Goal: Task Accomplishment & Management: Manage account settings

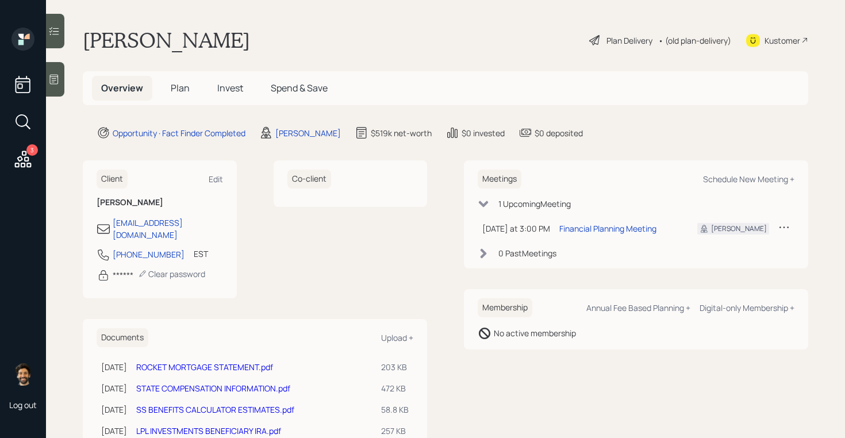
click at [175, 88] on span "Plan" at bounding box center [180, 88] width 19 height 13
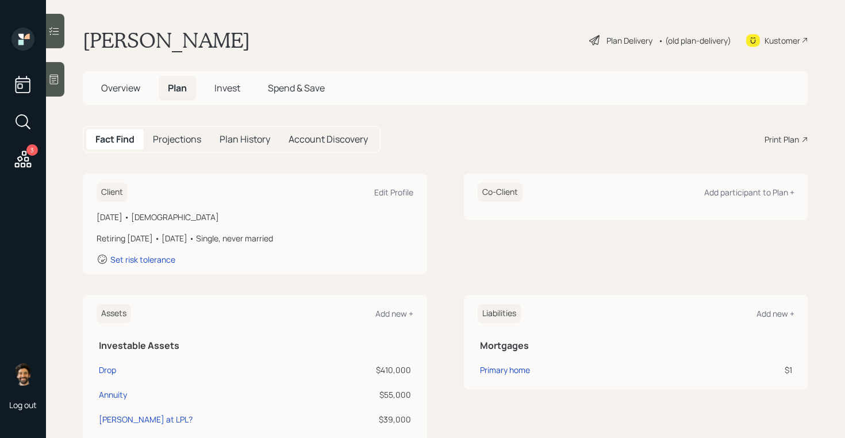
click at [163, 47] on h1 "[PERSON_NAME]" at bounding box center [166, 40] width 167 height 25
click at [385, 193] on div "Edit Profile" at bounding box center [393, 192] width 39 height 11
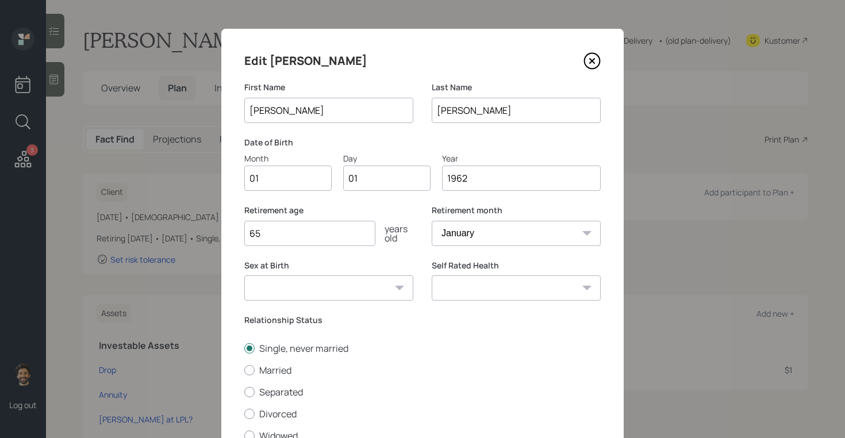
click at [263, 175] on input "01" at bounding box center [287, 178] width 87 height 25
type input "07"
type input "0"
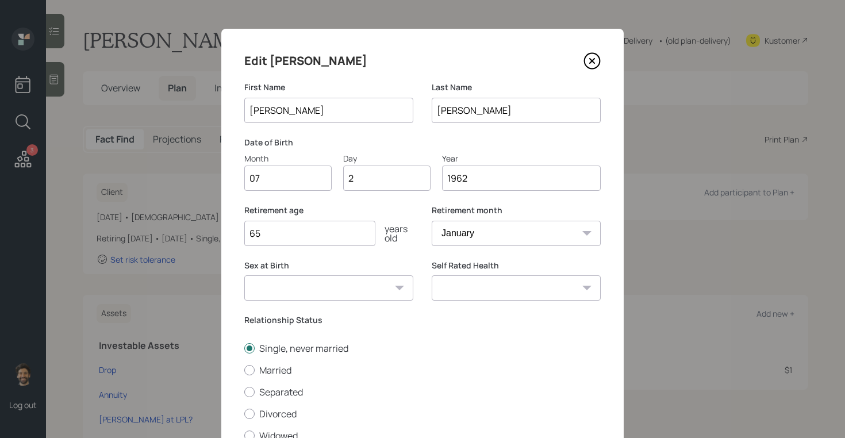
type input "28"
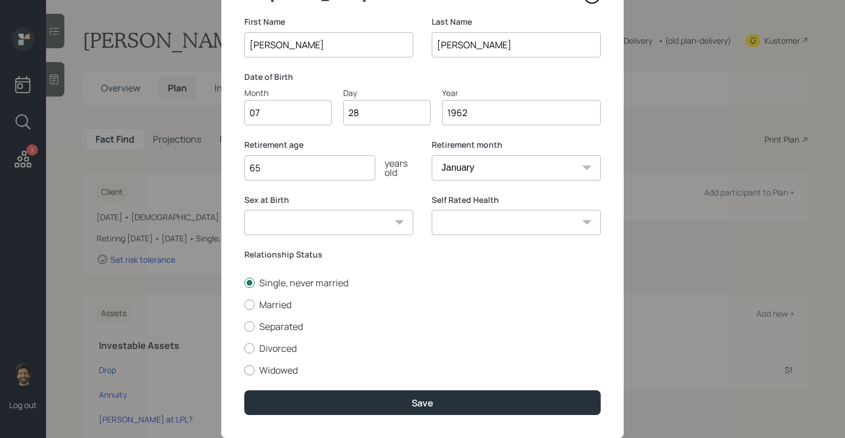
scroll to position [95, 0]
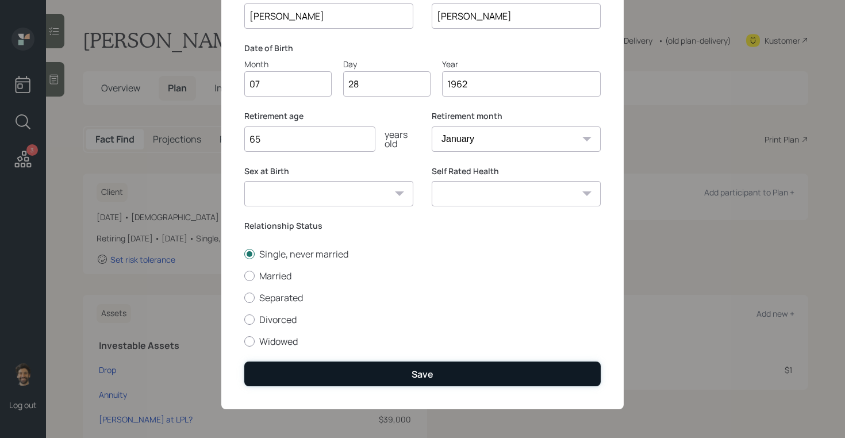
click at [277, 368] on button "Save" at bounding box center [422, 374] width 357 height 25
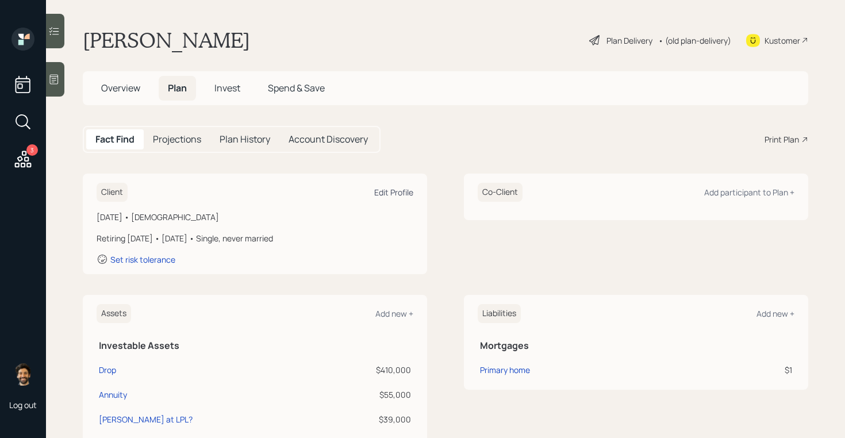
click at [393, 188] on div "Edit Profile" at bounding box center [393, 192] width 39 height 11
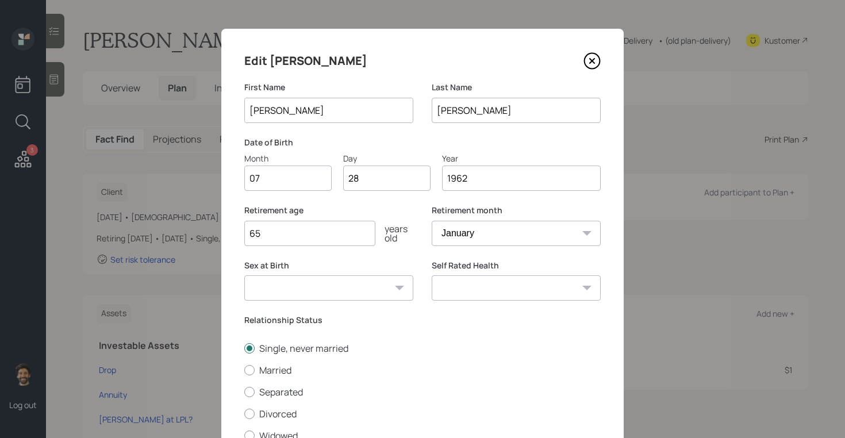
click at [445, 233] on select "January February March April May June July August September October November De…" at bounding box center [516, 233] width 169 height 25
select select "7"
click at [432, 221] on select "January February March April May June July August September October November De…" at bounding box center [516, 233] width 169 height 25
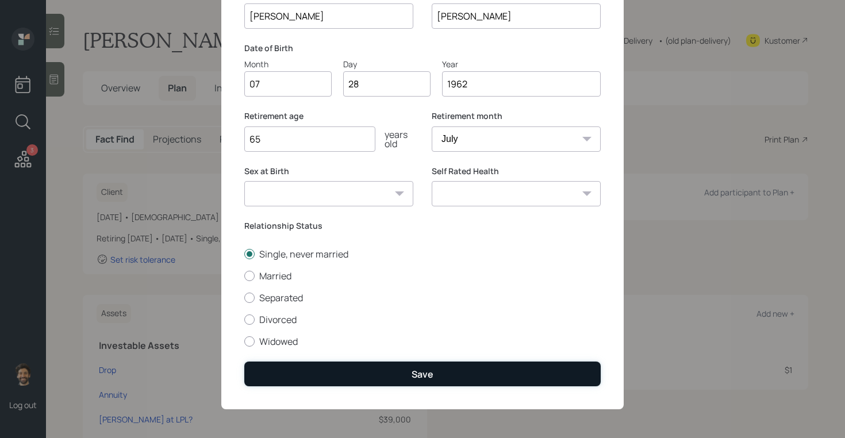
click at [290, 369] on button "Save" at bounding box center [422, 374] width 357 height 25
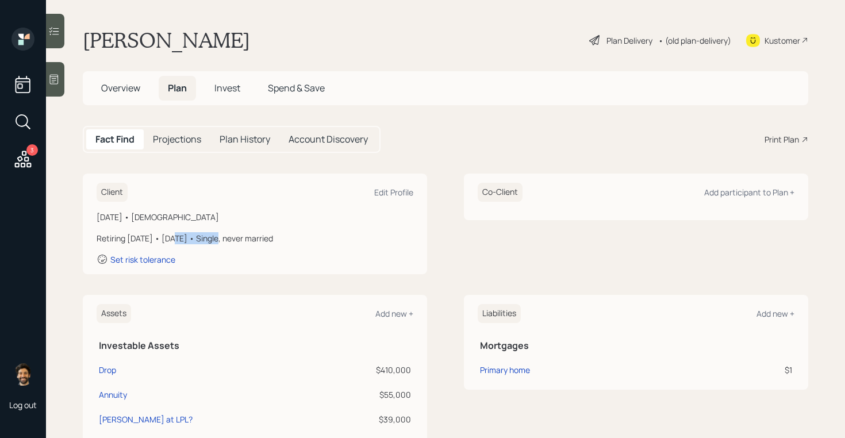
drag, startPoint x: 170, startPoint y: 238, endPoint x: 212, endPoint y: 238, distance: 42.6
click at [212, 238] on div "Retiring [DATE] • [DATE] • Single, never married" at bounding box center [255, 238] width 317 height 12
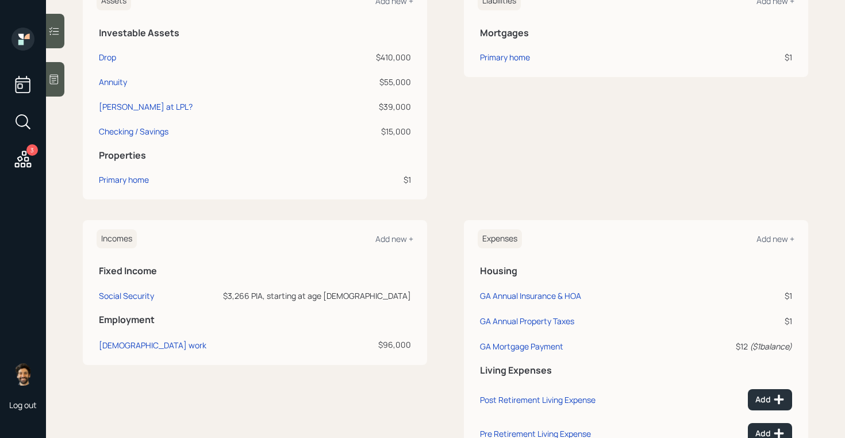
scroll to position [418, 0]
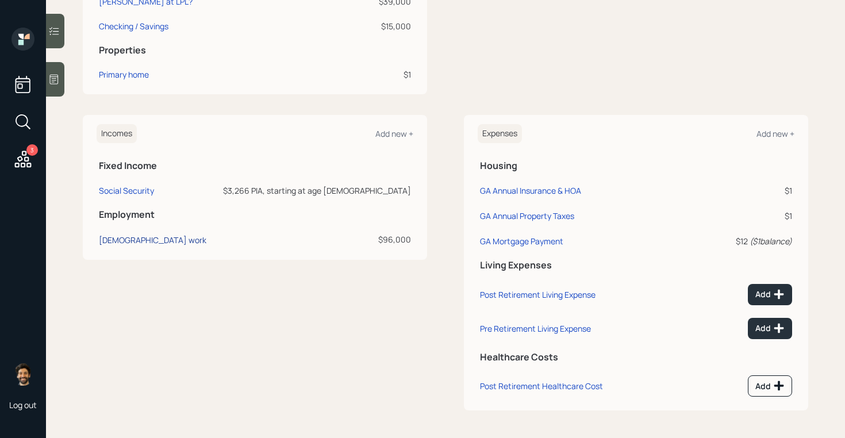
click at [129, 236] on div "[DEMOGRAPHIC_DATA] work" at bounding box center [153, 240] width 108 height 11
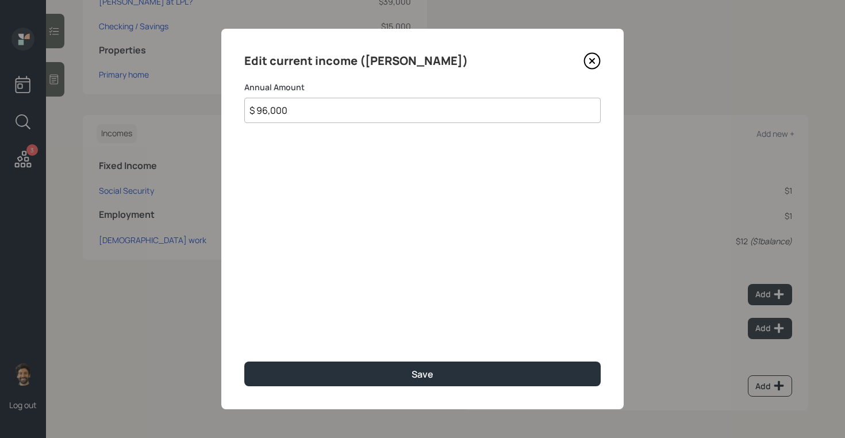
drag, startPoint x: 298, startPoint y: 113, endPoint x: 219, endPoint y: 113, distance: 79.4
click at [219, 113] on div "Edit current income (Marcia) Annual Amount $ 96,000 Save" at bounding box center [422, 219] width 845 height 438
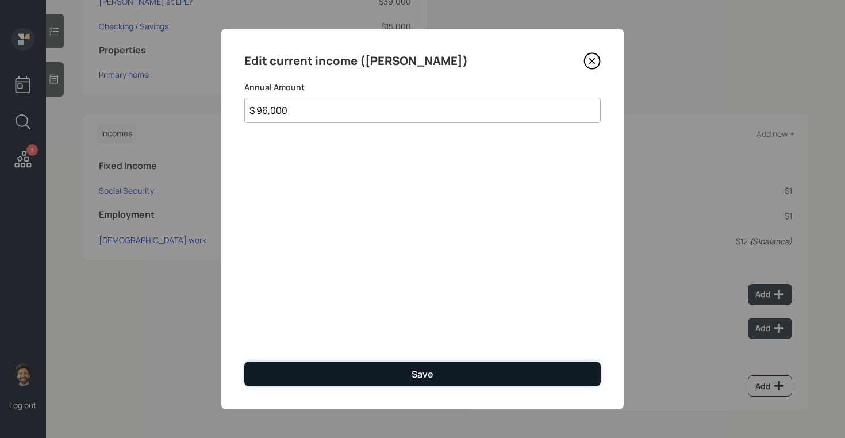
click at [346, 377] on button "Save" at bounding box center [422, 374] width 357 height 25
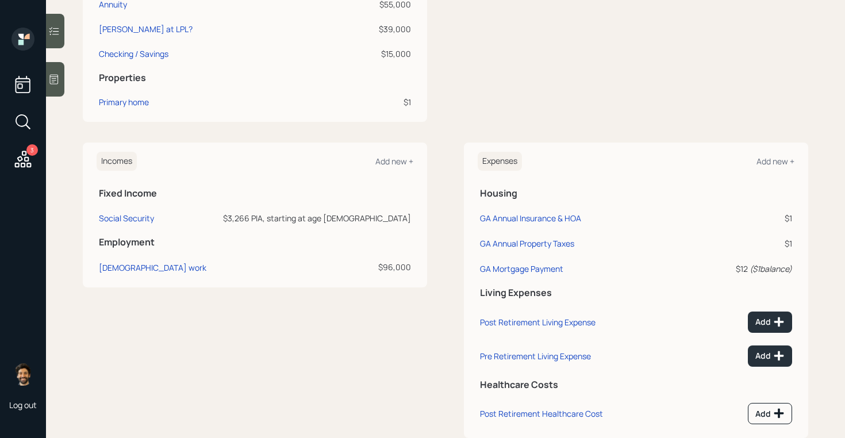
scroll to position [380, 0]
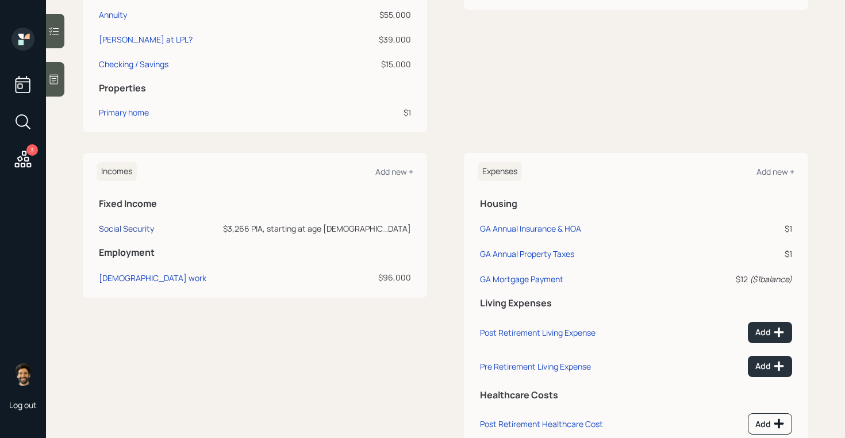
click at [122, 224] on div "Social Security" at bounding box center [126, 228] width 55 height 11
select select "12"
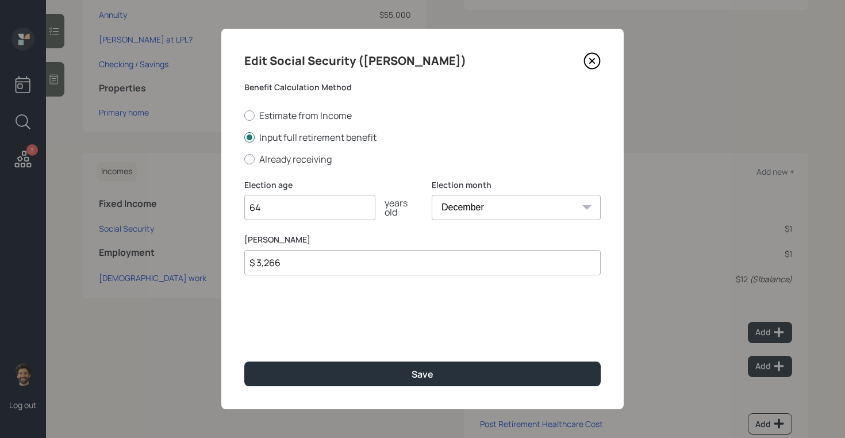
drag, startPoint x: 300, startPoint y: 268, endPoint x: 221, endPoint y: 261, distance: 79.7
click at [221, 261] on div "Edit Social Security (Marcia) Benefit Calculation Method Estimate from Income I…" at bounding box center [422, 219] width 403 height 381
click at [473, 204] on select "January February March April May June July August September October November De…" at bounding box center [516, 207] width 169 height 25
click at [287, 206] on input "64" at bounding box center [309, 207] width 131 height 25
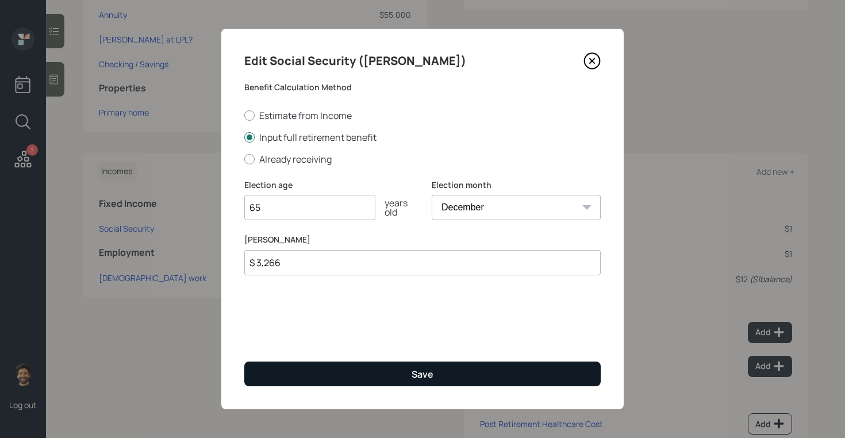
type input "65"
click at [284, 367] on button "Save" at bounding box center [422, 374] width 357 height 25
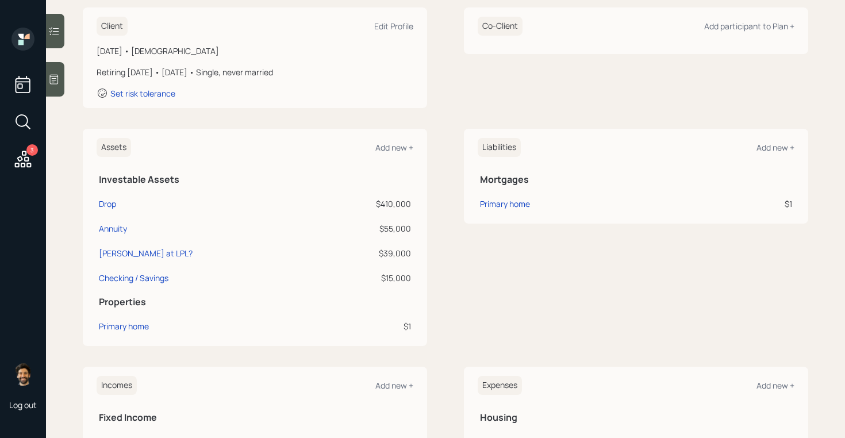
scroll to position [153, 0]
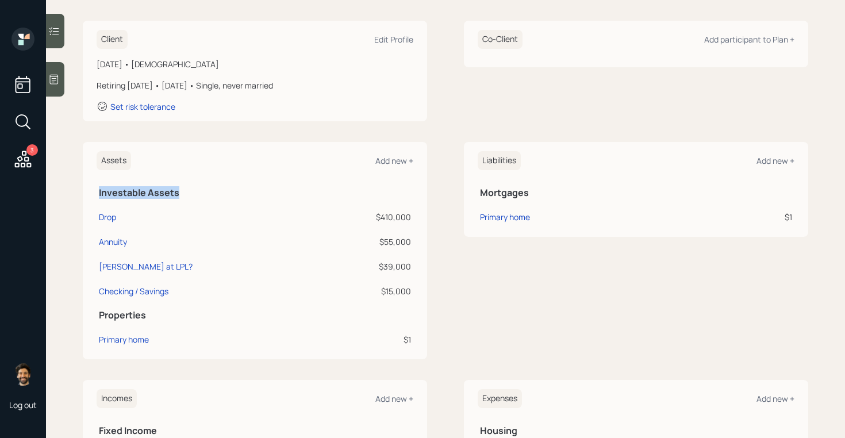
drag, startPoint x: 98, startPoint y: 190, endPoint x: 194, endPoint y: 187, distance: 96.1
click at [194, 187] on th "Investable Assets" at bounding box center [255, 191] width 317 height 24
click at [398, 215] on div "$410,000" at bounding box center [368, 217] width 86 height 12
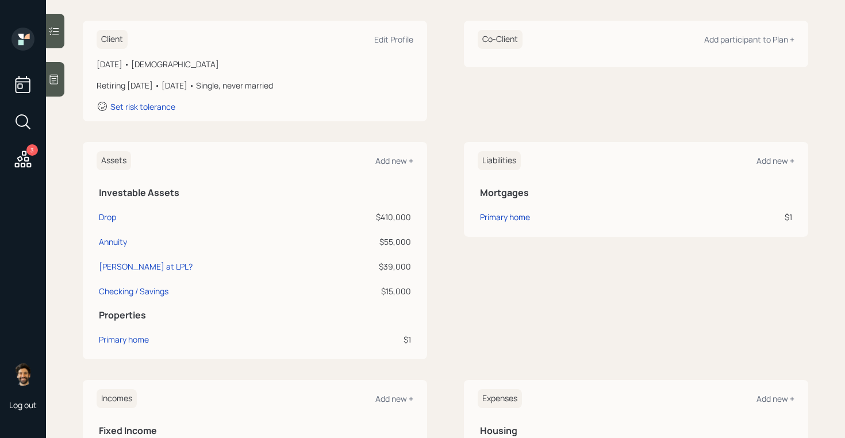
click at [393, 243] on div "$55,000" at bounding box center [368, 242] width 86 height 12
click at [397, 269] on div "$39,000" at bounding box center [368, 267] width 86 height 12
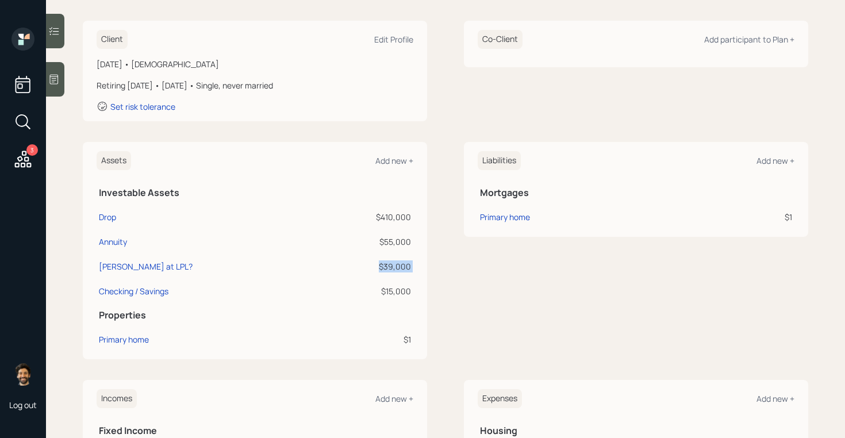
click at [397, 269] on div "$39,000" at bounding box center [368, 267] width 86 height 12
click at [378, 294] on div "$15,000" at bounding box center [368, 291] width 86 height 12
click at [416, 242] on div "Assets Add new + Investable Assets Drop $410,000 Annuity $55,000 Beni IRA at LP…" at bounding box center [255, 250] width 345 height 217
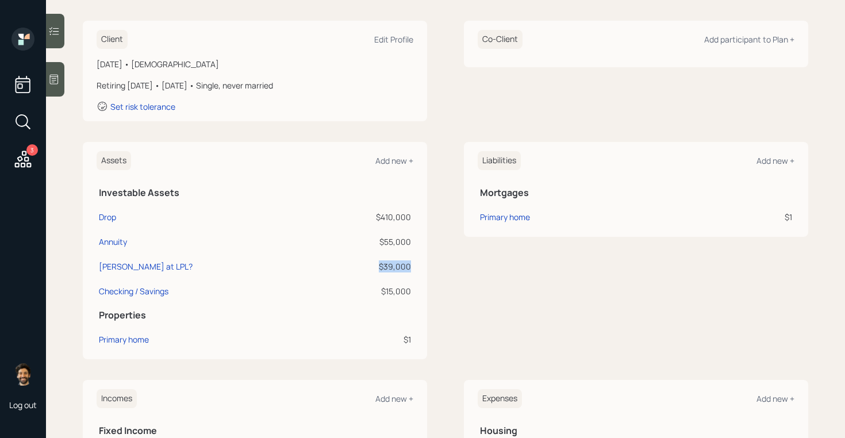
drag, startPoint x: 413, startPoint y: 265, endPoint x: 376, endPoint y: 267, distance: 37.4
click at [376, 267] on td "$39,000" at bounding box center [368, 264] width 91 height 25
drag, startPoint x: 414, startPoint y: 241, endPoint x: 363, endPoint y: 241, distance: 50.6
click at [363, 241] on div "Assets Add new + Investable Assets Drop $410,000 Annuity $55,000 Beni IRA at LP…" at bounding box center [255, 250] width 345 height 217
click at [381, 247] on div "$55,000" at bounding box center [368, 242] width 86 height 12
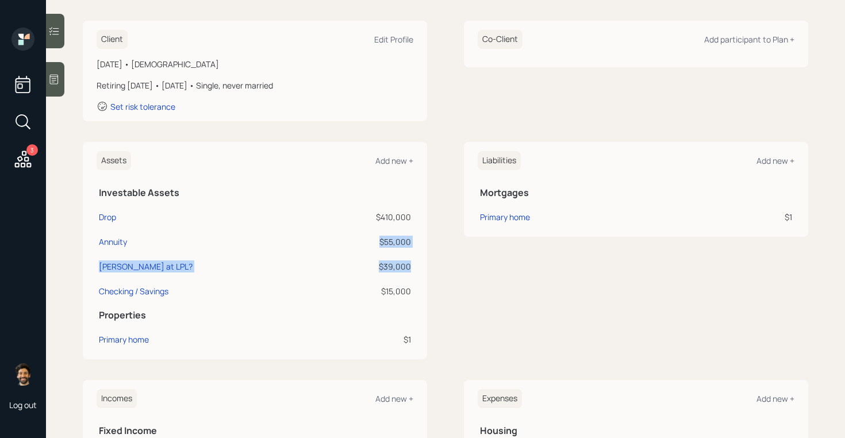
drag, startPoint x: 412, startPoint y: 262, endPoint x: 380, endPoint y: 246, distance: 36.0
click at [380, 246] on tbody "Drop $410,000 Annuity $55,000 Beni IRA at LPL? $39,000 Checking / Savings $15,0…" at bounding box center [255, 252] width 317 height 99
click at [380, 246] on div "$55,000" at bounding box center [368, 242] width 86 height 12
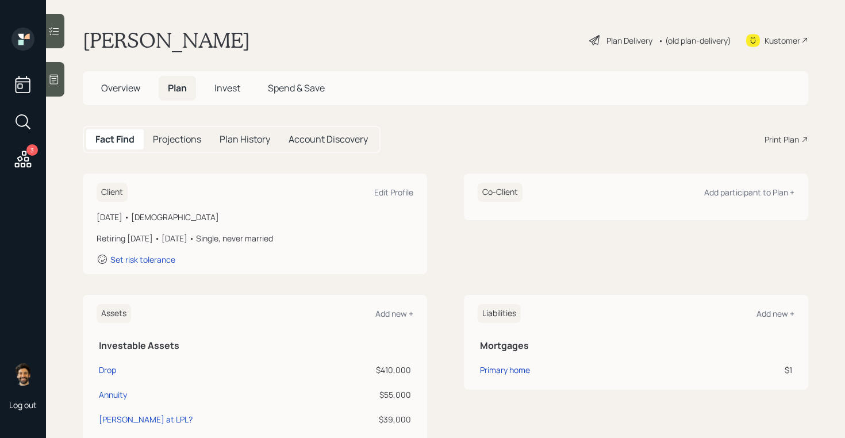
click at [128, 87] on span "Overview" at bounding box center [120, 88] width 39 height 13
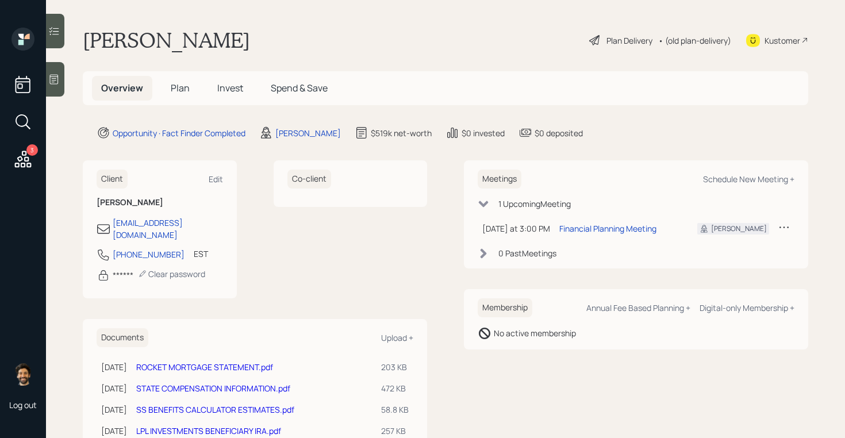
scroll to position [72, 0]
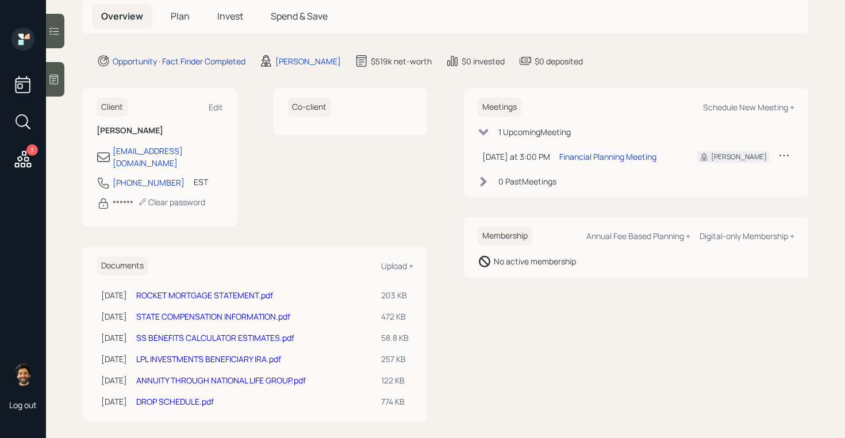
click at [228, 354] on link "LPL INVESTMENTS BENEFICIARY IRA.pdf" at bounding box center [208, 359] width 145 height 11
click at [195, 375] on link "ANNUITY THROUGH NATIONAL LIFE GROUP.pdf" at bounding box center [221, 380] width 170 height 11
click at [177, 17] on span "Plan" at bounding box center [180, 16] width 19 height 13
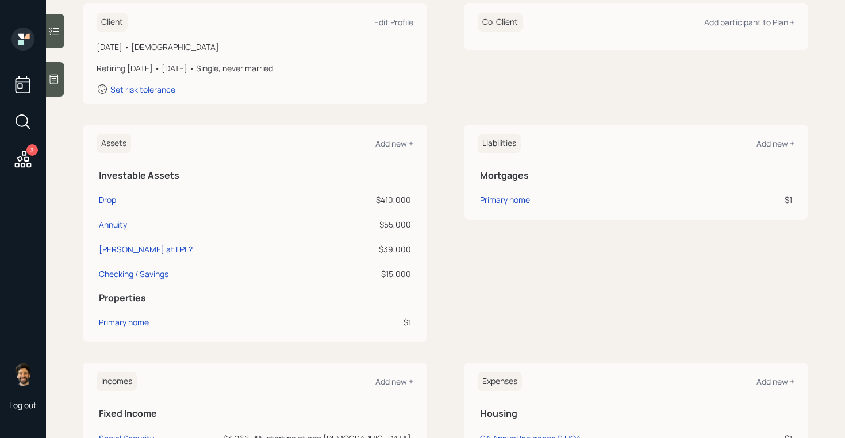
scroll to position [177, 0]
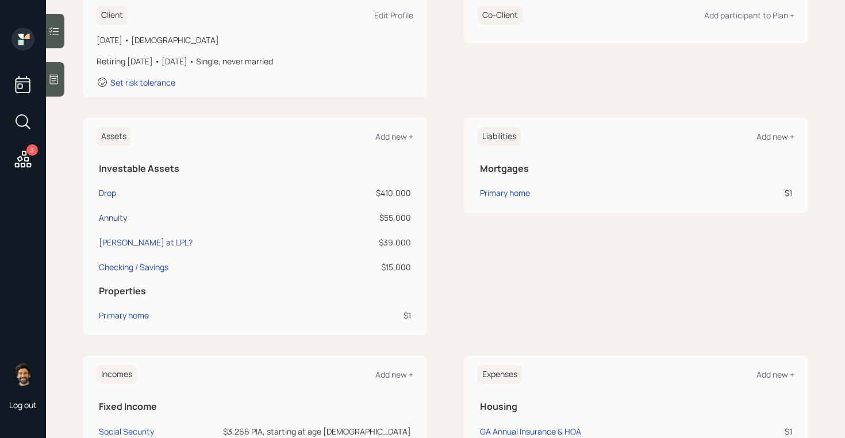
click at [116, 220] on div "Annuity" at bounding box center [113, 218] width 28 height 12
select select "taxable"
select select "balanced"
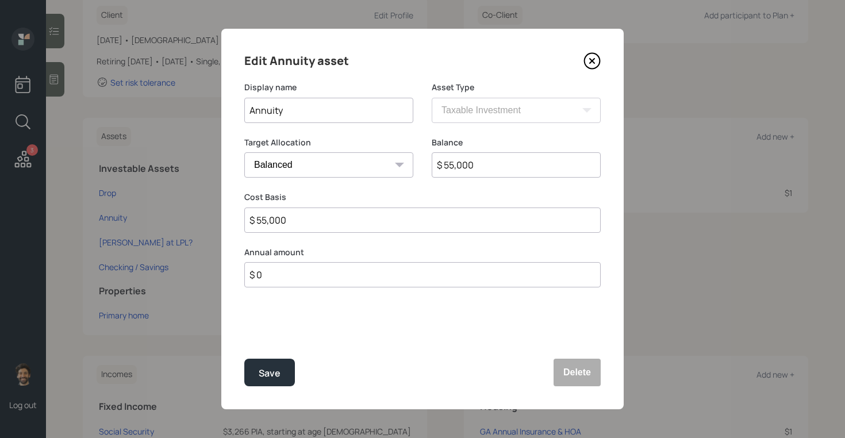
click at [344, 113] on input "Annuity" at bounding box center [328, 110] width 169 height 25
click at [573, 369] on button "Delete" at bounding box center [577, 373] width 47 height 28
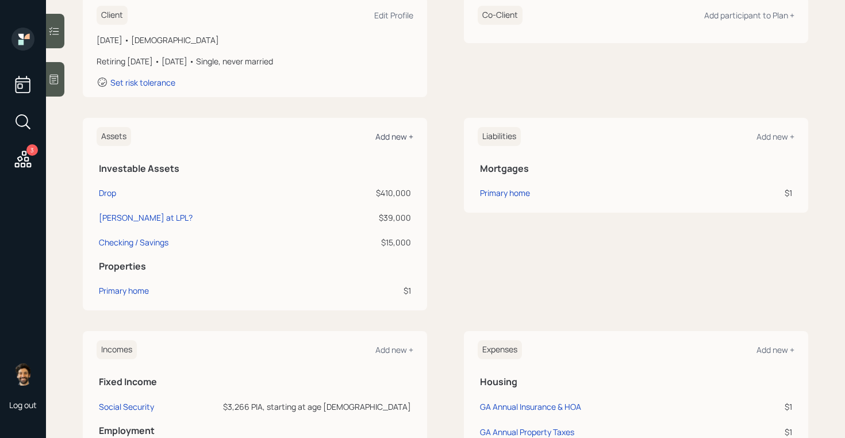
click at [393, 139] on div "Add new +" at bounding box center [395, 136] width 38 height 11
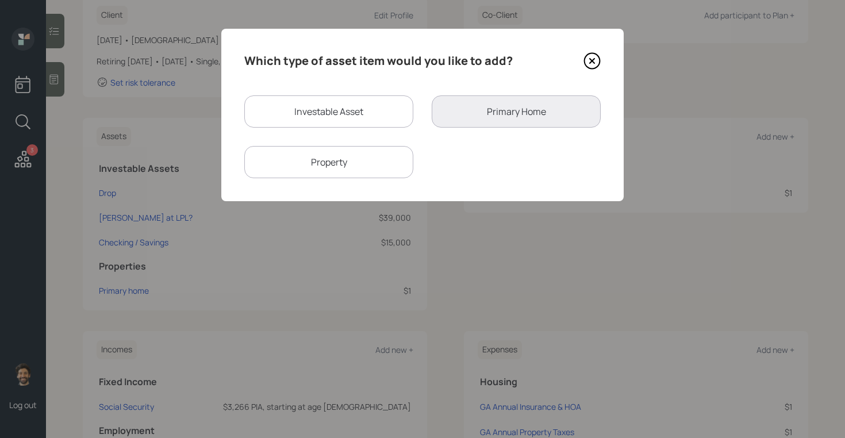
click at [267, 105] on div "Investable Asset" at bounding box center [328, 111] width 169 height 32
select select "taxable"
select select "balanced"
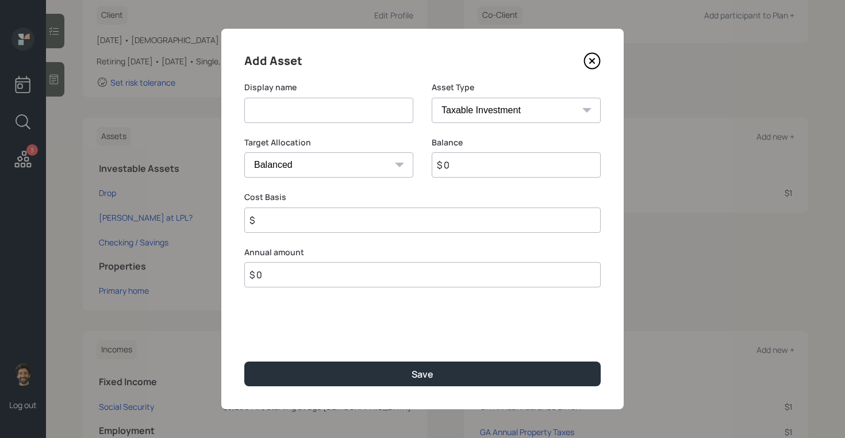
paste input "Annuity"
type input "Annuity"
click at [465, 116] on select "SEP IRA IRA Roth IRA 401(k) Roth 401(k) 403(b) Roth 403(b) 457(b) Roth 457(b) H…" at bounding box center [516, 110] width 169 height 25
select select "ira"
click at [432, 98] on select "SEP IRA IRA Roth IRA 401(k) Roth 401(k) 403(b) Roth 403(b) 457(b) Roth 457(b) H…" at bounding box center [516, 110] width 169 height 25
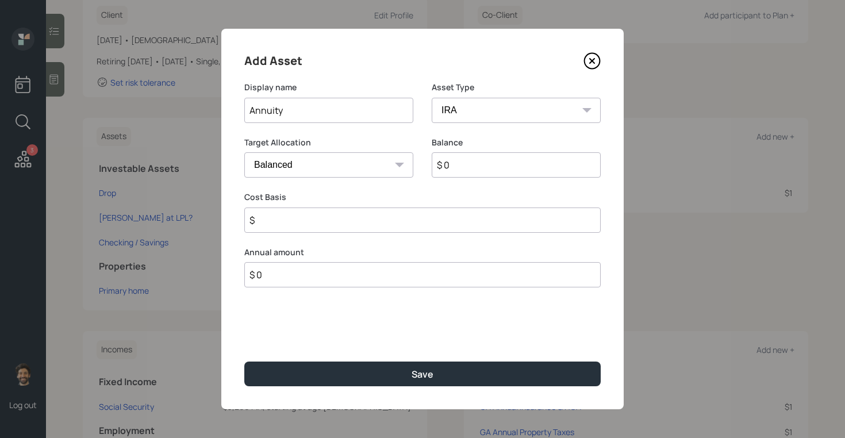
type input "$"
click at [459, 164] on input "$ 0" at bounding box center [516, 164] width 169 height 25
type input "$ 55,000"
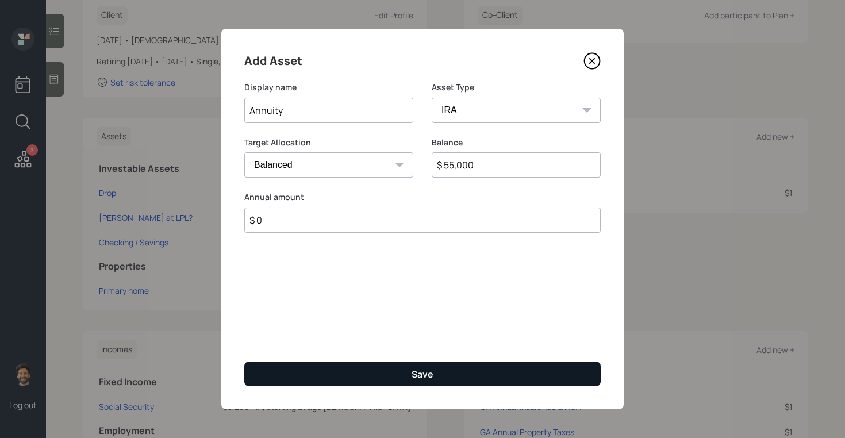
type input "$ 0"
click at [354, 363] on button "Save" at bounding box center [422, 374] width 357 height 25
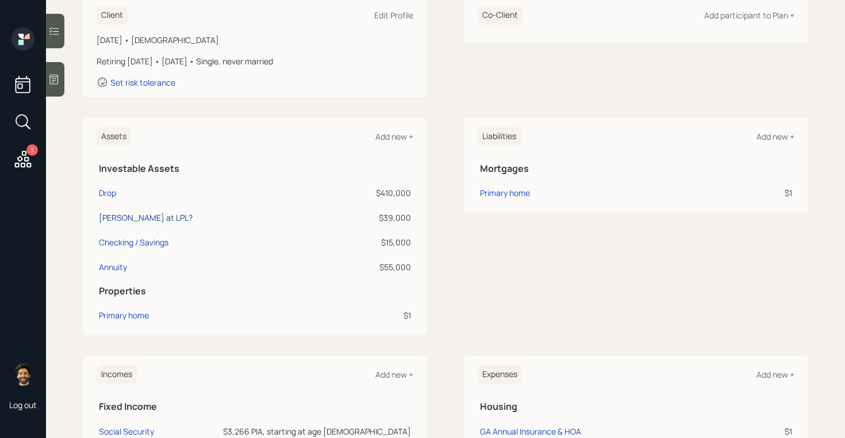
click at [142, 223] on div "Beni IRA at LPL?" at bounding box center [146, 218] width 94 height 12
select select "ira"
select select "balanced"
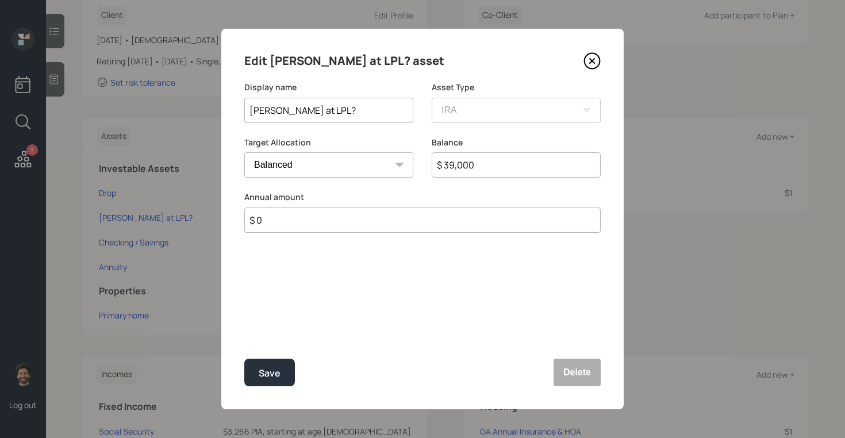
click at [342, 105] on input "Beni IRA at LPL?" at bounding box center [328, 110] width 169 height 25
type input "[PERSON_NAME] at LPL"
click at [263, 362] on button "Save" at bounding box center [269, 373] width 51 height 28
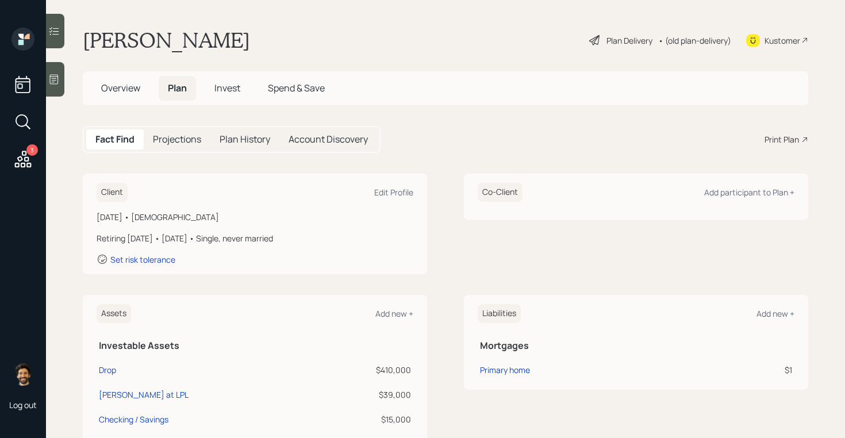
click at [126, 87] on span "Overview" at bounding box center [120, 88] width 39 height 13
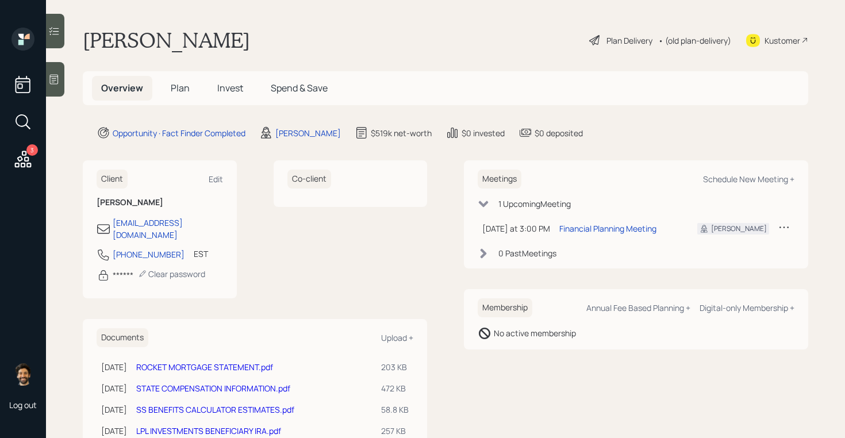
scroll to position [72, 0]
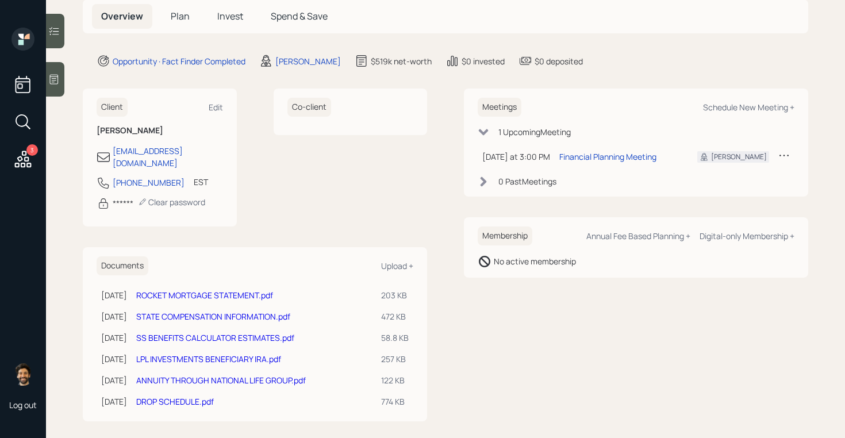
click at [190, 375] on link "ANNUITY THROUGH NATIONAL LIFE GROUP.pdf" at bounding box center [221, 380] width 170 height 11
click at [201, 354] on link "LPL INVESTMENTS BENEFICIARY IRA.pdf" at bounding box center [208, 359] width 145 height 11
click at [256, 353] on div "LPL INVESTMENTS BENEFICIARY IRA.pdf" at bounding box center [254, 359] width 236 height 12
click at [251, 354] on link "LPL INVESTMENTS BENEFICIARY IRA.pdf" at bounding box center [208, 359] width 145 height 11
click at [175, 396] on link "DROP SCHEDULE.pdf" at bounding box center [175, 401] width 78 height 11
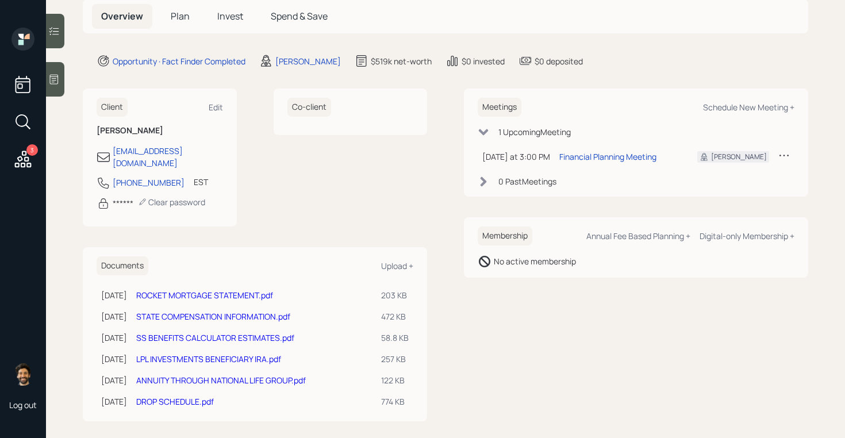
scroll to position [0, 0]
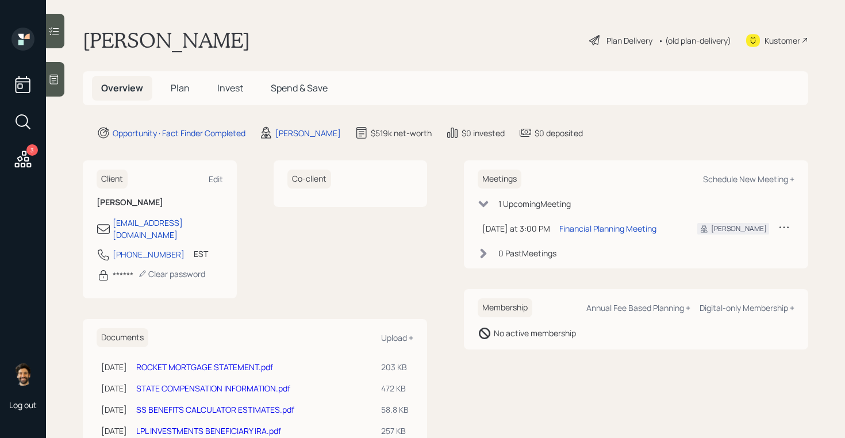
click at [175, 83] on span "Plan" at bounding box center [180, 88] width 19 height 13
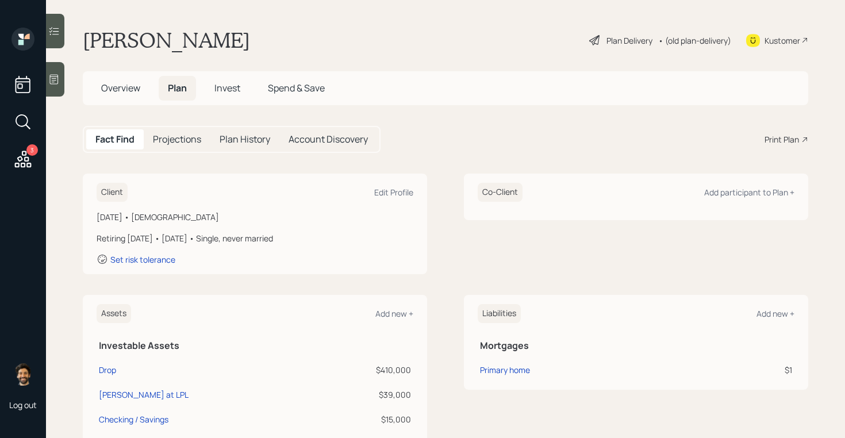
drag, startPoint x: 294, startPoint y: 239, endPoint x: 172, endPoint y: 242, distance: 122.0
click at [172, 242] on div "Retiring [DATE] • [DATE] • Single, never married" at bounding box center [255, 238] width 317 height 12
click at [195, 240] on div "Retiring [DATE] • [DATE] • Single, never married" at bounding box center [255, 238] width 317 height 12
drag, startPoint x: 205, startPoint y: 237, endPoint x: 173, endPoint y: 238, distance: 31.7
click at [173, 238] on div "Retiring [DATE] • [DATE] • Single, never married" at bounding box center [255, 238] width 317 height 12
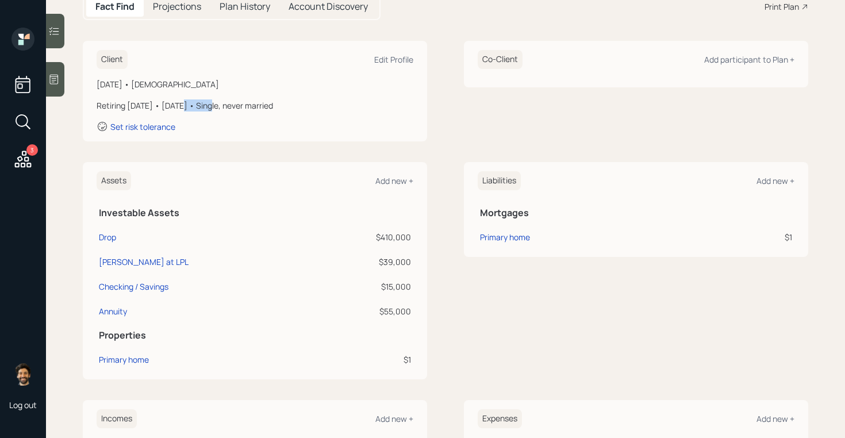
scroll to position [138, 0]
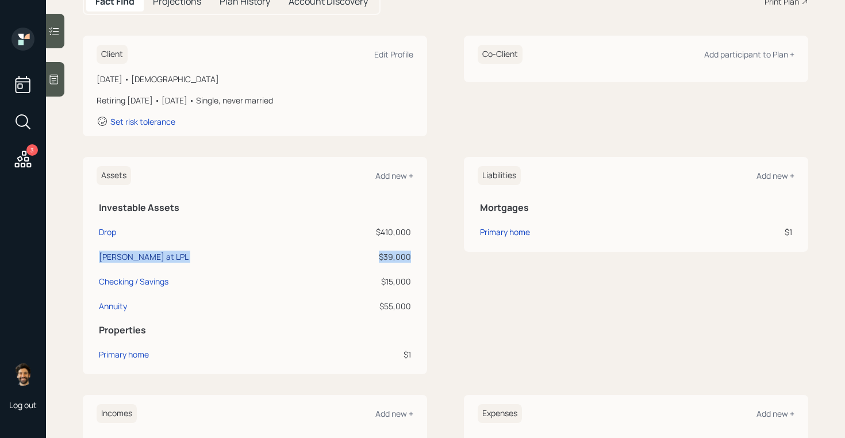
drag, startPoint x: 410, startPoint y: 259, endPoint x: 99, endPoint y: 257, distance: 311.2
click at [99, 257] on tr "Beni IRA at LPL $39,000" at bounding box center [255, 255] width 317 height 25
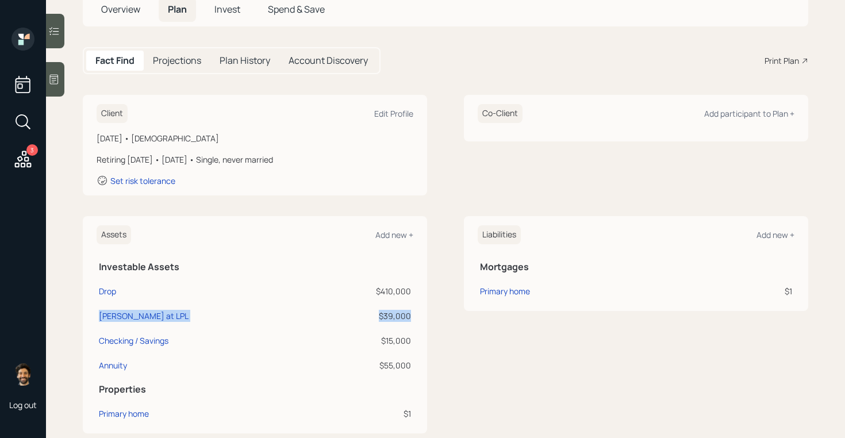
scroll to position [74, 0]
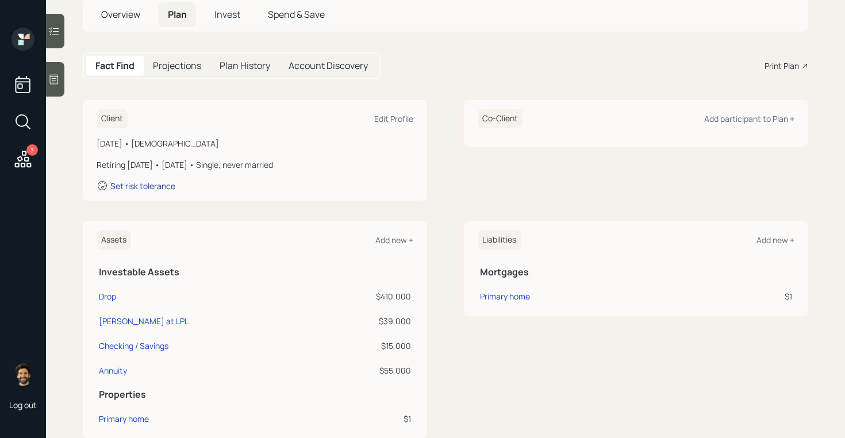
click at [155, 183] on div "Set risk tolerance" at bounding box center [142, 186] width 65 height 11
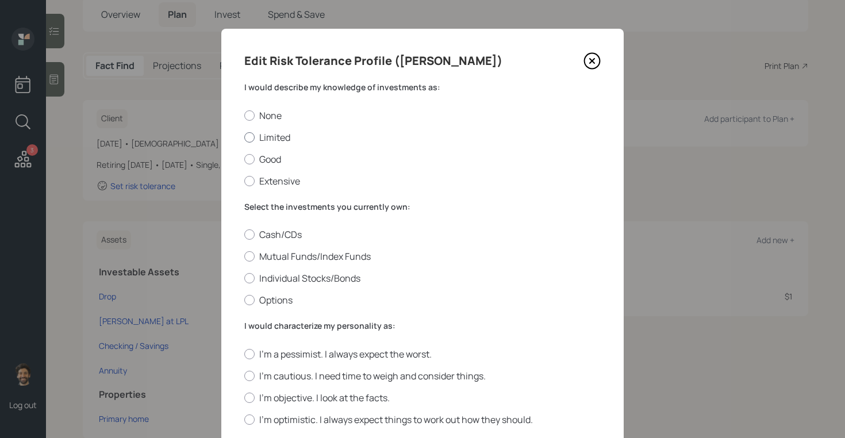
click at [266, 141] on label "Limited" at bounding box center [422, 137] width 357 height 13
click at [244, 137] on input "Limited" at bounding box center [244, 137] width 1 height 1
radio input "true"
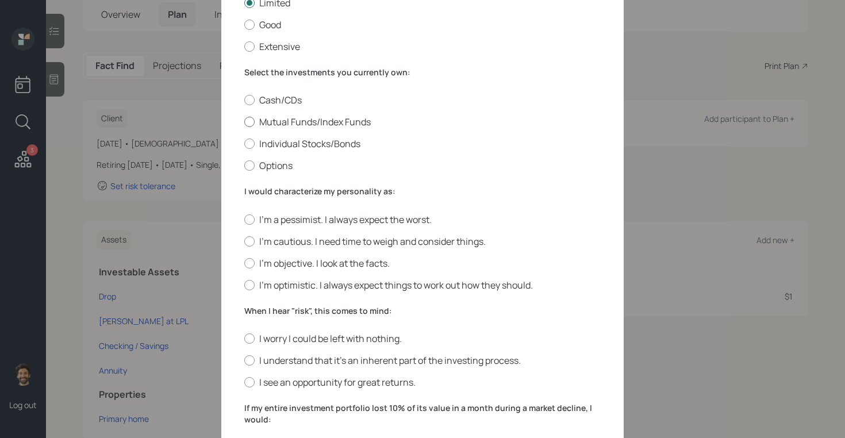
click at [278, 117] on label "Mutual Funds/Index Funds" at bounding box center [422, 122] width 357 height 13
click at [244, 122] on input "Mutual Funds/Index Funds" at bounding box center [244, 122] width 1 height 1
radio input "true"
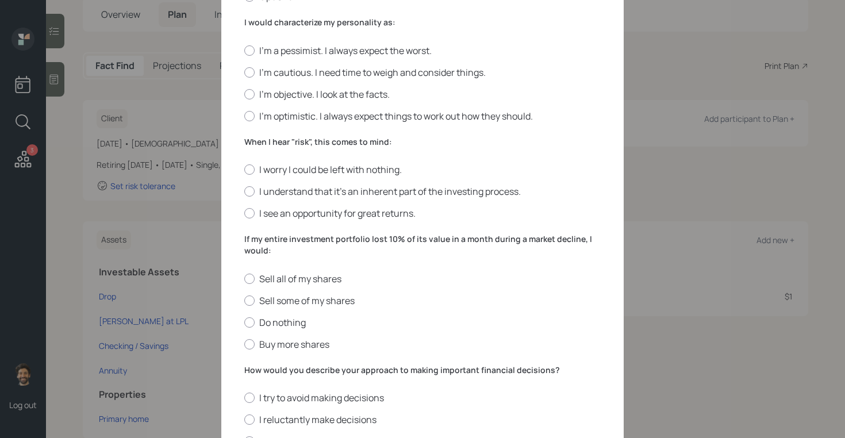
scroll to position [304, 0]
click at [286, 97] on label "I'm objective. I look at the facts." at bounding box center [422, 93] width 357 height 13
click at [244, 94] on input "I'm objective. I look at the facts." at bounding box center [244, 93] width 1 height 1
radio input "true"
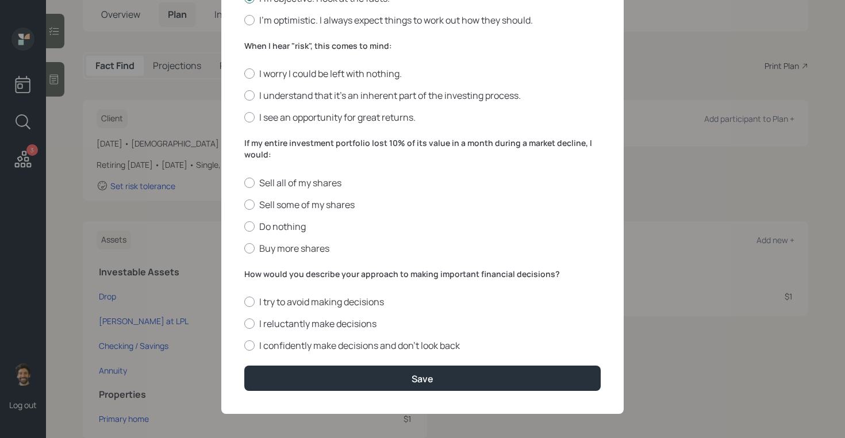
scroll to position [404, 0]
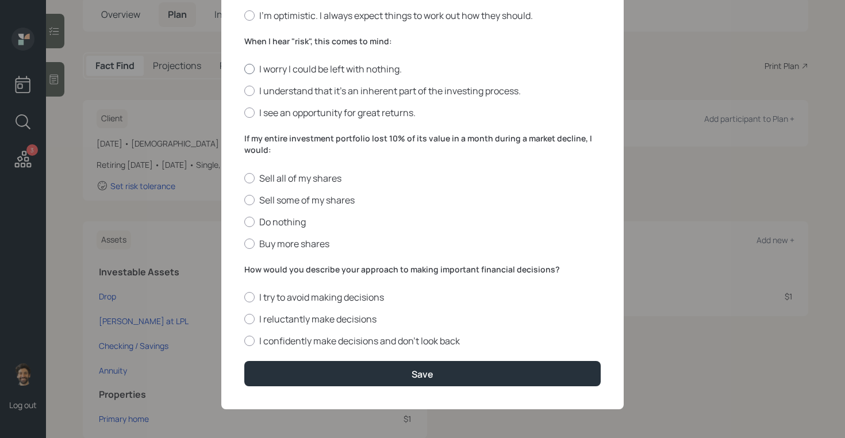
click at [246, 66] on div at bounding box center [249, 69] width 10 height 10
click at [244, 69] on input "I worry I could be left with nothing." at bounding box center [244, 69] width 1 height 1
radio input "true"
click at [271, 144] on label "If my entire investment portfolio lost 10% of its value in a month during a mar…" at bounding box center [422, 144] width 357 height 22
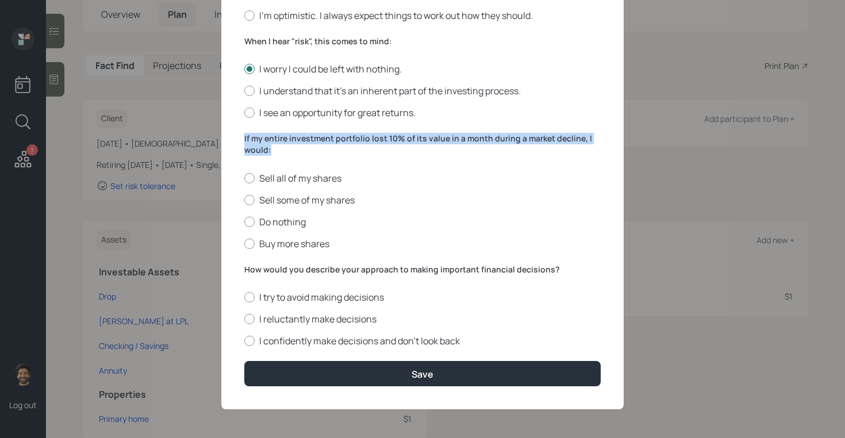
drag, startPoint x: 272, startPoint y: 148, endPoint x: 234, endPoint y: 135, distance: 40.0
click at [234, 135] on div "Edit Risk Tolerance Profile (Marcia) I would describe my knowledge of investmen…" at bounding box center [422, 16] width 403 height 785
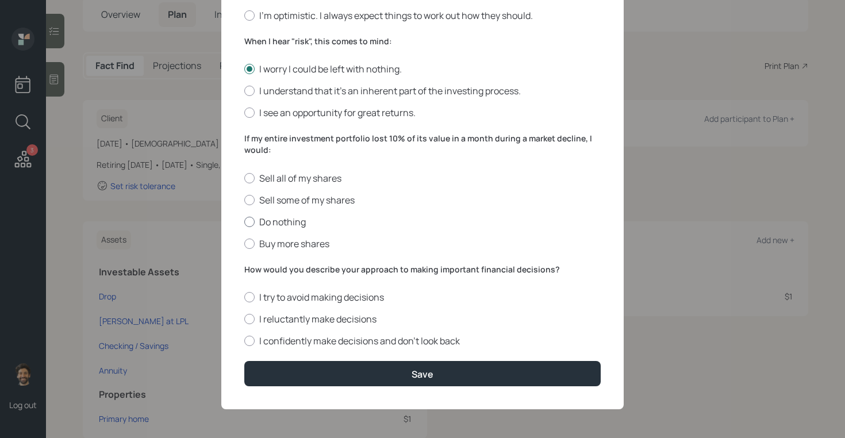
click at [263, 222] on label "Do nothing" at bounding box center [422, 222] width 357 height 13
click at [244, 222] on input "Do nothing" at bounding box center [244, 221] width 1 height 1
radio input "true"
click at [255, 274] on label "How would you describe your approach to making important financial decisions?" at bounding box center [422, 270] width 357 height 12
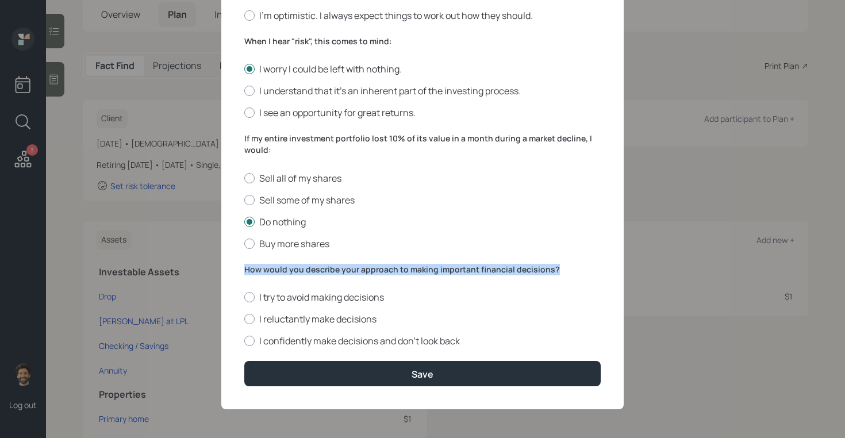
click at [255, 274] on label "How would you describe your approach to making important financial decisions?" at bounding box center [422, 270] width 357 height 12
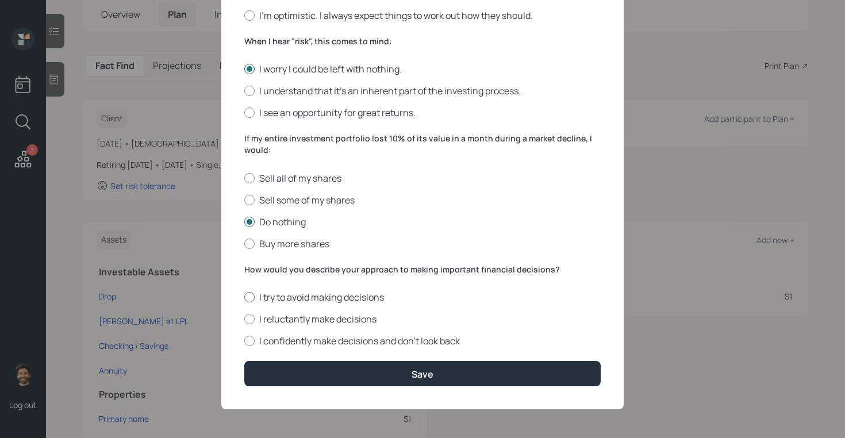
click at [246, 300] on div at bounding box center [249, 297] width 10 height 10
click at [244, 298] on input "I try to avoid making decisions" at bounding box center [244, 297] width 1 height 1
radio input "true"
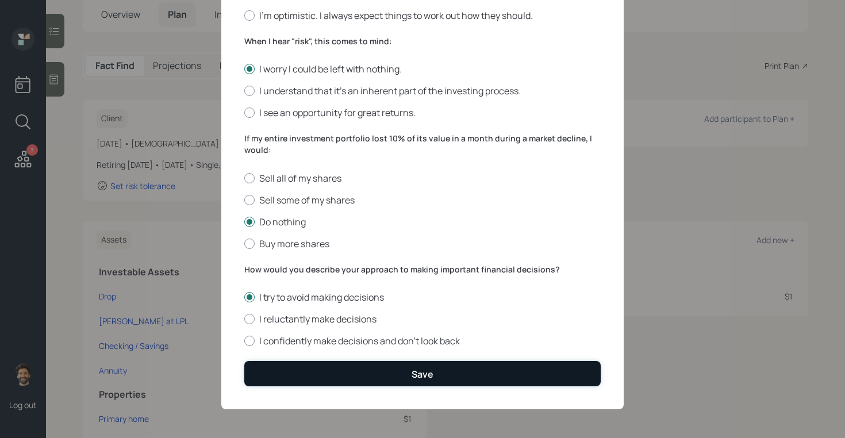
click at [285, 369] on button "Save" at bounding box center [422, 373] width 357 height 25
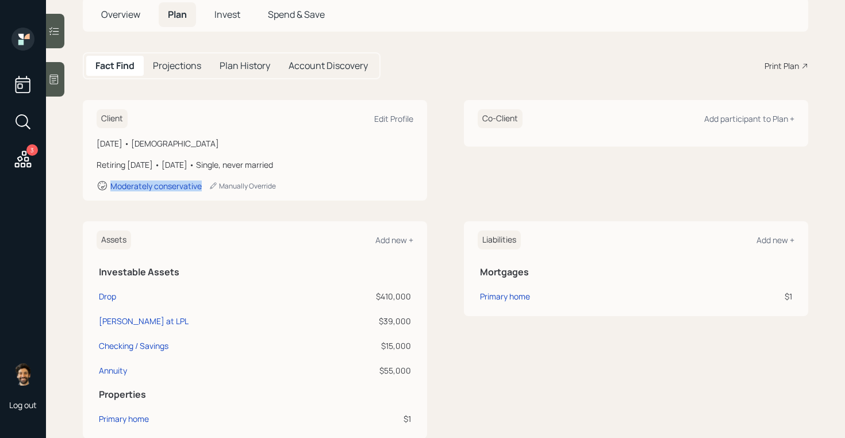
drag, startPoint x: 204, startPoint y: 190, endPoint x: 107, endPoint y: 188, distance: 96.6
click at [107, 188] on div "Moderately conservative Manually Override" at bounding box center [255, 186] width 317 height 12
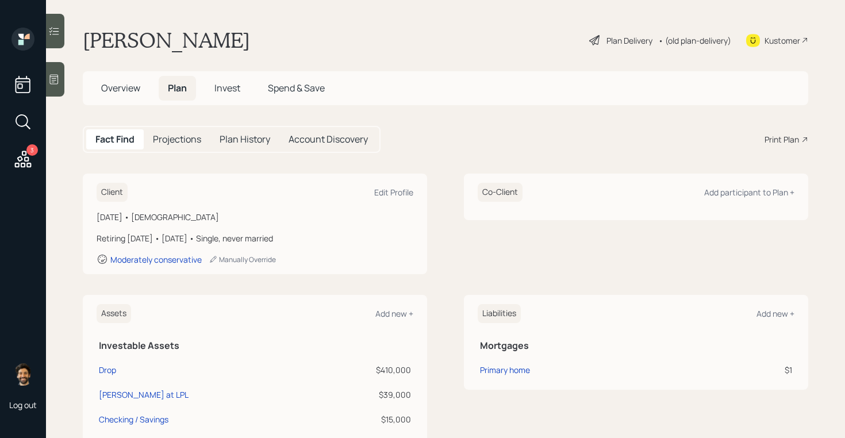
click at [688, 37] on div "• (old plan-delivery)" at bounding box center [695, 41] width 73 height 12
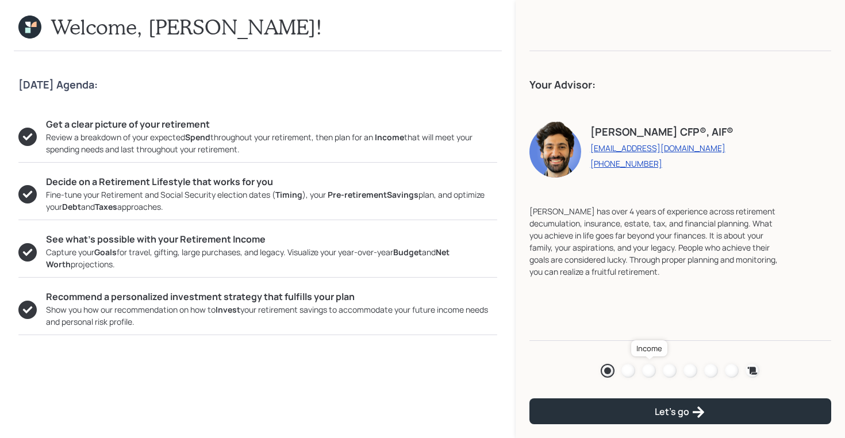
click at [647, 370] on div at bounding box center [649, 371] width 14 height 14
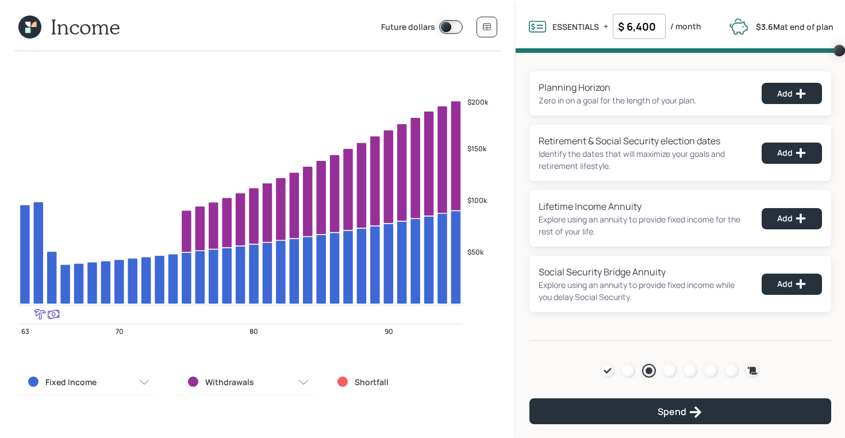
click at [32, 26] on icon at bounding box center [33, 24] width 5 height 5
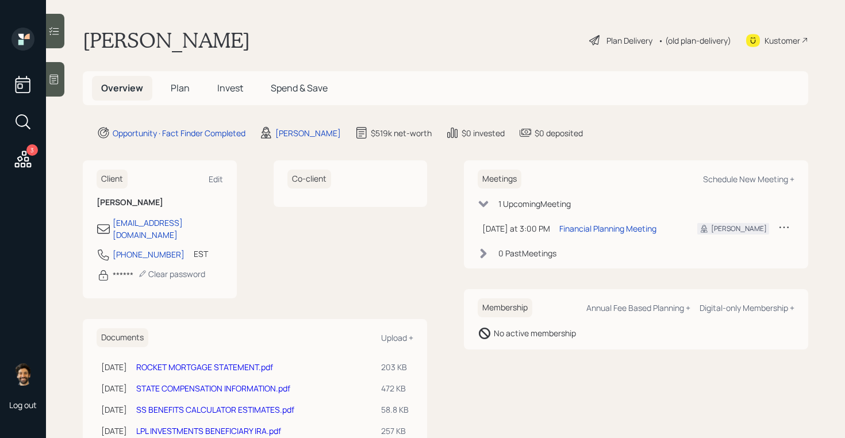
click at [241, 87] on span "Invest" at bounding box center [230, 88] width 26 height 13
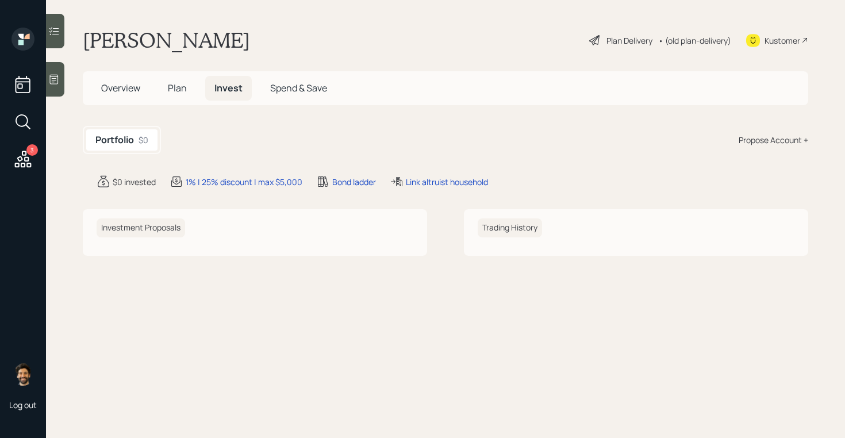
click at [767, 140] on div "Propose Account +" at bounding box center [774, 140] width 70 height 12
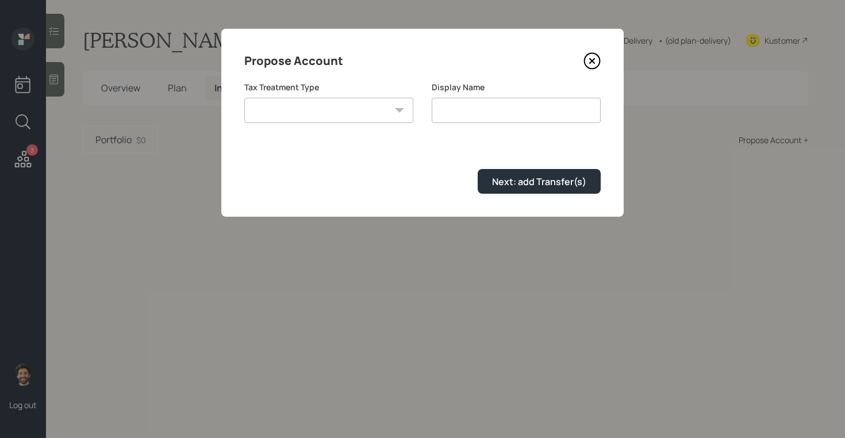
click at [355, 101] on select "Roth Taxable Traditional" at bounding box center [328, 110] width 169 height 25
select select "traditional"
click at [244, 98] on select "Roth Taxable Traditional" at bounding box center [328, 110] width 169 height 25
type input "Traditional"
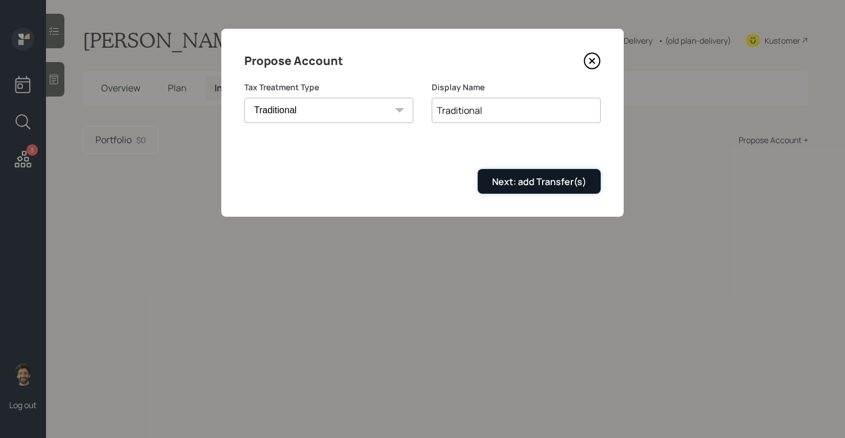
click at [512, 179] on div "Next: add Transfer(s)" at bounding box center [539, 181] width 94 height 13
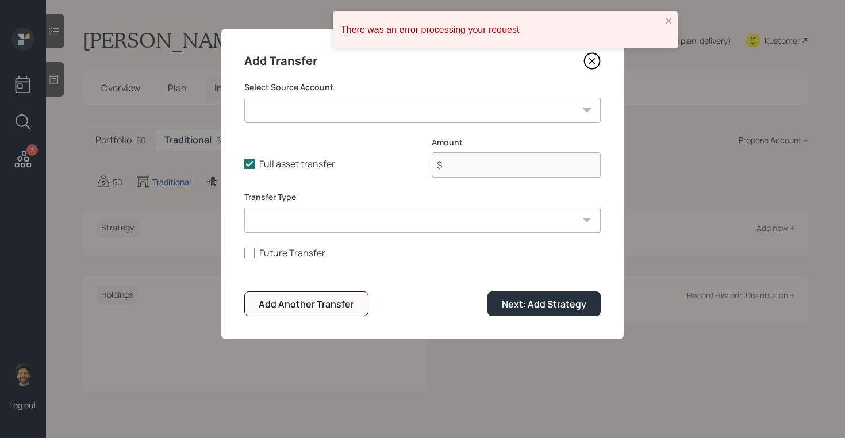
click at [312, 112] on select "Drop ($410,000 | 401(k)) Beni IRA at LPL ($39,000 | IRA) Checking / Savings ($1…" at bounding box center [422, 110] width 357 height 25
select select "461526c0-e4ea-4ca0-99ee-e5aa5c5589fb"
click at [244, 98] on select "Drop ($410,000 | 401(k)) Beni IRA at LPL ($39,000 | IRA) Checking / Savings ($1…" at bounding box center [422, 110] width 357 height 25
type input "$ 39,000"
click at [292, 210] on select "ACAT Transfer Non ACAT Transfer Capitalize Rollover Rollover Deposit" at bounding box center [422, 220] width 357 height 25
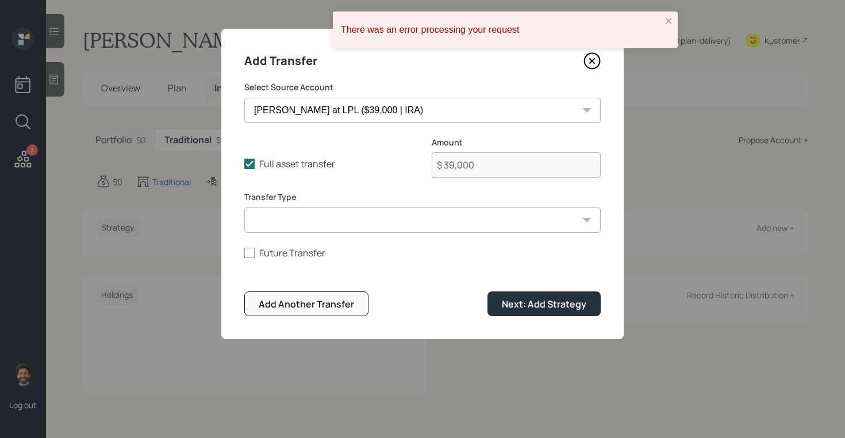
select select "acat_transfer"
click at [244, 208] on select "ACAT Transfer Non ACAT Transfer Capitalize Rollover Rollover Deposit" at bounding box center [422, 220] width 357 height 25
click at [527, 306] on div "Next: Add Strategy" at bounding box center [544, 304] width 85 height 13
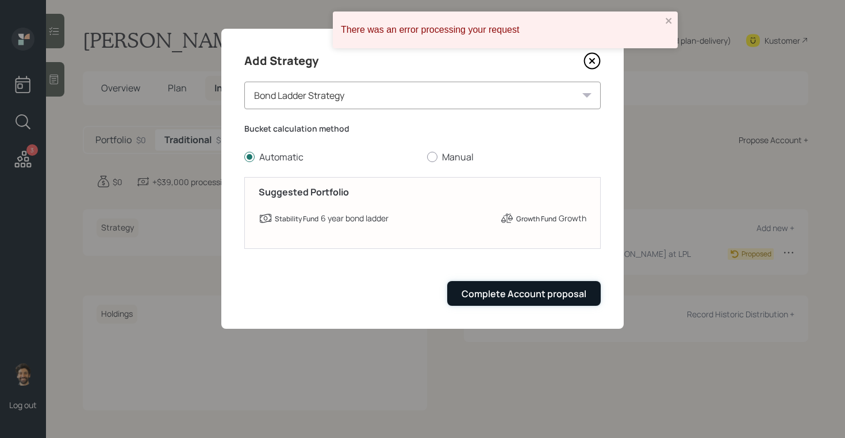
click at [489, 290] on div "Complete Account proposal" at bounding box center [524, 294] width 125 height 13
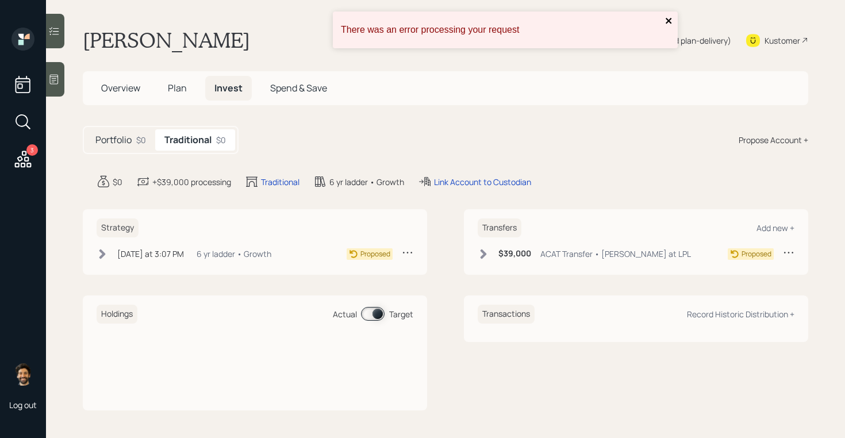
click at [669, 21] on icon "close" at bounding box center [669, 21] width 6 height 6
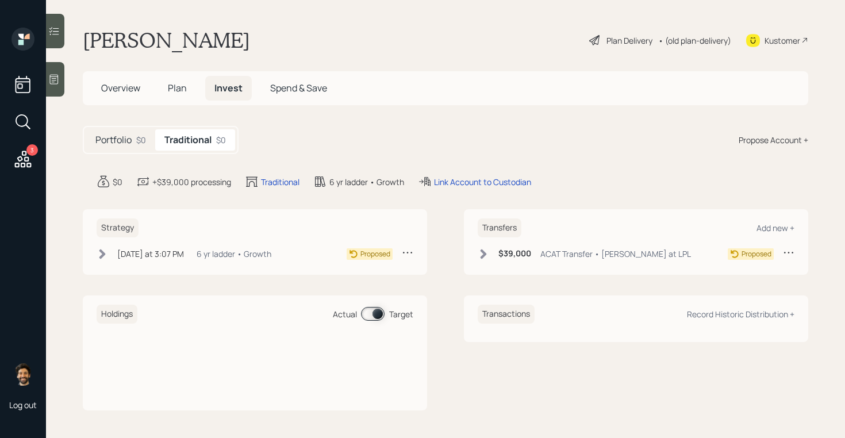
click at [677, 40] on div "• (old plan-delivery)" at bounding box center [695, 41] width 73 height 12
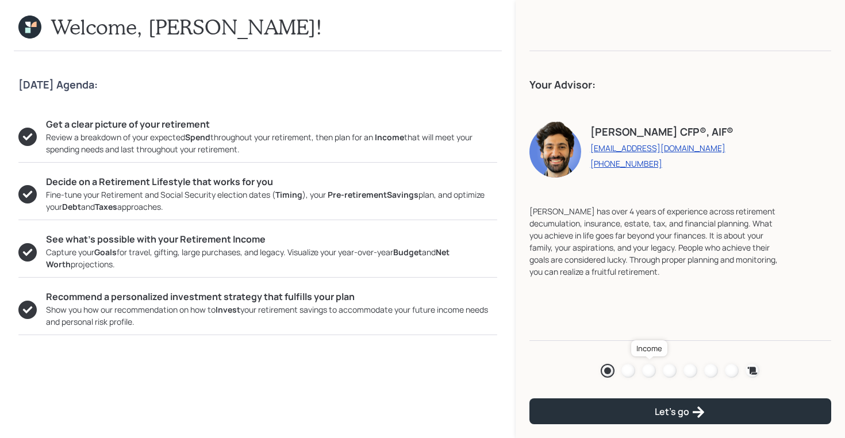
click at [650, 373] on div at bounding box center [649, 371] width 14 height 14
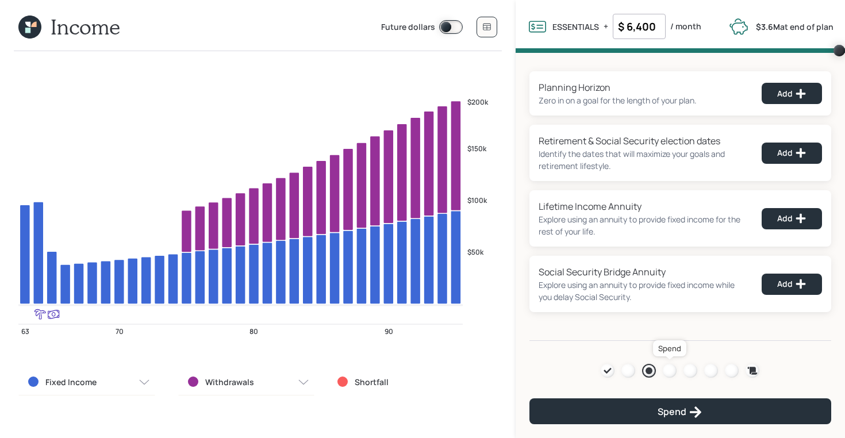
click at [668, 374] on div at bounding box center [670, 371] width 14 height 14
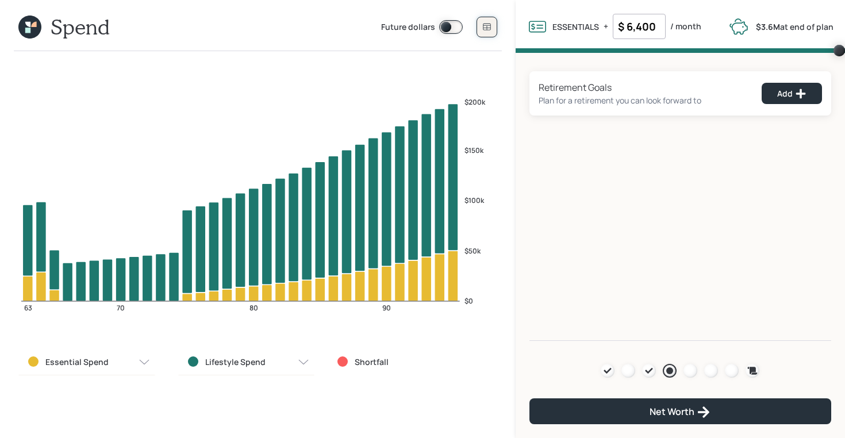
click at [489, 29] on icon at bounding box center [486, 27] width 7 height 7
click at [35, 30] on icon at bounding box center [29, 27] width 23 height 23
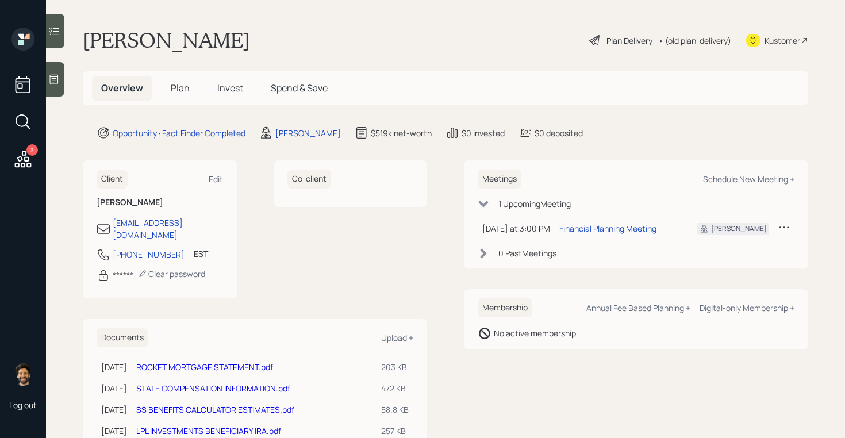
click at [183, 86] on span "Plan" at bounding box center [180, 88] width 19 height 13
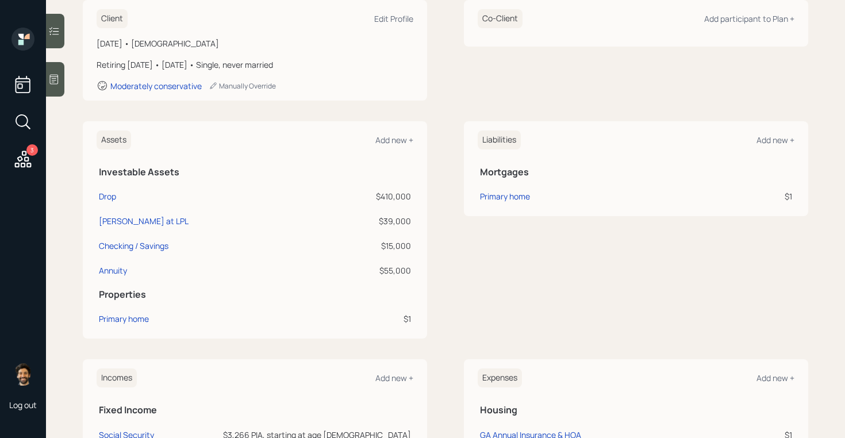
scroll to position [418, 0]
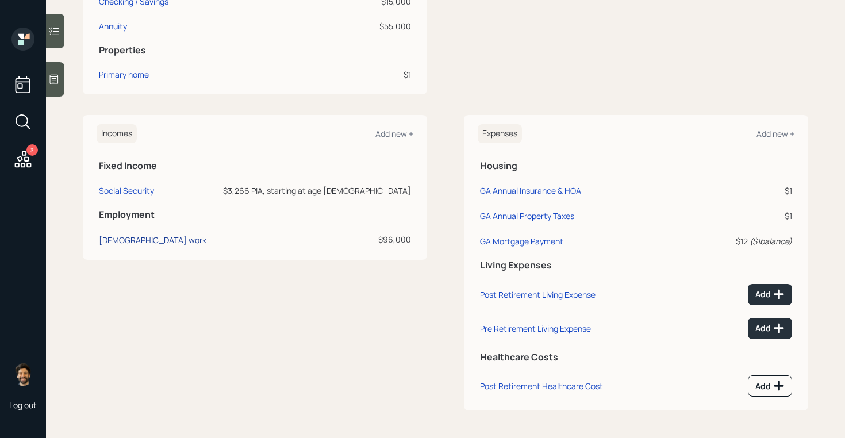
click at [131, 242] on div "[DEMOGRAPHIC_DATA] work" at bounding box center [153, 240] width 108 height 11
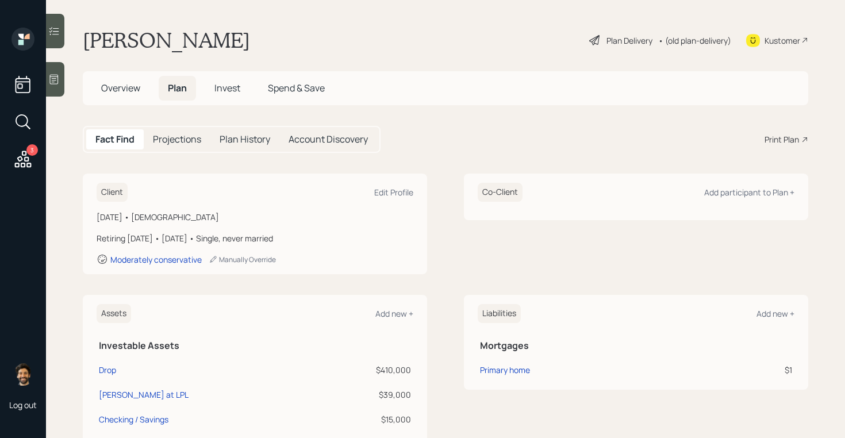
click at [693, 39] on div "• (old plan-delivery)" at bounding box center [695, 41] width 73 height 12
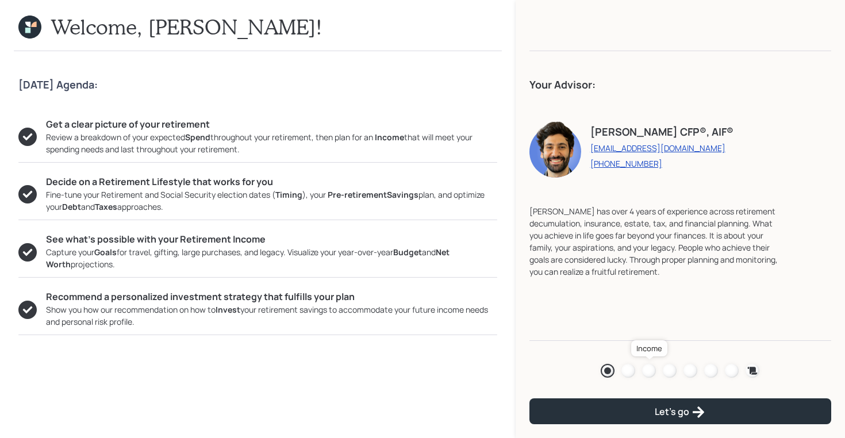
click at [649, 366] on div at bounding box center [649, 371] width 14 height 14
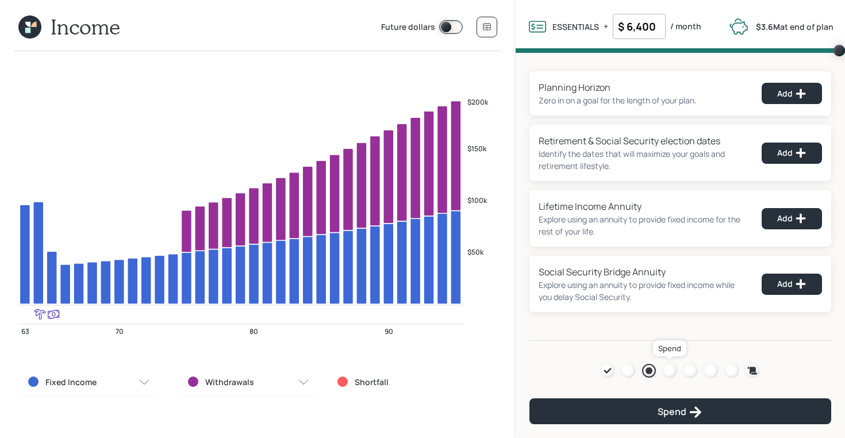
click at [665, 366] on div at bounding box center [670, 371] width 14 height 14
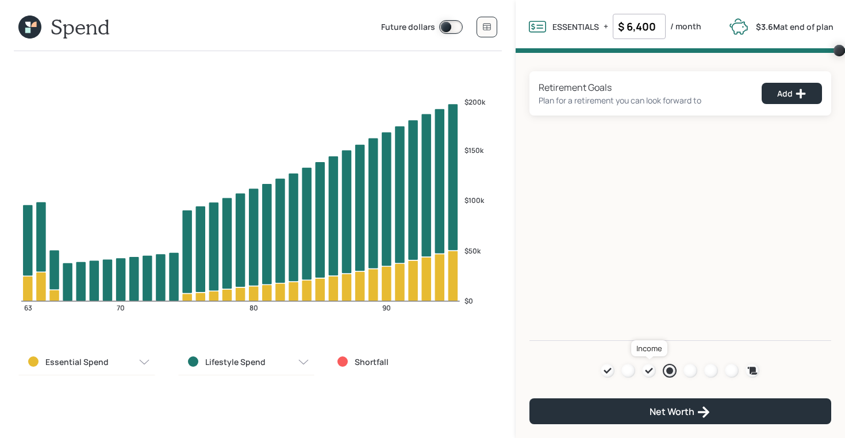
click at [650, 368] on icon at bounding box center [649, 370] width 9 height 9
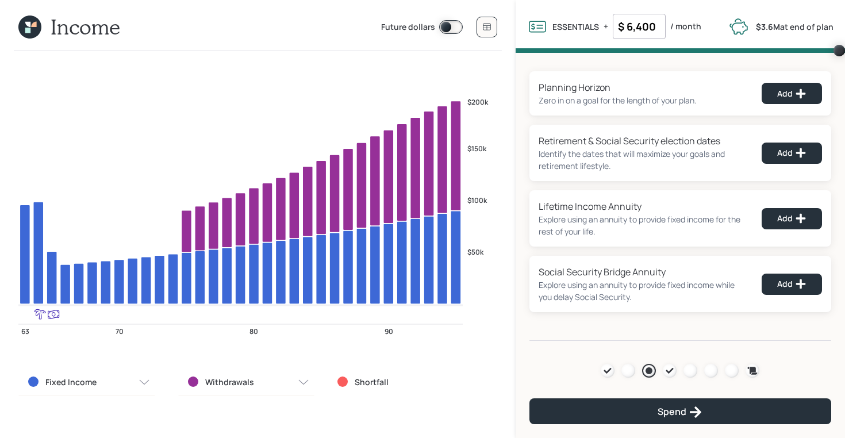
click at [17, 36] on header "Income Future dollars" at bounding box center [258, 29] width 488 height 41
click at [36, 33] on icon at bounding box center [29, 27] width 23 height 23
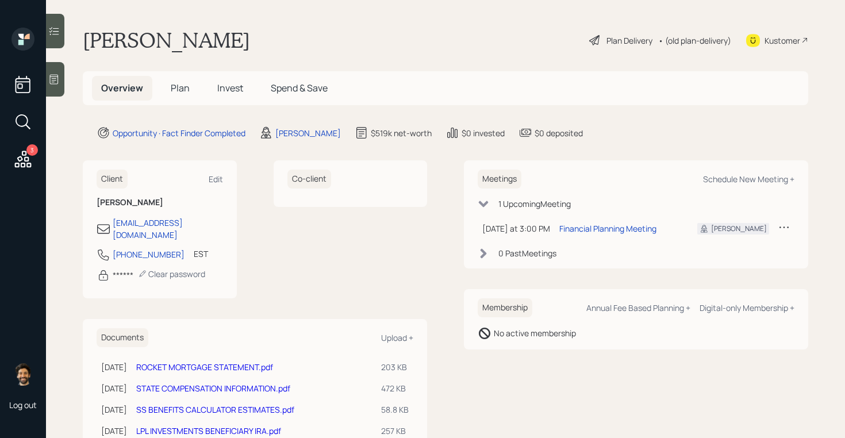
click at [181, 90] on span "Plan" at bounding box center [180, 88] width 19 height 13
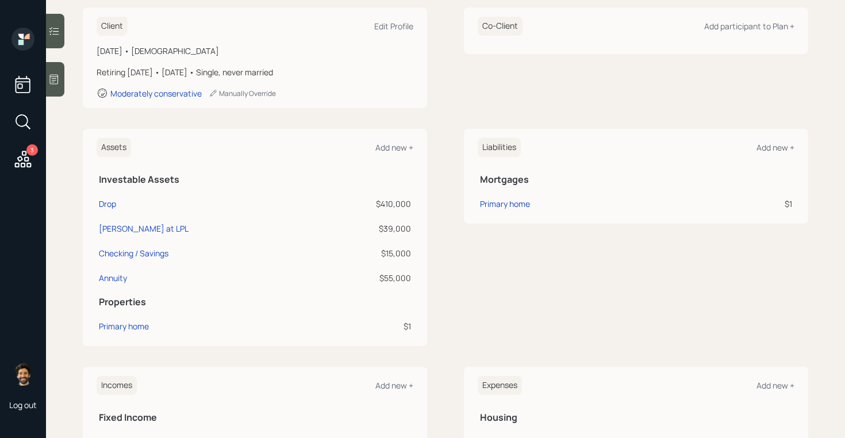
scroll to position [171, 0]
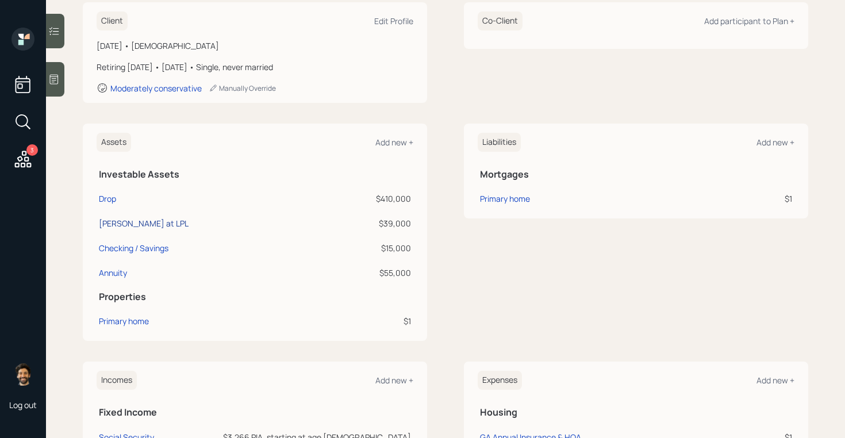
click at [128, 225] on div "[PERSON_NAME] at LPL" at bounding box center [144, 223] width 90 height 12
select select "ira"
select select "balanced"
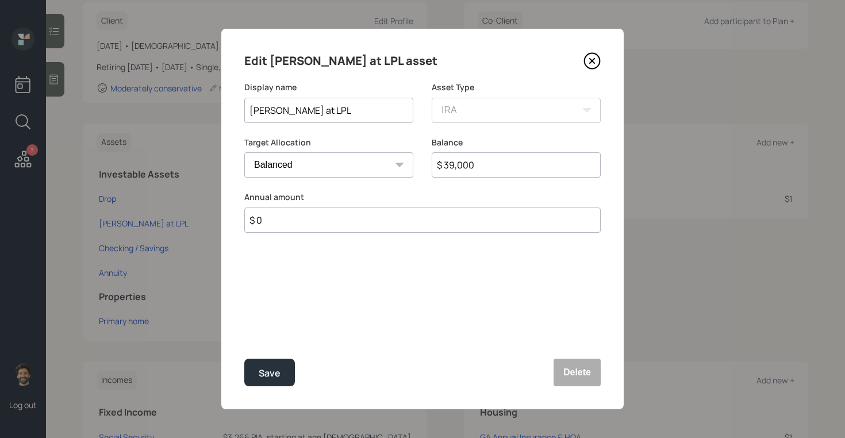
click at [282, 105] on input "[PERSON_NAME] at LPL" at bounding box center [328, 110] width 169 height 25
click at [573, 371] on button "Delete" at bounding box center [577, 373] width 47 height 28
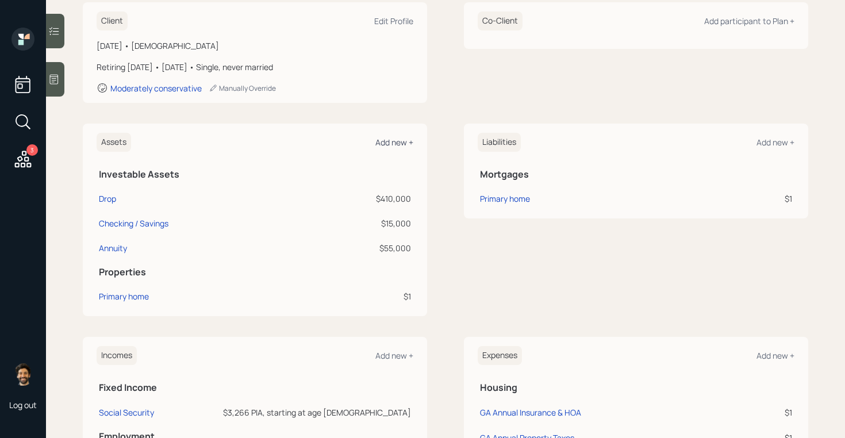
click at [396, 141] on div "Add new +" at bounding box center [395, 142] width 38 height 11
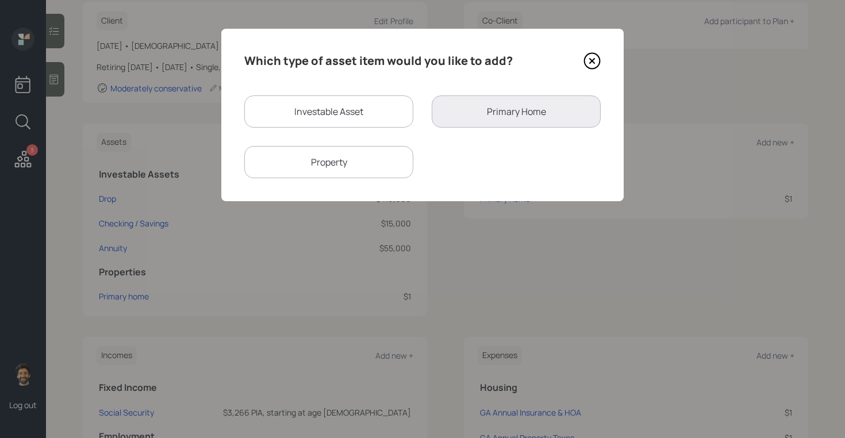
click at [266, 116] on div "Investable Asset" at bounding box center [328, 111] width 169 height 32
select select "taxable"
select select "balanced"
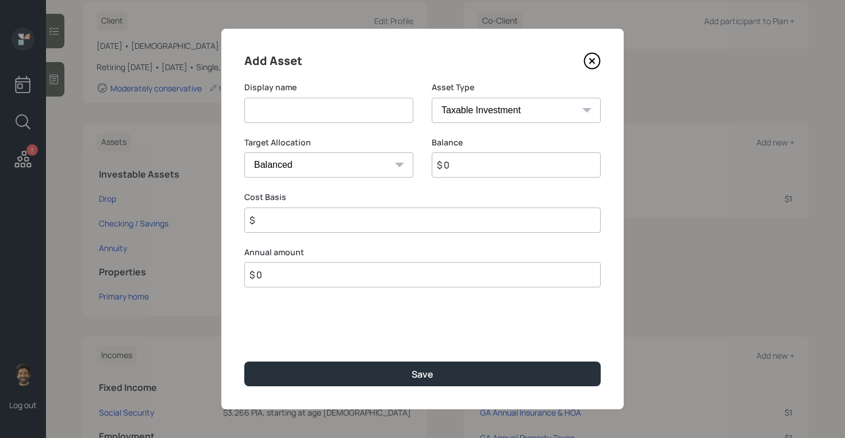
click at [283, 118] on input at bounding box center [328, 110] width 169 height 25
paste input "[PERSON_NAME] at LPL"
type input "[PERSON_NAME] at LPL"
click at [463, 167] on input "$ 0" at bounding box center [516, 164] width 169 height 25
type input "$ 39,000"
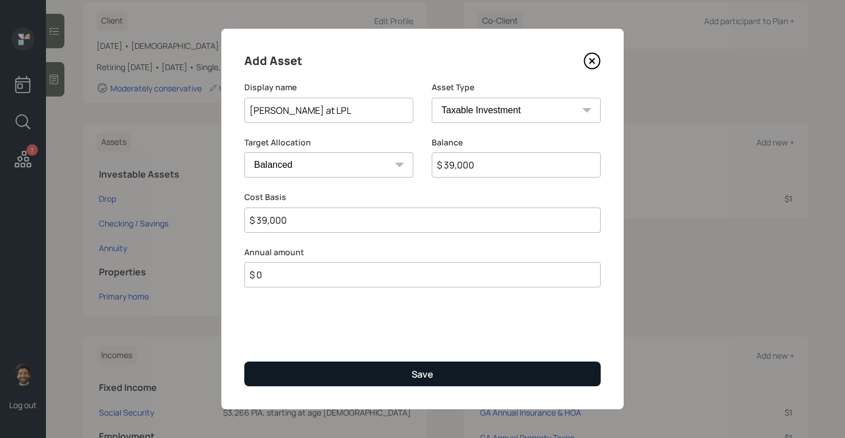
type input "$ 39,000"
click at [395, 370] on button "Save" at bounding box center [422, 374] width 357 height 25
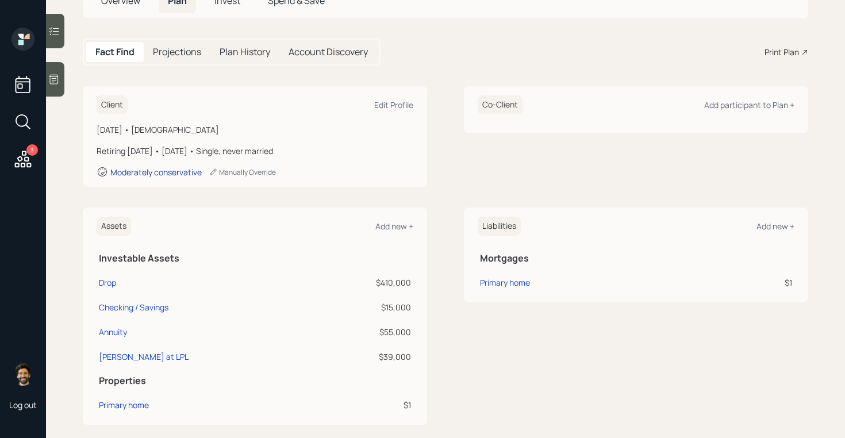
scroll to position [111, 0]
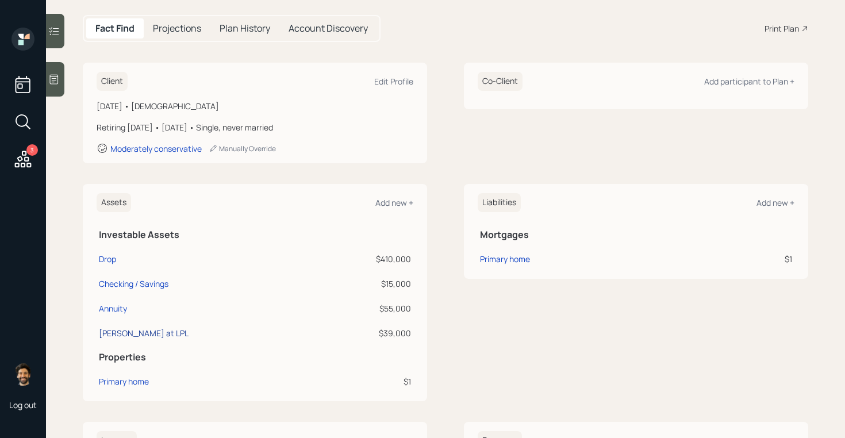
click at [119, 332] on div "[PERSON_NAME] at LPL" at bounding box center [144, 333] width 90 height 12
select select "taxable"
select select "balanced"
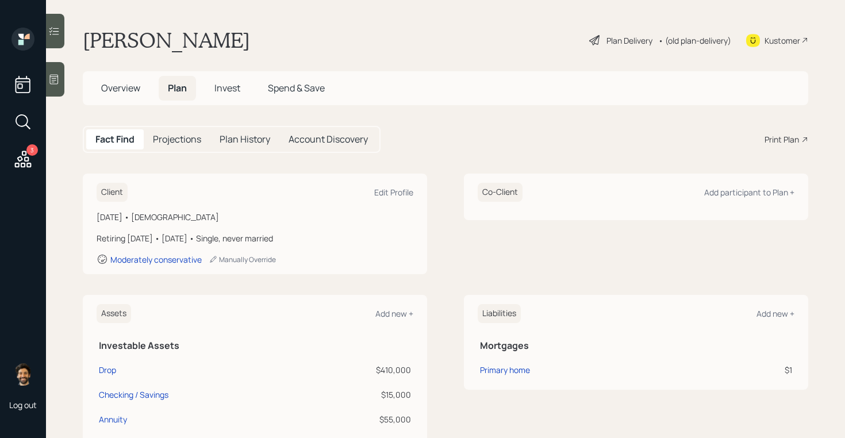
click at [683, 40] on div "• (old plan-delivery)" at bounding box center [695, 41] width 73 height 12
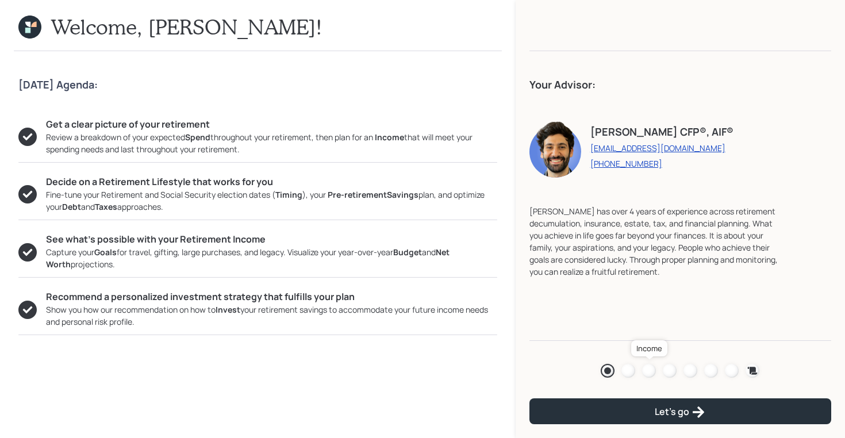
click at [649, 367] on div at bounding box center [649, 371] width 14 height 14
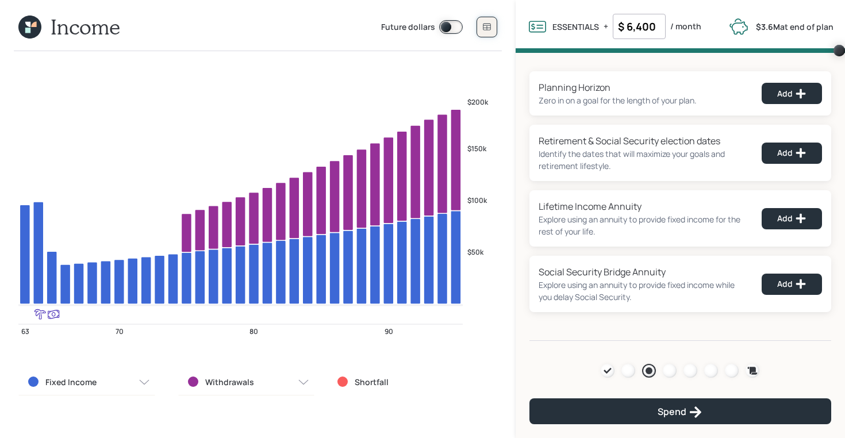
click at [482, 31] on button at bounding box center [487, 27] width 21 height 21
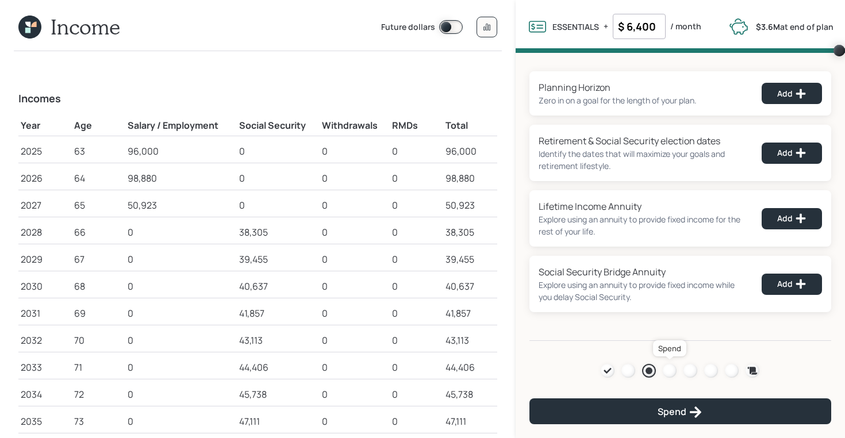
click at [669, 368] on div at bounding box center [670, 371] width 14 height 14
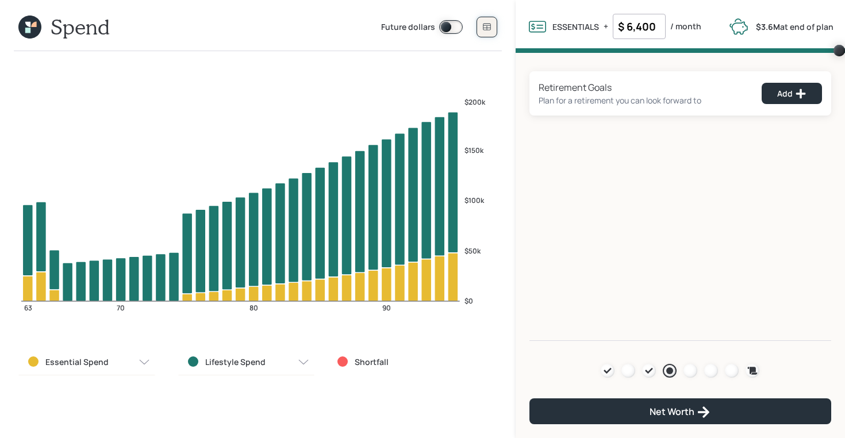
click at [490, 20] on button at bounding box center [487, 27] width 21 height 21
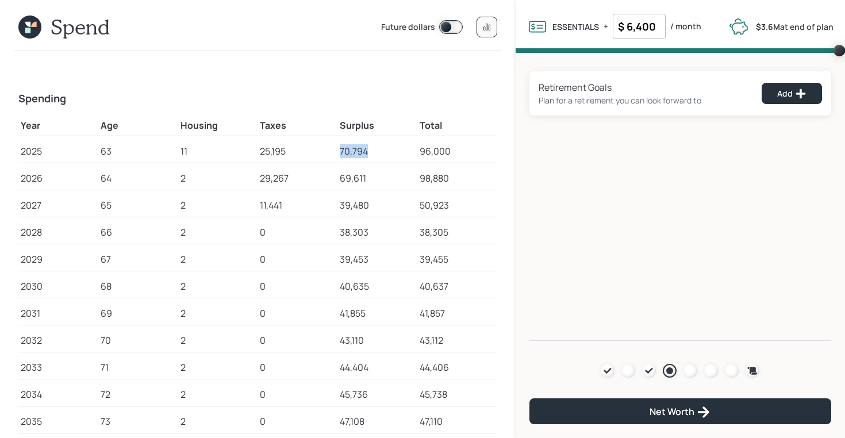
drag, startPoint x: 340, startPoint y: 150, endPoint x: 370, endPoint y: 151, distance: 29.3
click at [370, 151] on div "70,794" at bounding box center [377, 151] width 75 height 14
click at [27, 32] on icon at bounding box center [27, 30] width 5 height 5
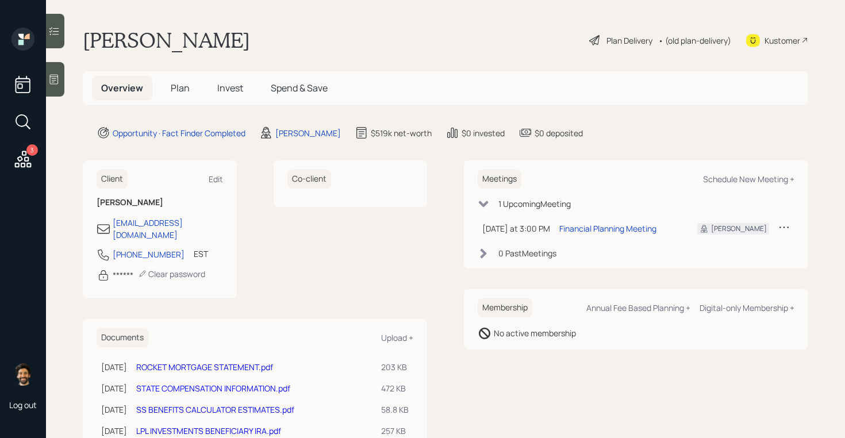
click at [180, 92] on span "Plan" at bounding box center [180, 88] width 19 height 13
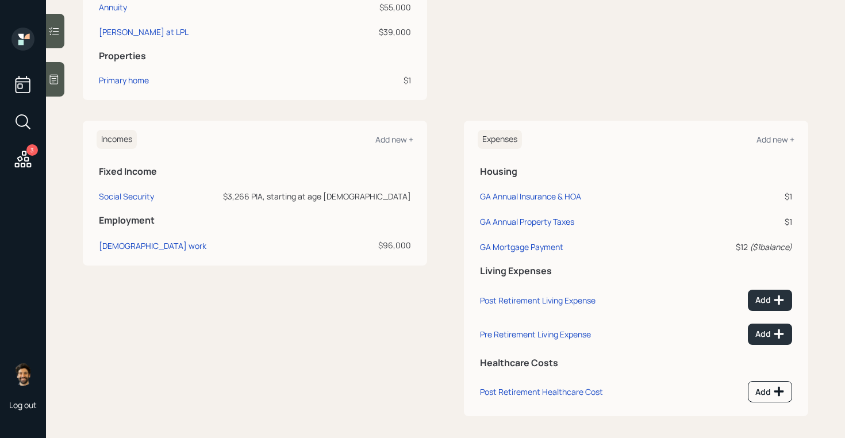
scroll to position [418, 0]
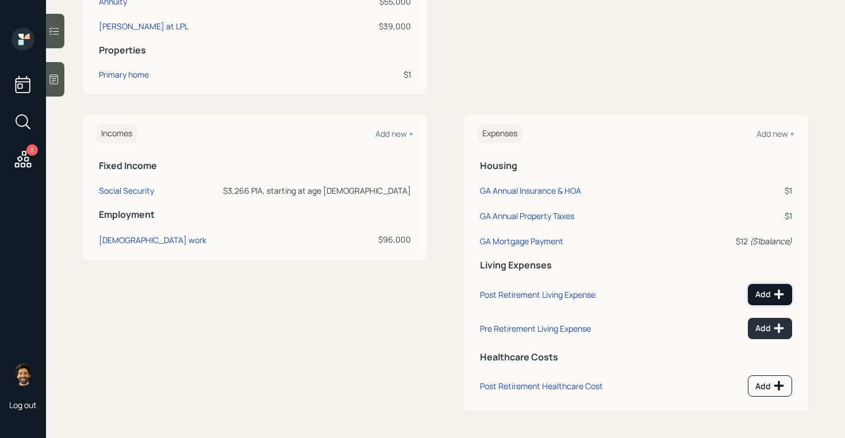
click at [778, 296] on icon at bounding box center [780, 295] width 12 height 12
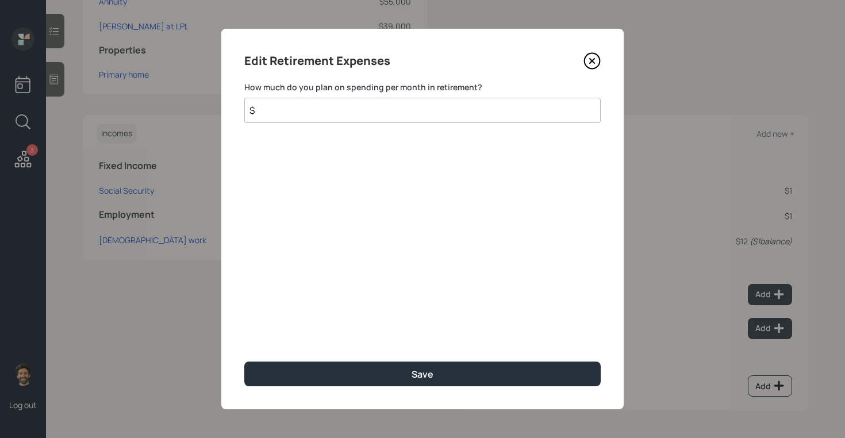
click at [339, 118] on input "$" at bounding box center [422, 110] width 357 height 25
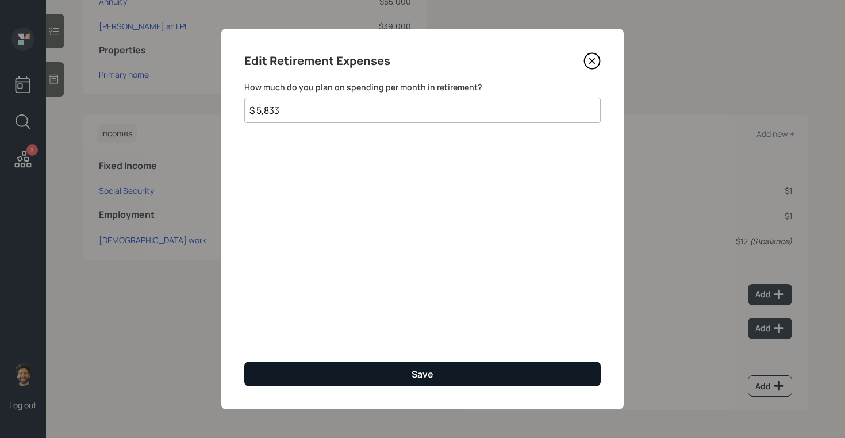
type input "$ 5,833"
click at [266, 368] on button "Save" at bounding box center [422, 374] width 357 height 25
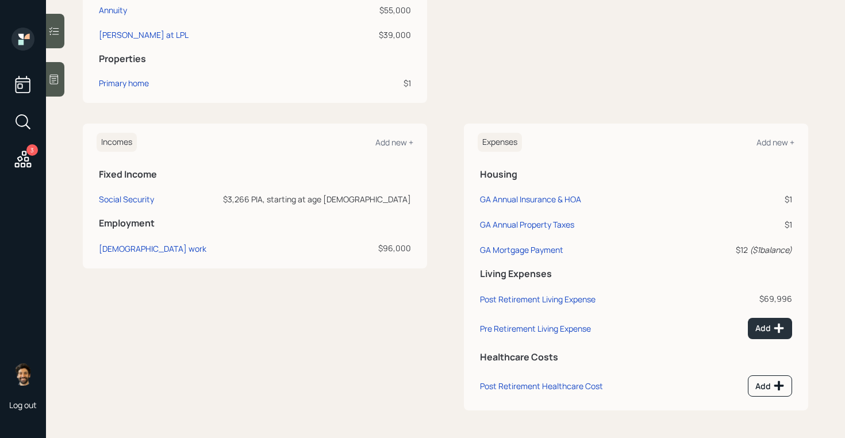
scroll to position [409, 0]
click at [769, 338] on button "Add" at bounding box center [770, 328] width 44 height 21
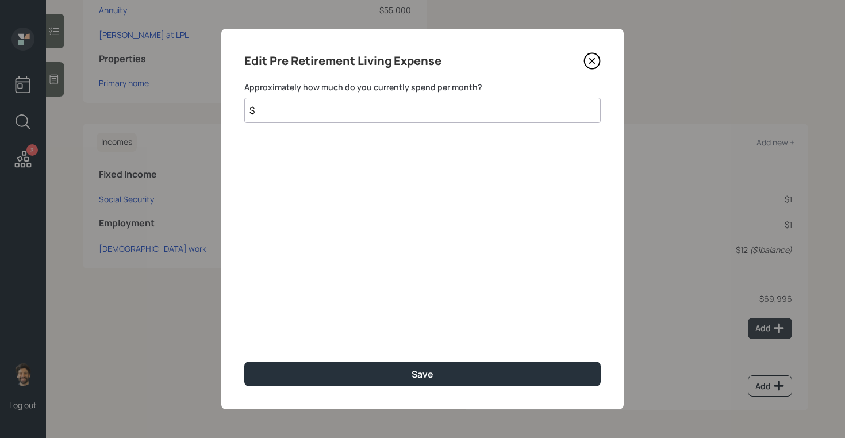
click at [345, 111] on input "$" at bounding box center [422, 110] width 357 height 25
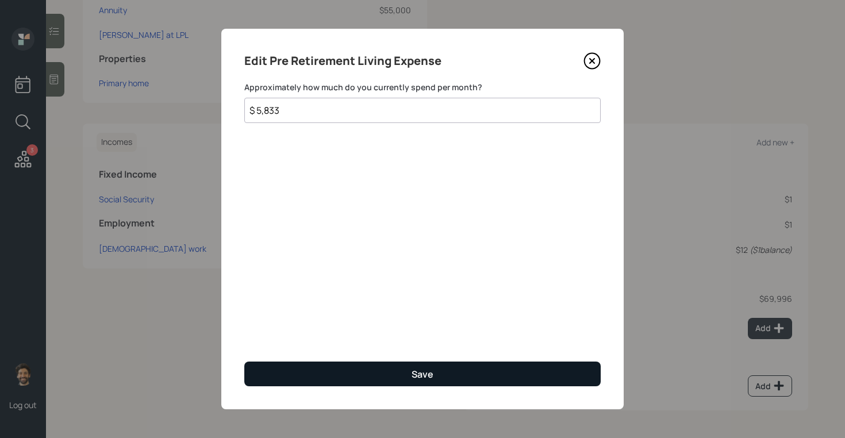
type input "$ 5,833"
click at [297, 385] on button "Save" at bounding box center [422, 374] width 357 height 25
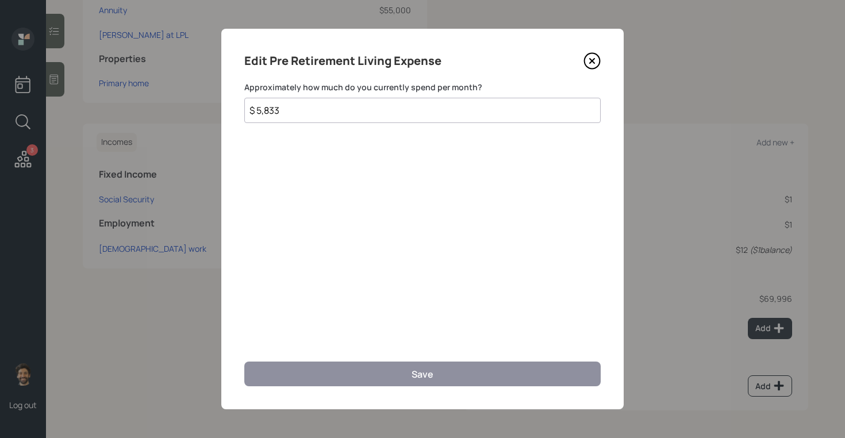
scroll to position [401, 0]
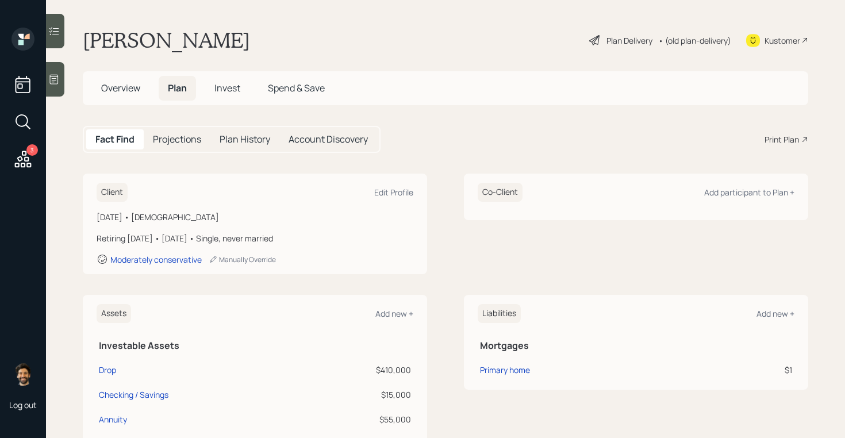
click at [710, 39] on div "• (old plan-delivery)" at bounding box center [695, 41] width 73 height 12
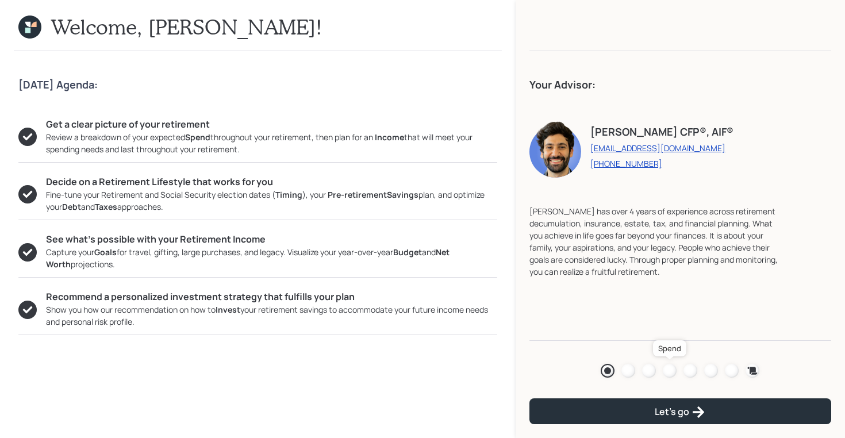
click at [667, 365] on div at bounding box center [670, 371] width 14 height 14
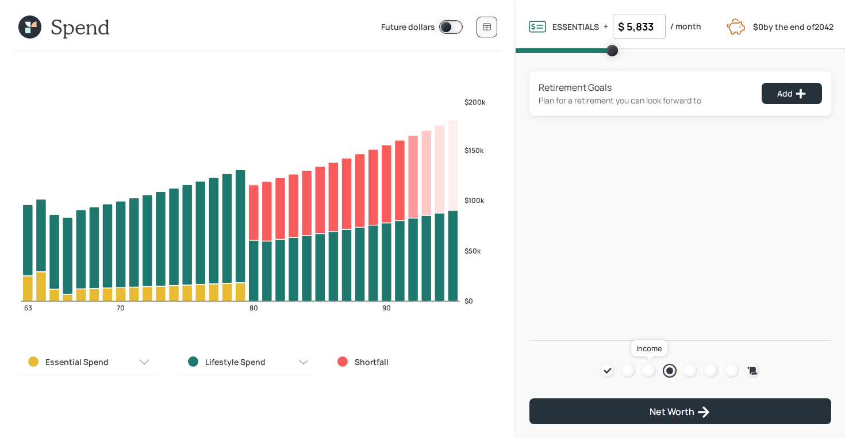
click at [653, 372] on div at bounding box center [649, 371] width 14 height 14
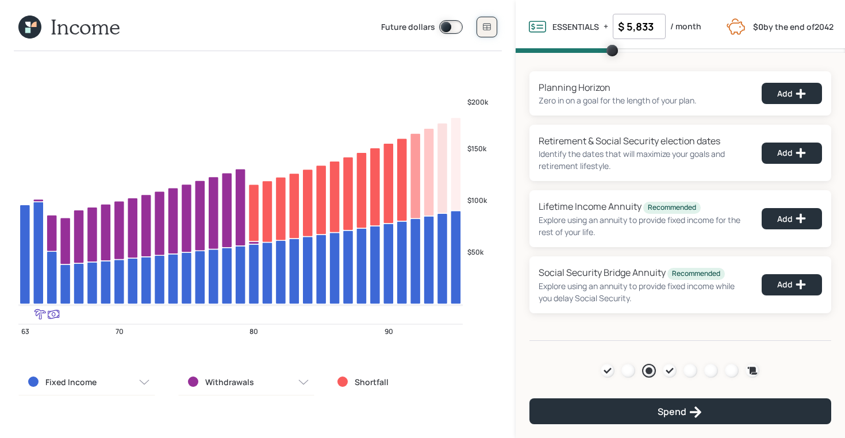
click at [492, 21] on button at bounding box center [487, 27] width 21 height 21
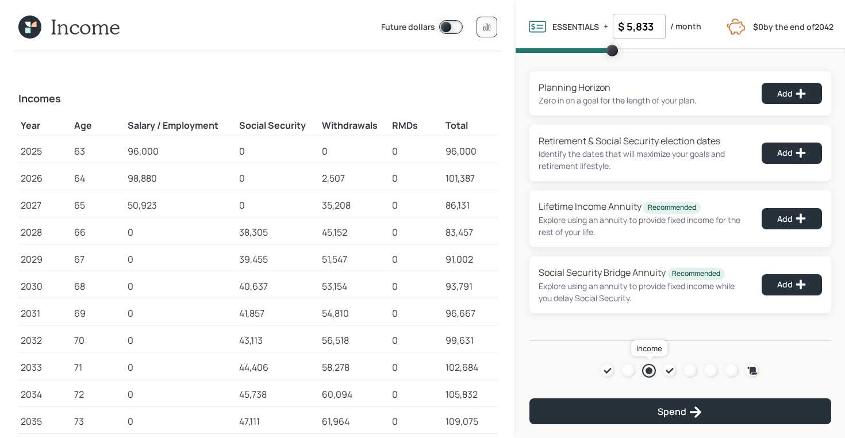
click at [654, 370] on div at bounding box center [649, 371] width 14 height 14
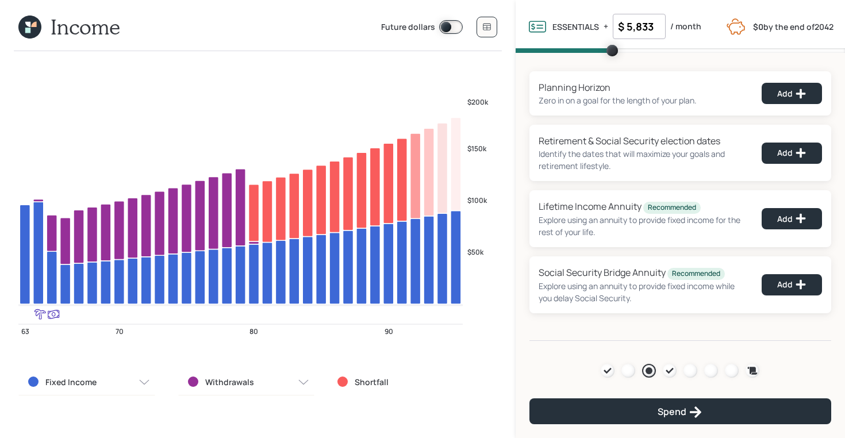
click at [641, 21] on input "$ 5,833" at bounding box center [639, 26] width 53 height 25
click at [539, 68] on div "Planning Horizon Zero in on a goal for the length of your plan. Add Retirement …" at bounding box center [681, 197] width 330 height 288
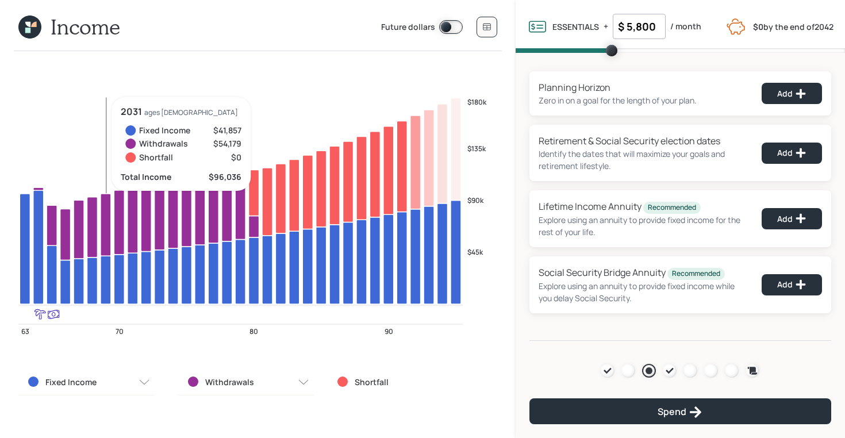
click at [633, 24] on input "$ 5,800" at bounding box center [639, 26] width 53 height 25
type input "$ 5,750"
click at [527, 64] on div "Planning Horizon Zero in on a goal for the length of your plan. Add Retirement …" at bounding box center [681, 197] width 330 height 288
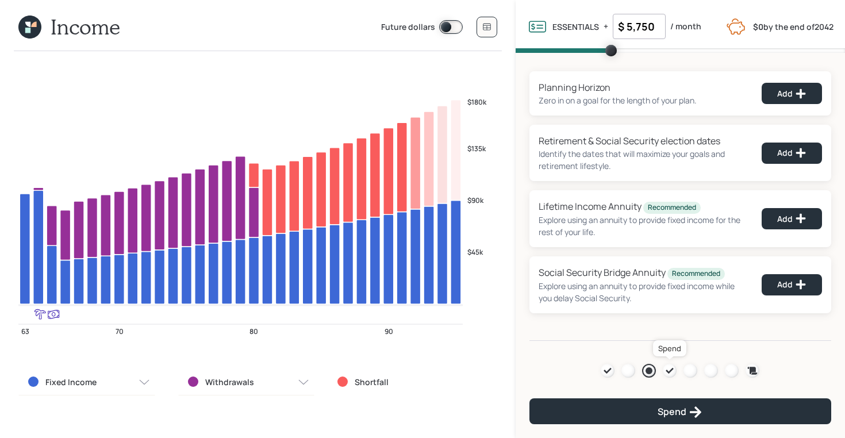
click at [669, 370] on icon at bounding box center [670, 371] width 7 height 6
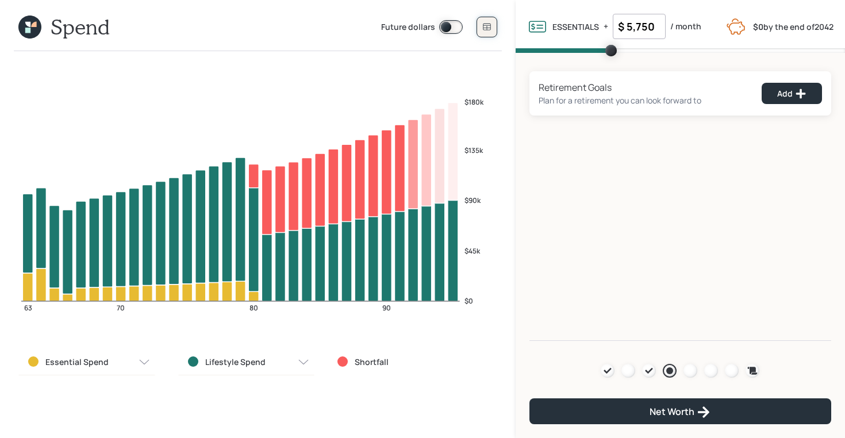
click at [485, 28] on icon at bounding box center [486, 27] width 7 height 7
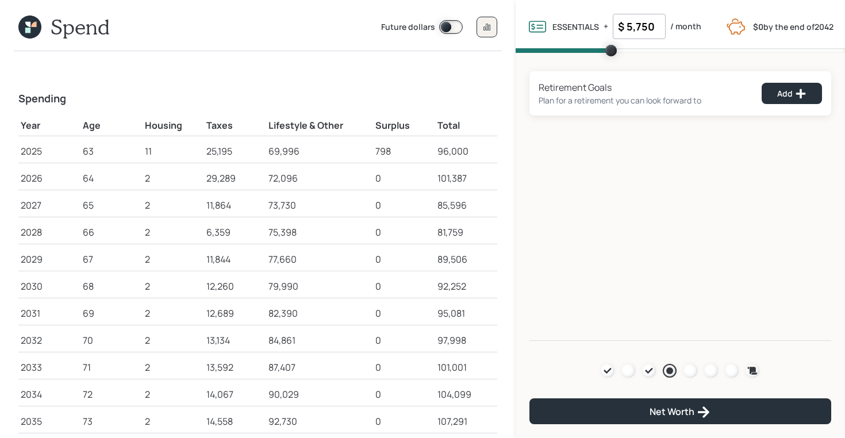
click at [648, 26] on input "$ 5,750" at bounding box center [639, 26] width 53 height 25
type input "$ 5,500"
click at [561, 204] on div "Retirement Goals Plan for a retirement you can look forward to Add Agenda Revie…" at bounding box center [681, 197] width 330 height 288
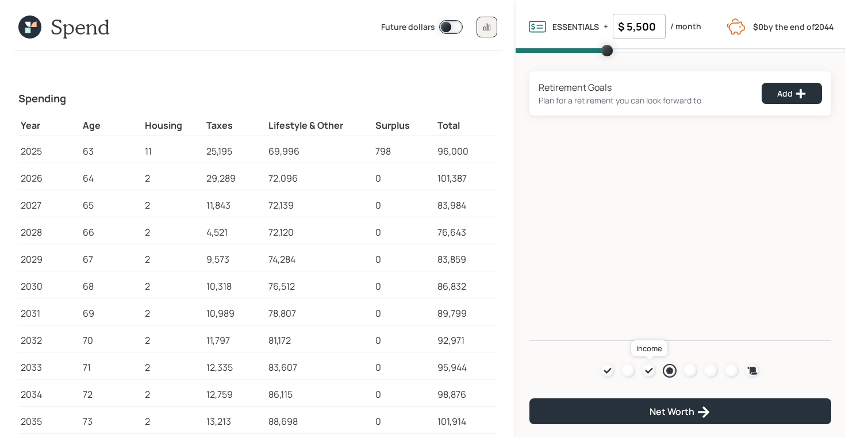
click at [647, 370] on icon at bounding box center [649, 371] width 7 height 6
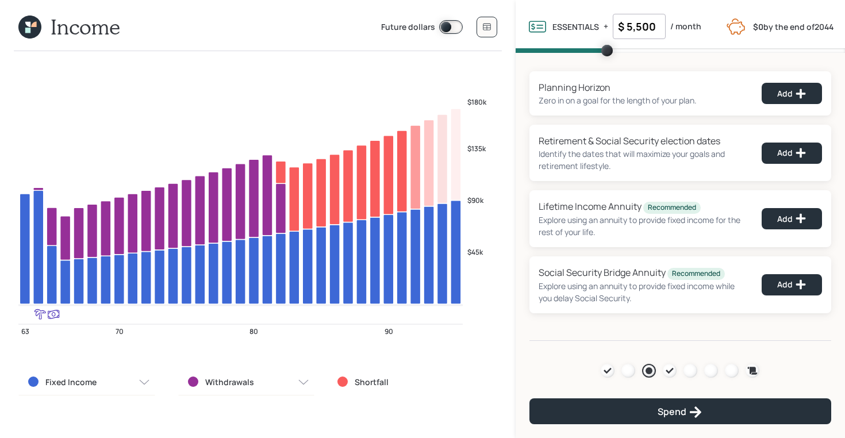
click at [31, 26] on icon at bounding box center [33, 24] width 5 height 5
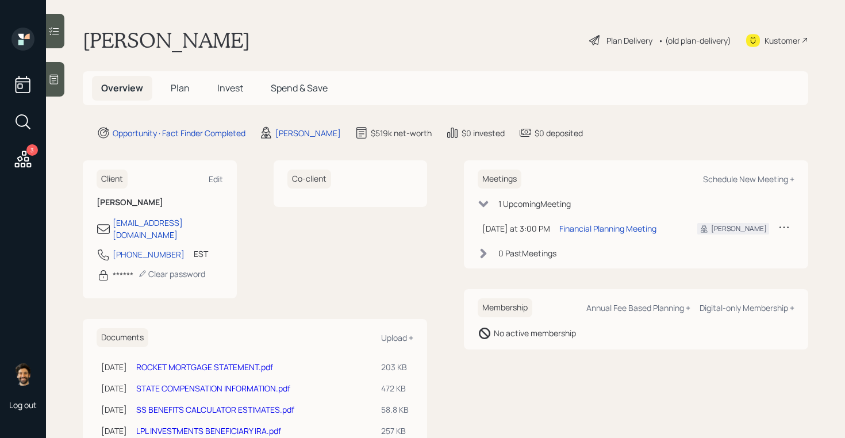
click at [189, 89] on h5 "Plan" at bounding box center [180, 88] width 37 height 25
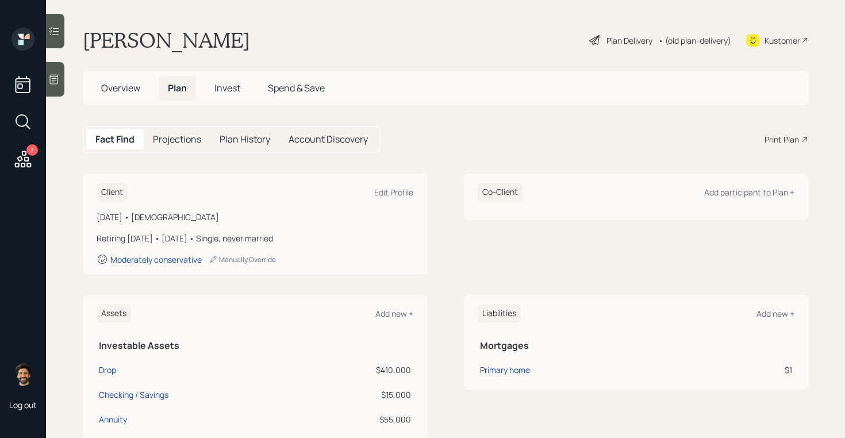
scroll to position [401, 0]
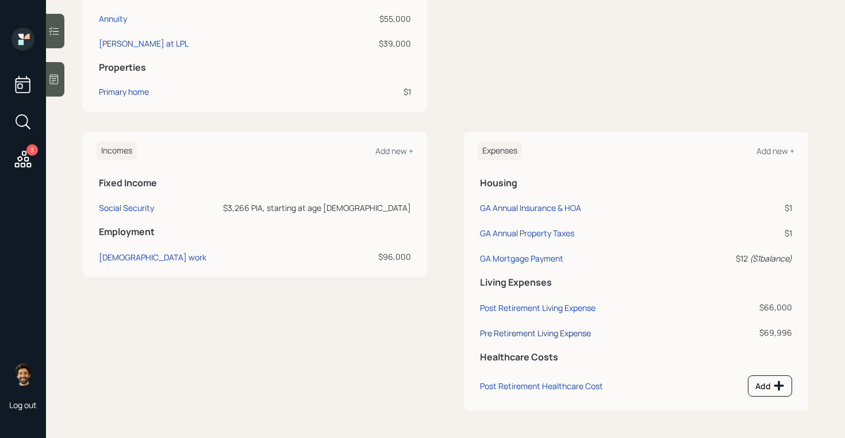
click at [510, 335] on div "Pre Retirement Living Expense" at bounding box center [535, 333] width 111 height 11
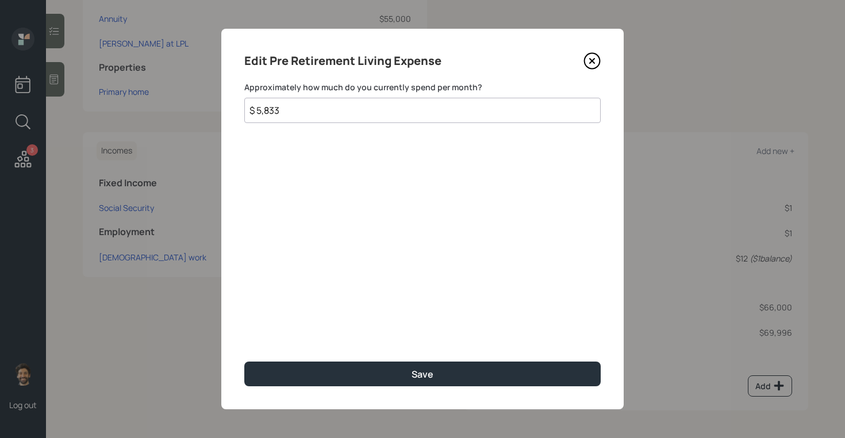
click at [315, 116] on input "$ 5,833" at bounding box center [422, 110] width 357 height 25
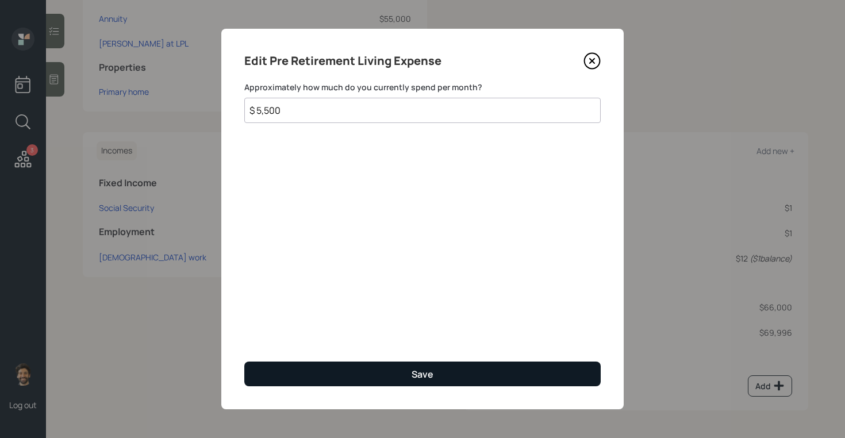
type input "$ 5,500"
click at [290, 368] on button "Save" at bounding box center [422, 374] width 357 height 25
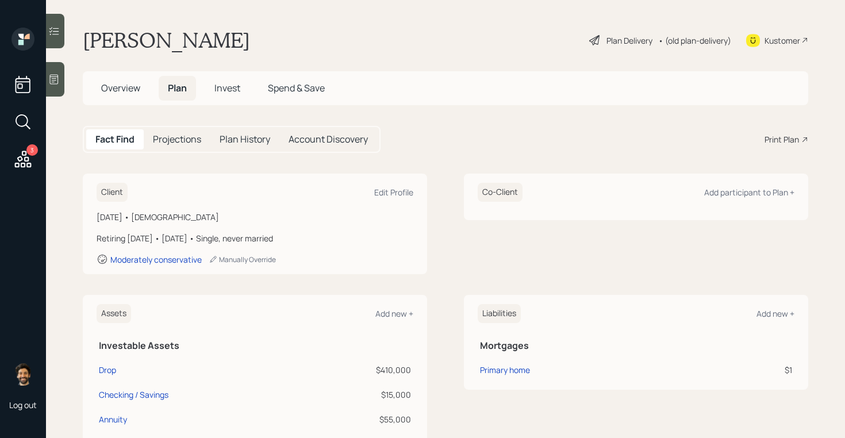
click at [709, 39] on div "• (old plan-delivery)" at bounding box center [695, 41] width 73 height 12
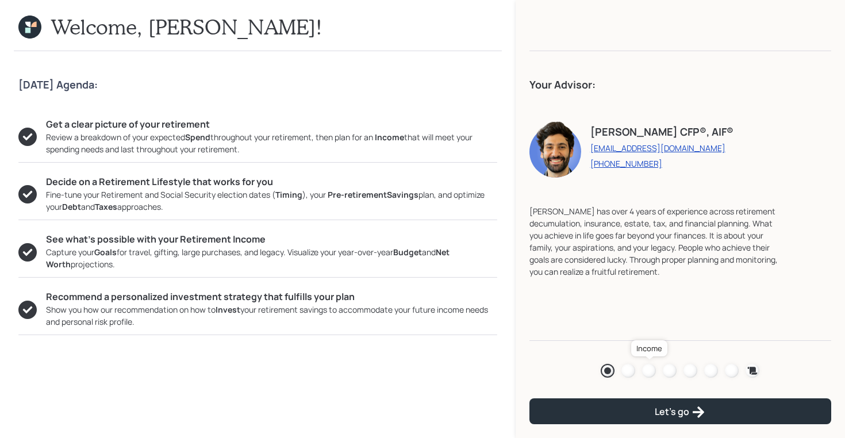
click at [645, 372] on div at bounding box center [649, 371] width 14 height 14
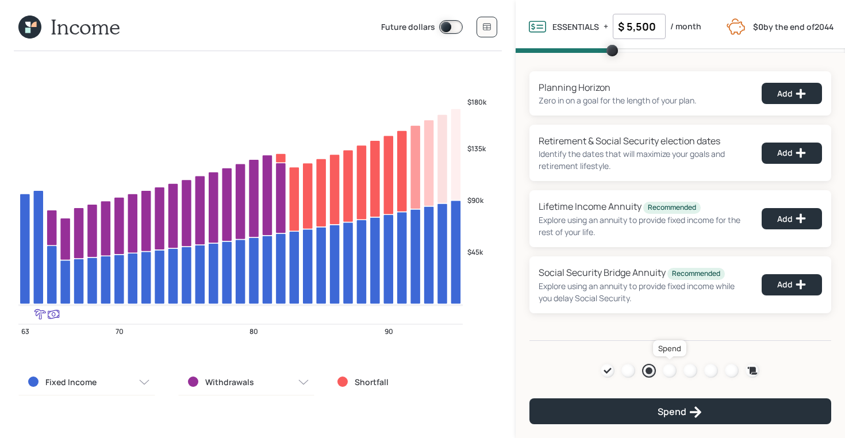
click at [669, 374] on div at bounding box center [670, 371] width 14 height 14
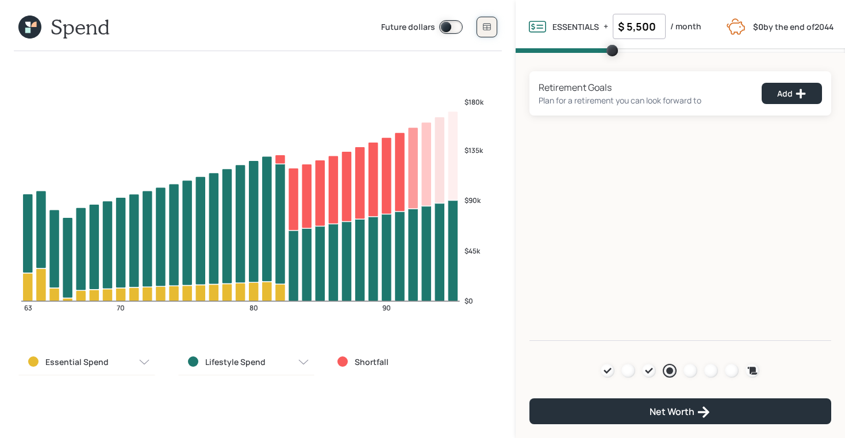
click at [488, 35] on button at bounding box center [487, 27] width 21 height 21
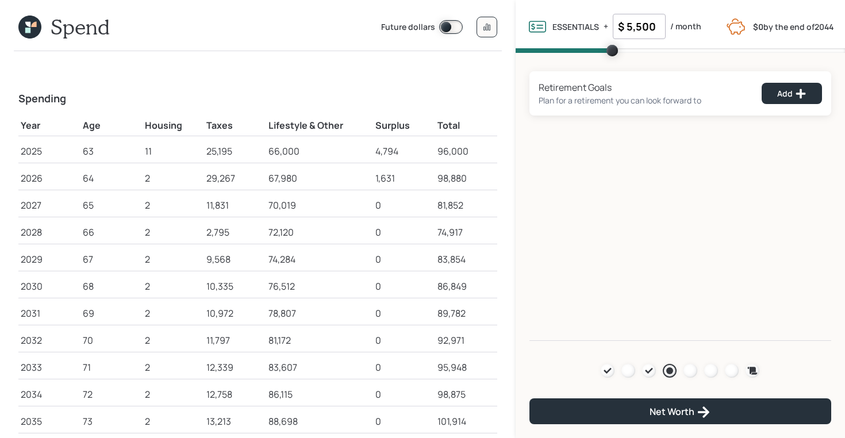
click at [21, 30] on icon at bounding box center [29, 27] width 23 height 23
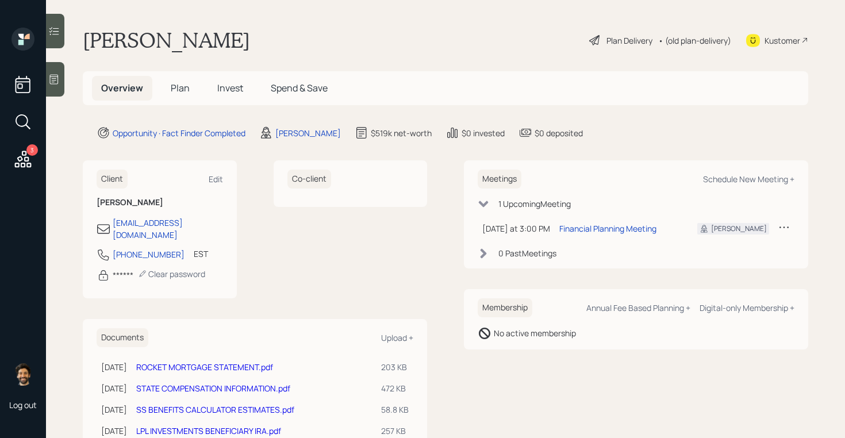
click at [185, 80] on h5 "Plan" at bounding box center [180, 88] width 37 height 25
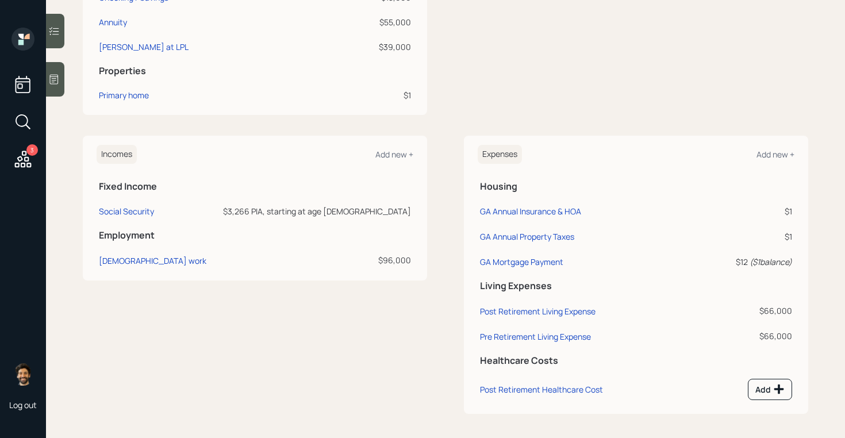
scroll to position [401, 0]
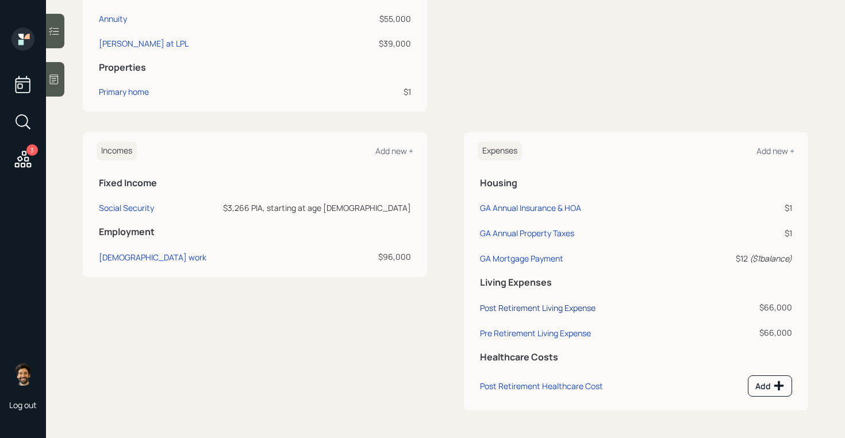
click at [508, 305] on div "Post Retirement Living Expense" at bounding box center [538, 308] width 116 height 11
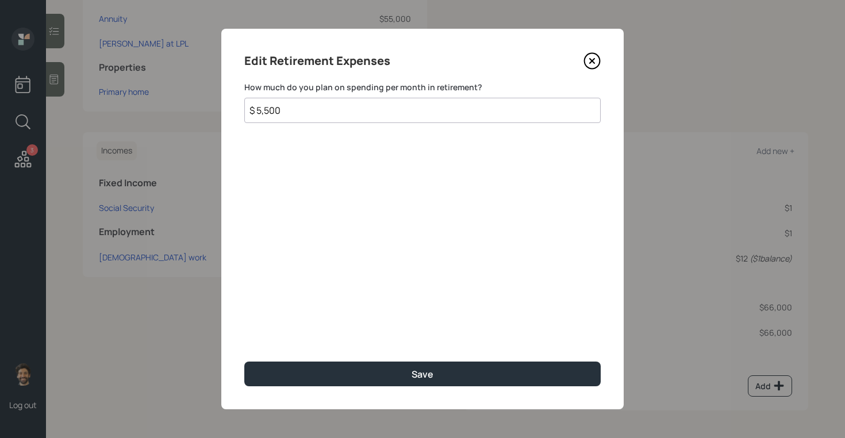
click at [331, 118] on input "$ 5,500" at bounding box center [422, 110] width 357 height 25
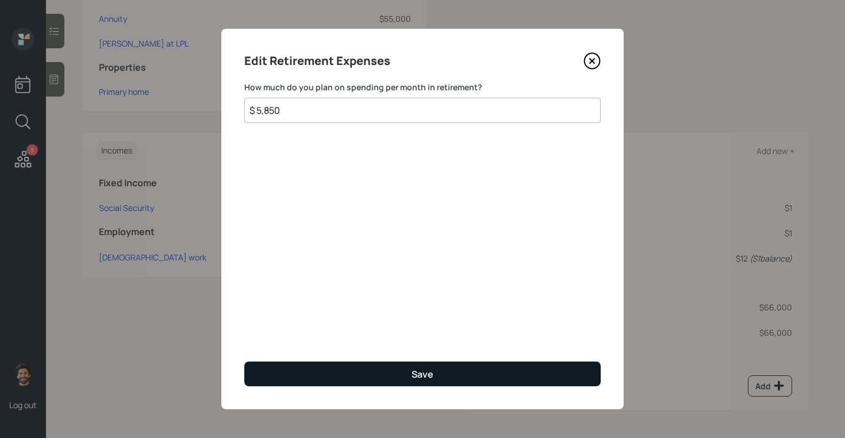
type input "$ 5,850"
click at [300, 373] on button "Save" at bounding box center [422, 374] width 357 height 25
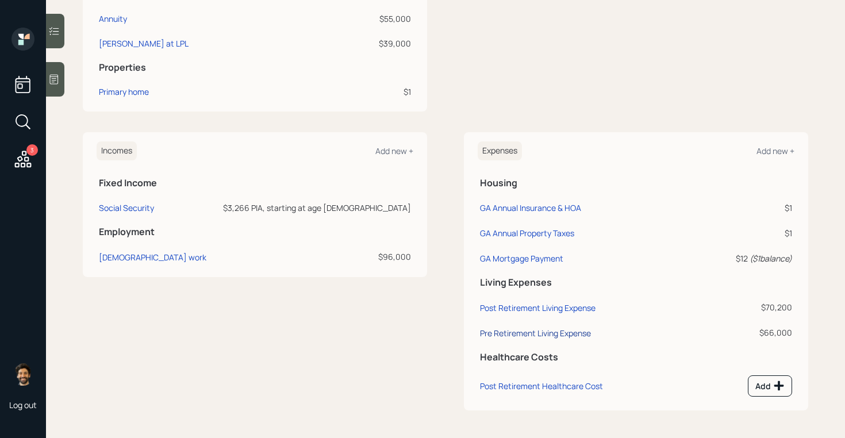
click at [512, 331] on div "Pre Retirement Living Expense" at bounding box center [535, 333] width 111 height 11
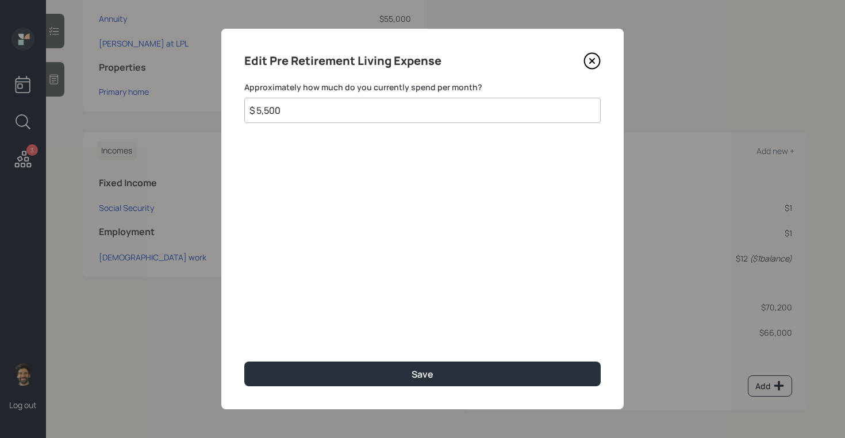
click at [313, 118] on input "$ 5,500" at bounding box center [422, 110] width 357 height 25
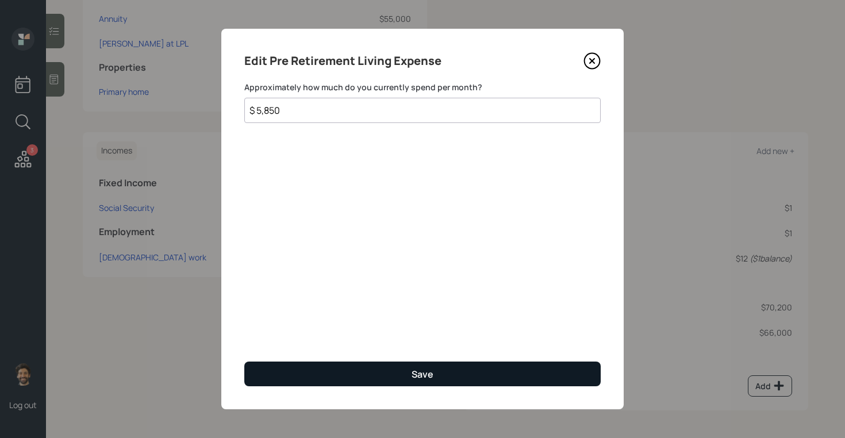
type input "$ 5,850"
click at [280, 377] on button "Save" at bounding box center [422, 374] width 357 height 25
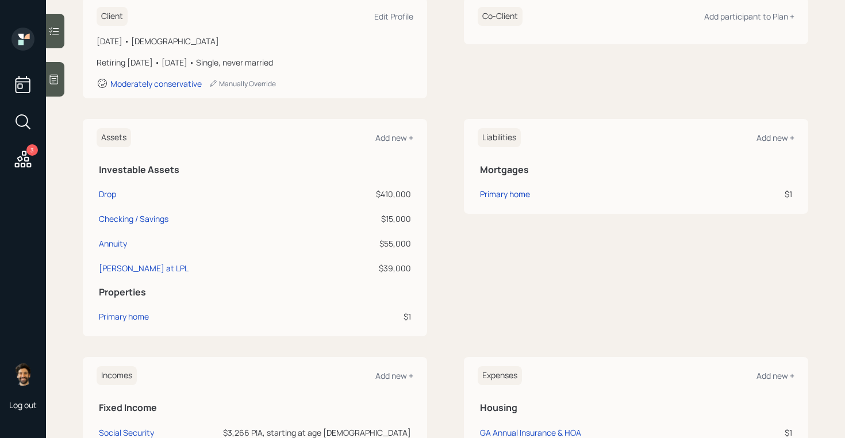
scroll to position [66, 0]
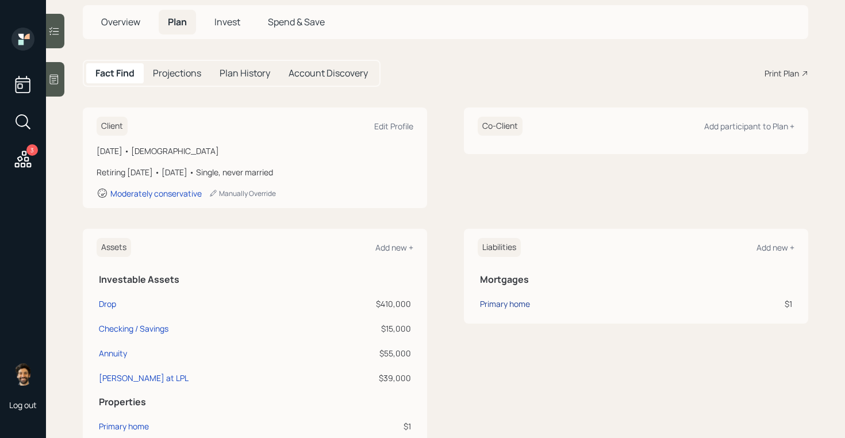
click at [505, 301] on div "Primary home" at bounding box center [505, 304] width 50 height 12
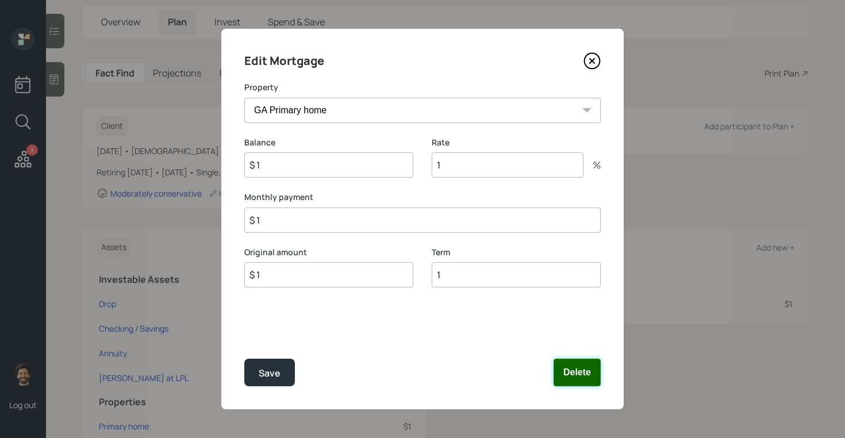
click at [587, 380] on button "Delete" at bounding box center [577, 373] width 47 height 28
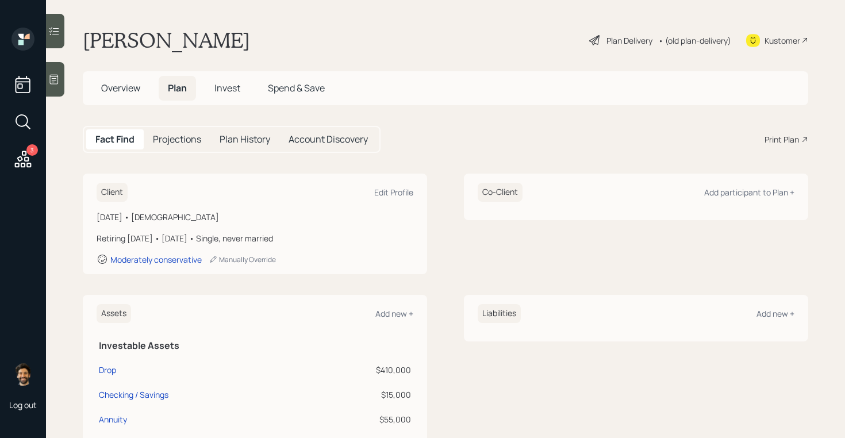
click at [688, 41] on div "• (old plan-delivery)" at bounding box center [695, 41] width 73 height 12
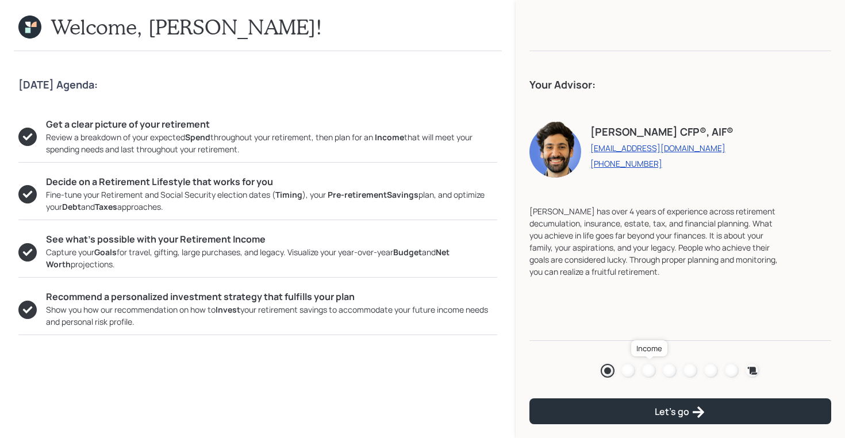
click at [646, 368] on div at bounding box center [649, 371] width 14 height 14
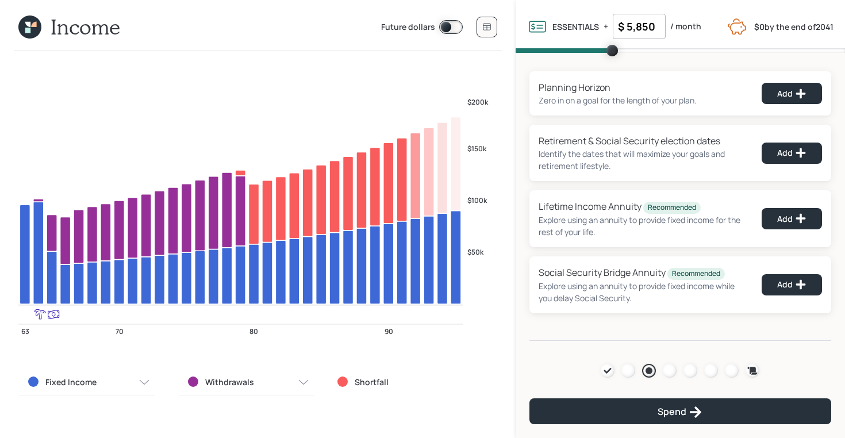
click at [649, 30] on input "$ 5,850" at bounding box center [639, 26] width 53 height 25
type input "$ 5,900"
click at [558, 64] on div "Planning Horizon Zero in on a goal for the length of your plan. Add Retirement …" at bounding box center [681, 197] width 330 height 288
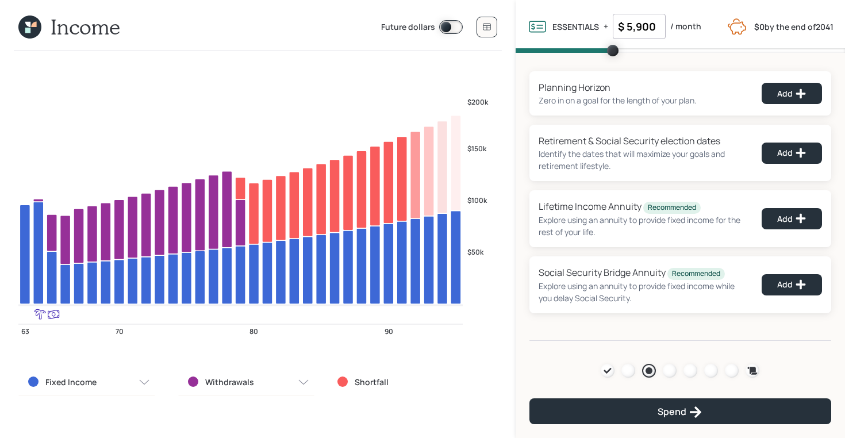
click at [32, 24] on icon at bounding box center [29, 27] width 23 height 23
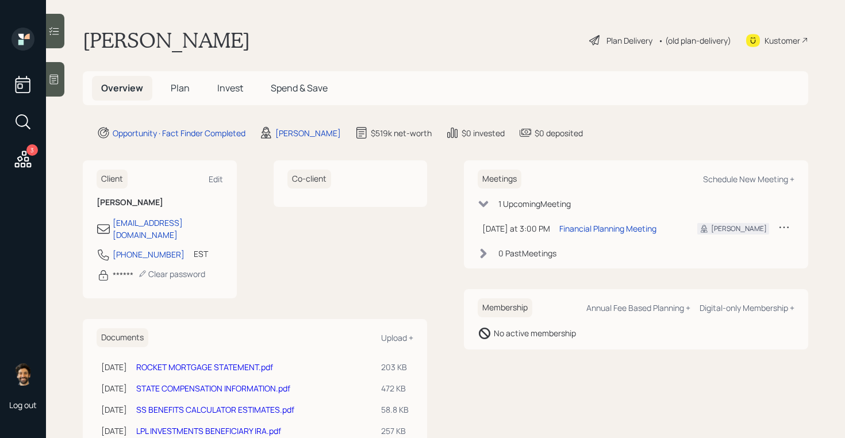
click at [191, 85] on h5 "Plan" at bounding box center [180, 88] width 37 height 25
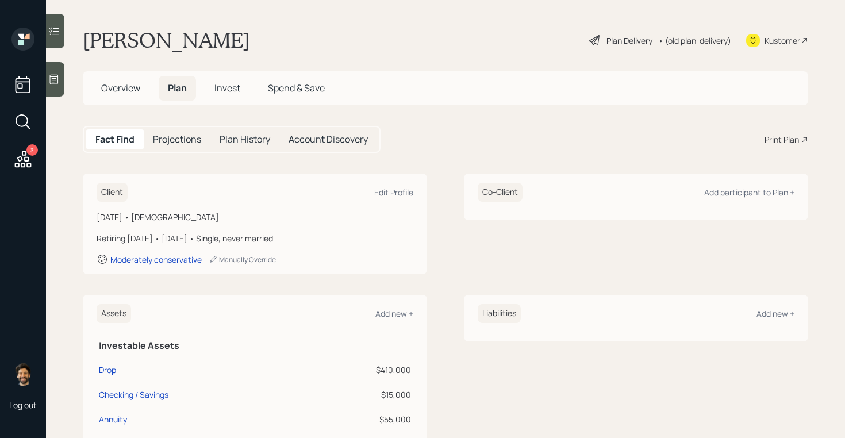
scroll to position [376, 0]
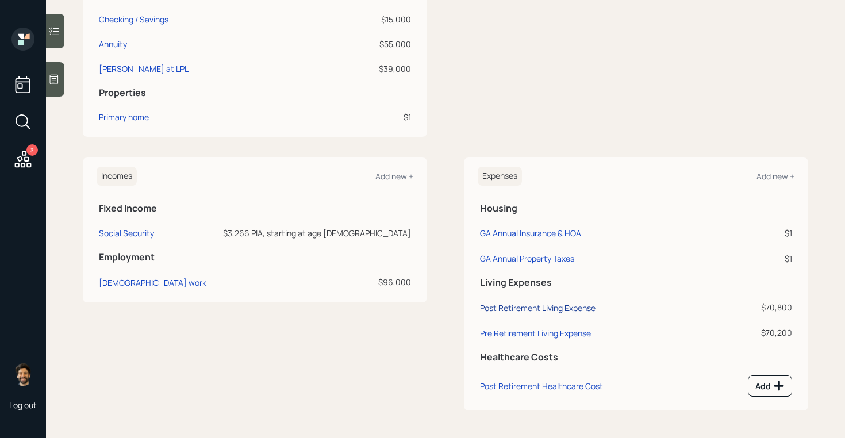
click at [516, 310] on div "Post Retirement Living Expense" at bounding box center [538, 308] width 116 height 11
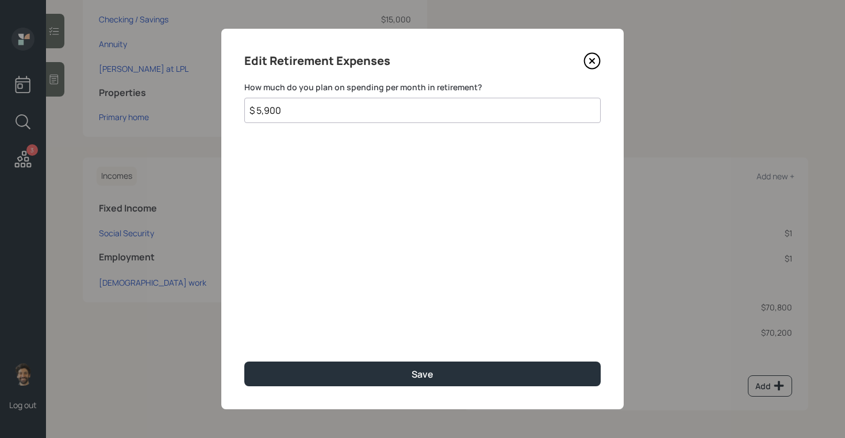
click at [273, 110] on input "$ 5,900" at bounding box center [422, 110] width 357 height 25
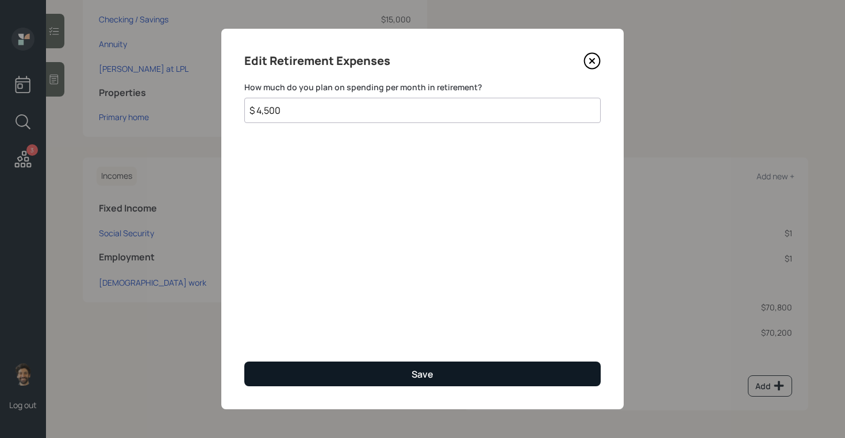
type input "$ 4,500"
click at [284, 362] on button "Save" at bounding box center [422, 374] width 357 height 25
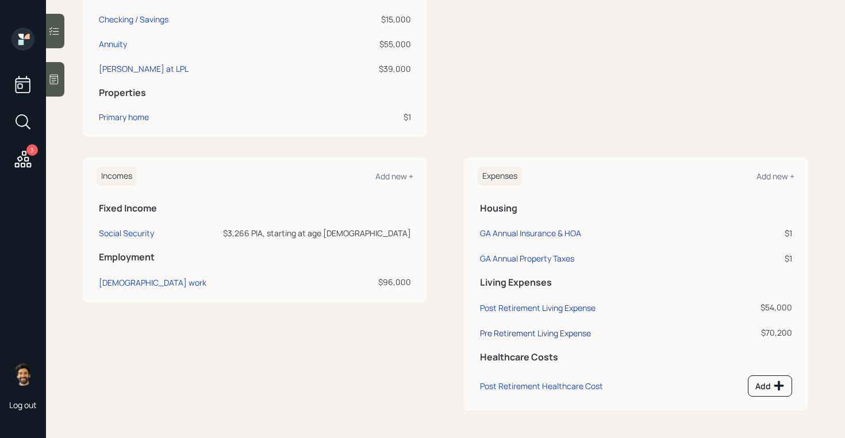
click at [489, 331] on div "Pre Retirement Living Expense" at bounding box center [535, 333] width 111 height 11
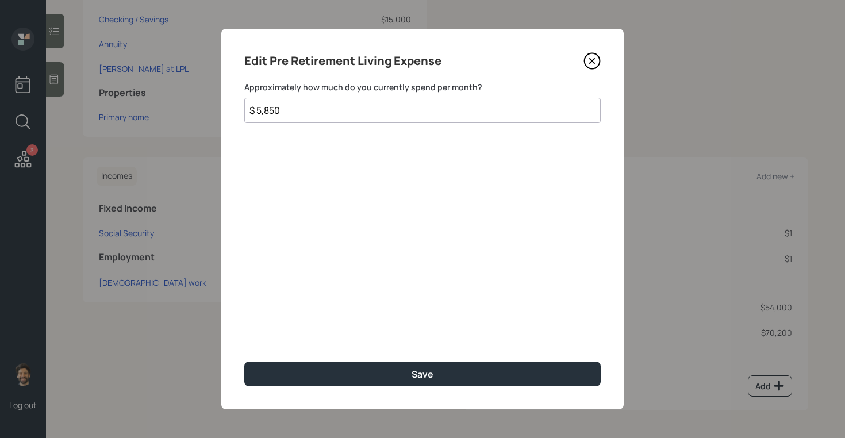
click at [270, 114] on input "$ 5,850" at bounding box center [422, 110] width 357 height 25
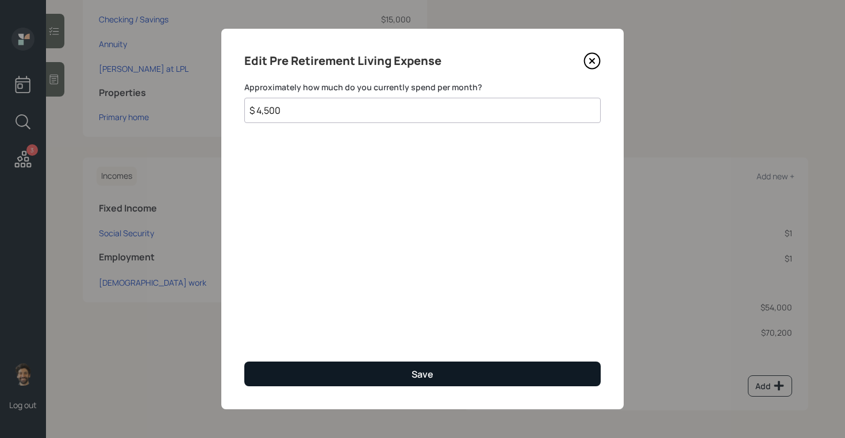
type input "$ 4,500"
click at [299, 372] on button "Save" at bounding box center [422, 374] width 357 height 25
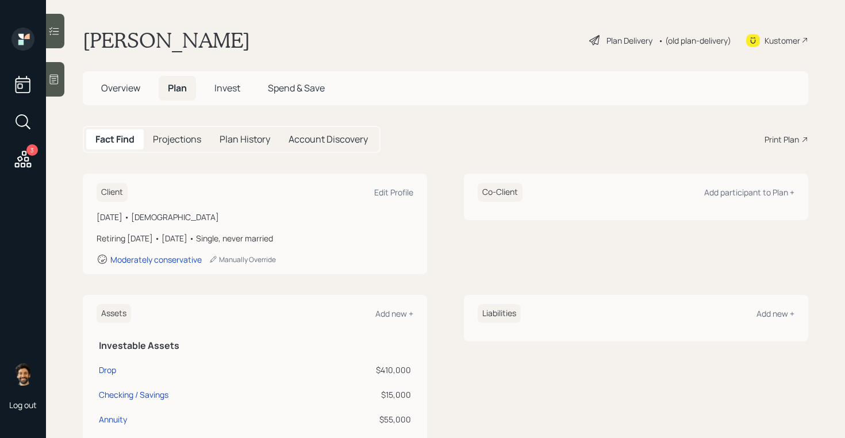
click at [710, 36] on div "• (old plan-delivery)" at bounding box center [695, 41] width 73 height 12
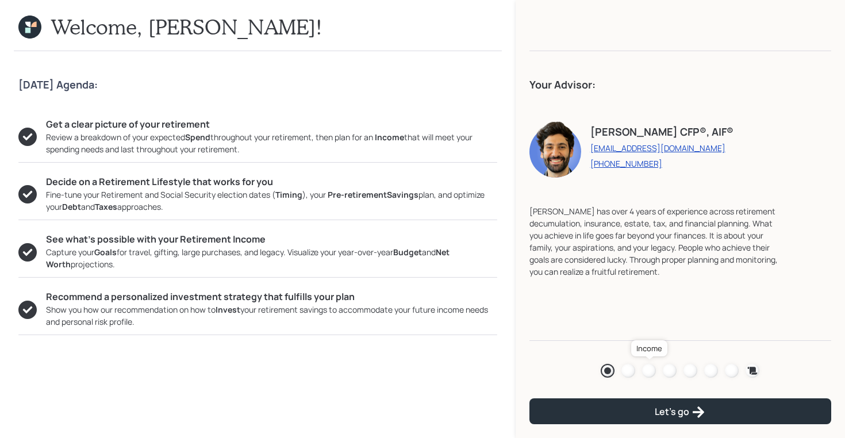
click at [649, 367] on div at bounding box center [649, 371] width 14 height 14
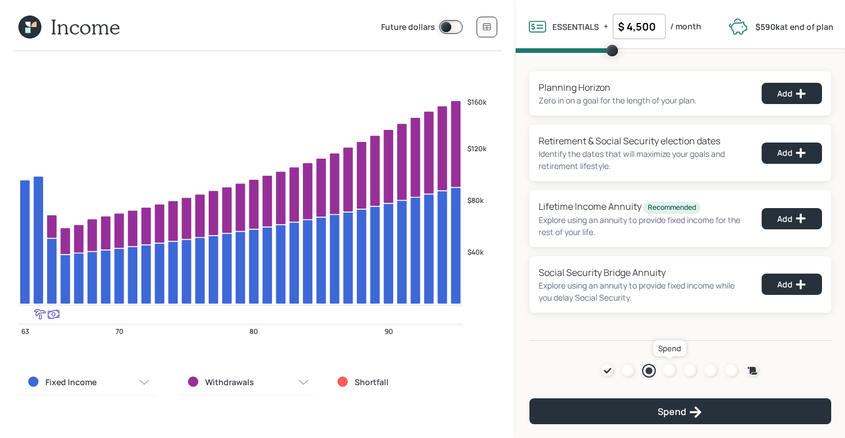
click at [668, 369] on div at bounding box center [670, 371] width 14 height 14
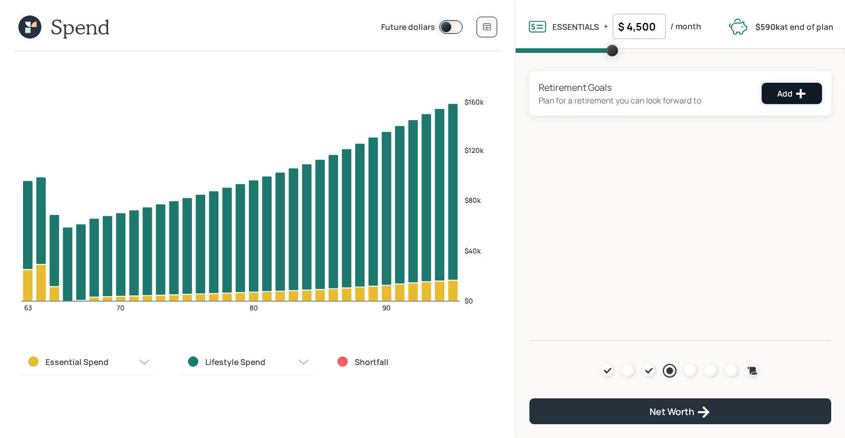
click at [796, 89] on icon at bounding box center [801, 94] width 12 height 12
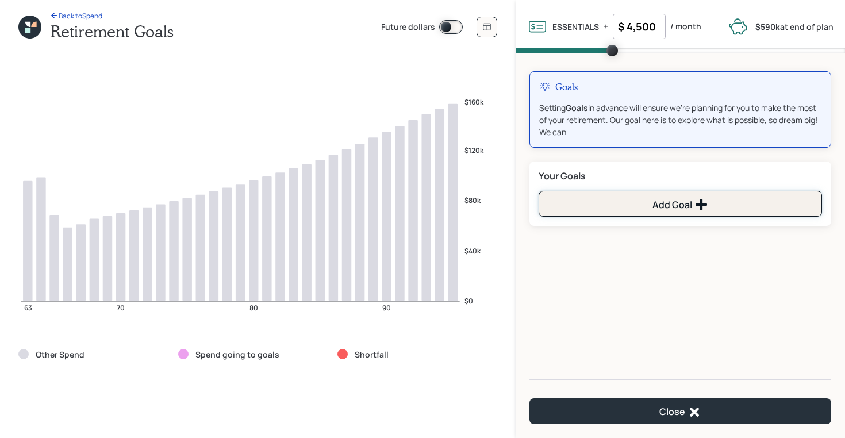
click at [611, 208] on button "Add Goal" at bounding box center [681, 204] width 284 height 26
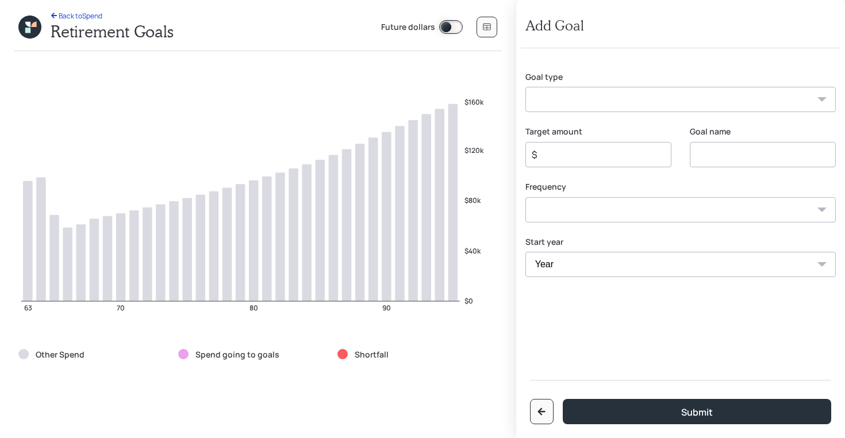
click at [573, 99] on select "Create an emergency fund Donate to charity Purchase a home Make a purchase Supp…" at bounding box center [681, 99] width 311 height 25
select select "other"
click at [526, 87] on select "Create an emergency fund Donate to charity Purchase a home Make a purchase Supp…" at bounding box center [681, 99] width 311 height 25
click at [724, 157] on input "Other" at bounding box center [763, 154] width 146 height 25
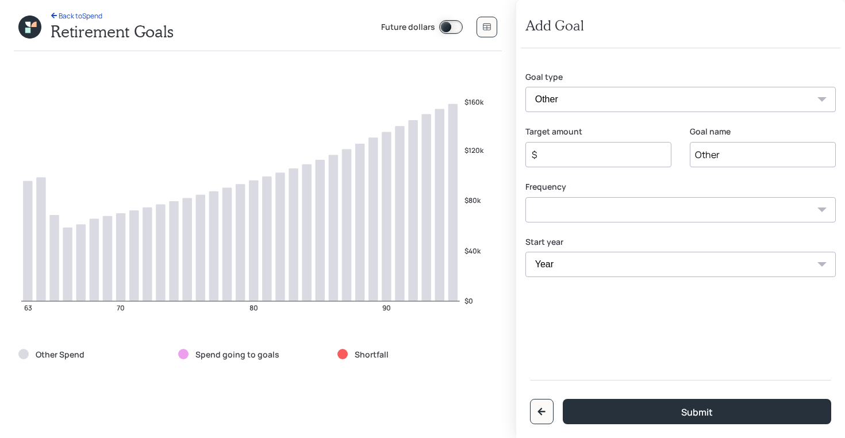
click at [724, 157] on input "Other" at bounding box center [763, 154] width 146 height 25
type input "10000"
click at [591, 150] on input "$" at bounding box center [594, 155] width 127 height 14
type input "$ 10,000"
click at [721, 156] on input "10000" at bounding box center [763, 154] width 146 height 25
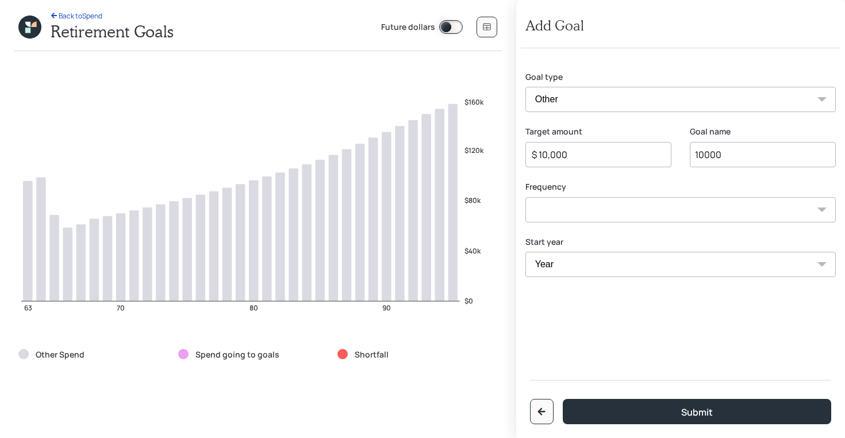
click at [721, 156] on input "10000" at bounding box center [763, 154] width 146 height 25
type input "RMD"
click at [604, 209] on select "One time Every 1 year Every 2 years Every 3 years Every 4 years Every 5 years E…" at bounding box center [681, 209] width 311 height 25
select select "0"
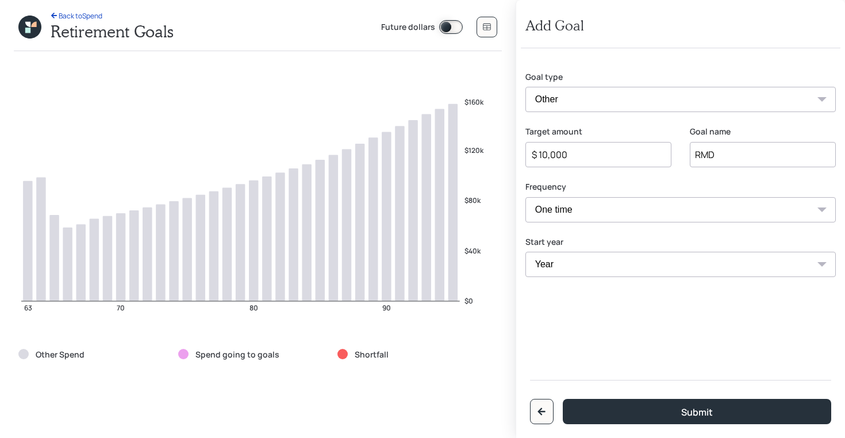
click at [526, 197] on select "One time Every 1 year Every 2 years Every 3 years Every 4 years Every 5 years E…" at bounding box center [681, 209] width 311 height 25
click at [570, 275] on select "Year [DATE] 2026 2027 2028 2029 2030 2031 2032 2033 2034 2035 2036 2037 2038 20…" at bounding box center [681, 264] width 311 height 25
select select "2026"
click at [526, 252] on select "Year [DATE] 2026 2027 2028 2029 2030 2031 2032 2033 2034 2035 2036 2037 2038 20…" at bounding box center [681, 264] width 311 height 25
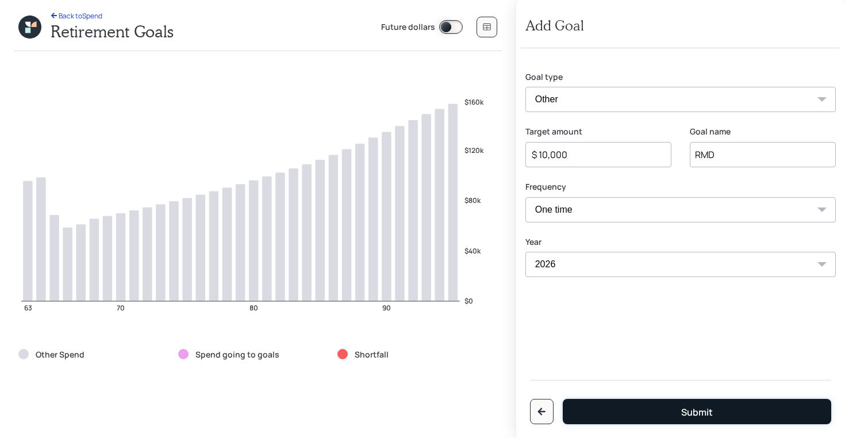
click at [647, 404] on button "Submit" at bounding box center [697, 411] width 269 height 25
type input "$"
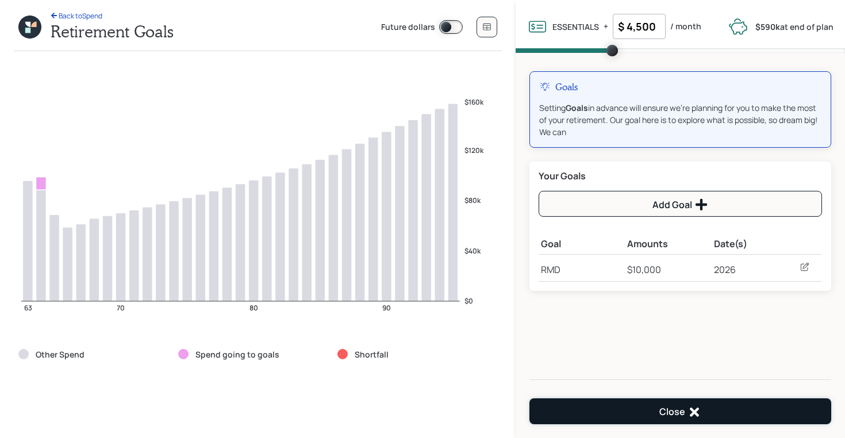
click at [624, 417] on button "Close" at bounding box center [681, 412] width 302 height 26
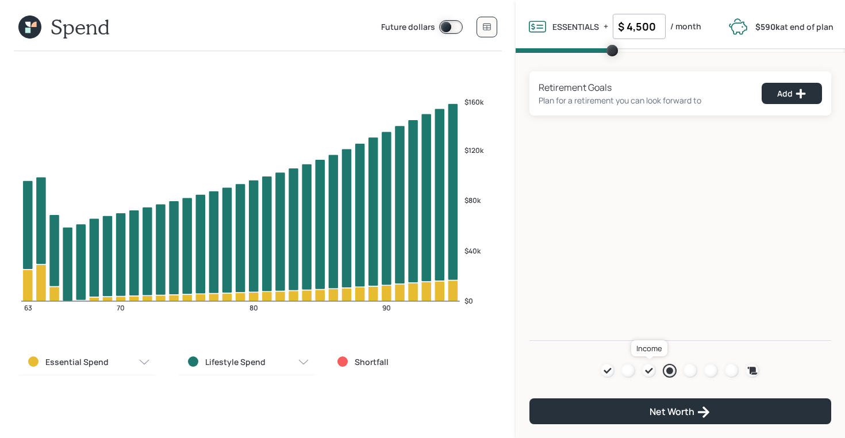
click at [646, 369] on icon at bounding box center [649, 370] width 9 height 9
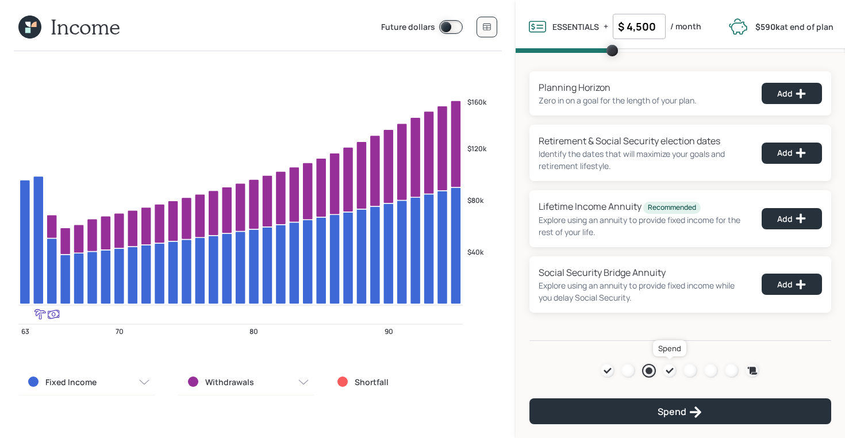
click at [674, 369] on icon at bounding box center [669, 370] width 9 height 9
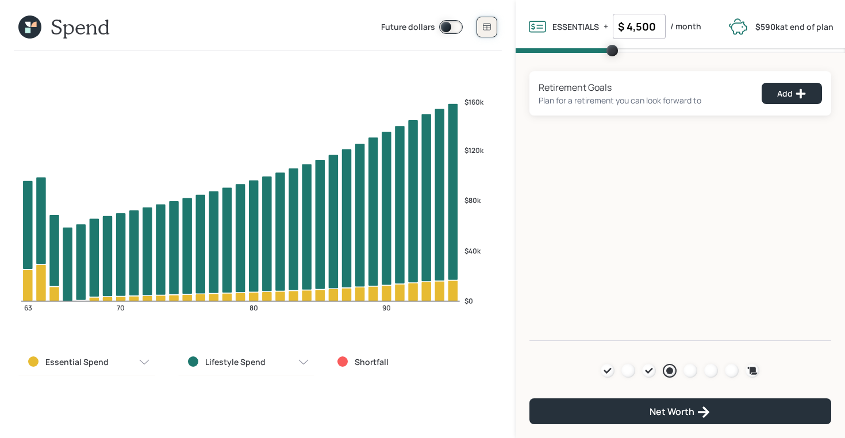
click at [489, 35] on button at bounding box center [487, 27] width 21 height 21
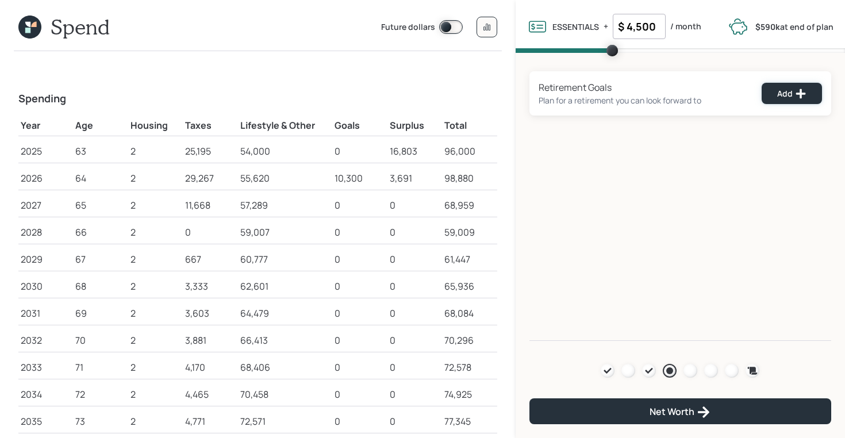
drag, startPoint x: 795, startPoint y: 95, endPoint x: 648, endPoint y: 224, distance: 196.0
click at [648, 224] on div "Retirement Goals Plan for a retirement you can look forward to Add Agenda Revie…" at bounding box center [681, 197] width 330 height 288
click at [29, 22] on icon at bounding box center [27, 24] width 5 height 5
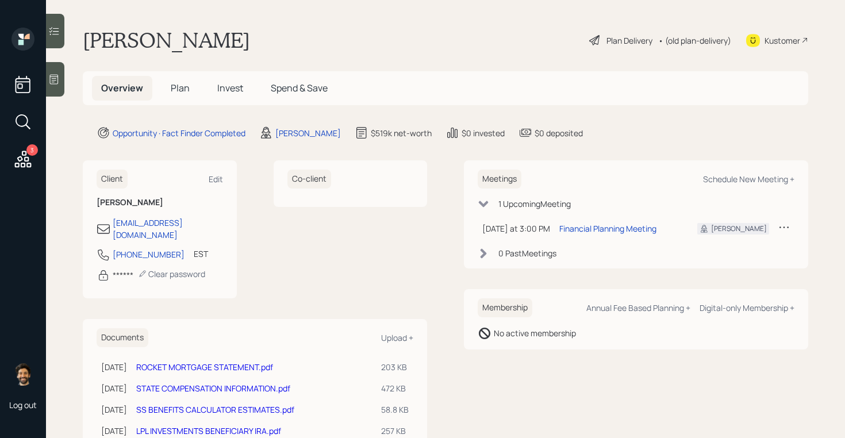
click at [177, 94] on h5 "Plan" at bounding box center [180, 88] width 37 height 25
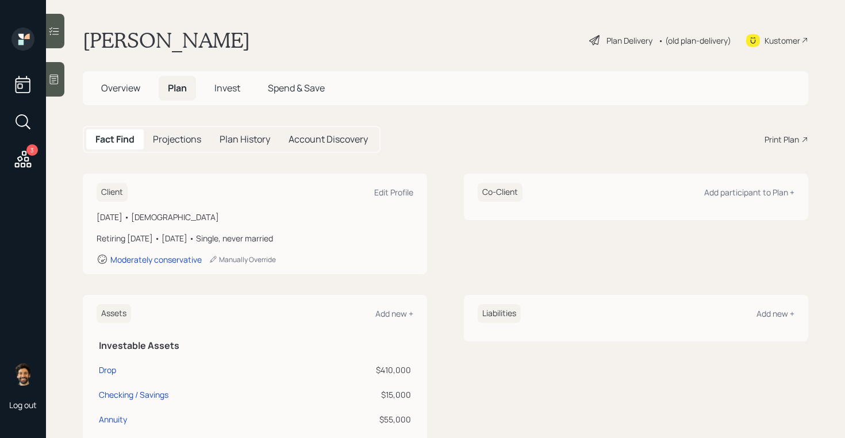
click at [699, 37] on div "• (old plan-delivery)" at bounding box center [695, 41] width 73 height 12
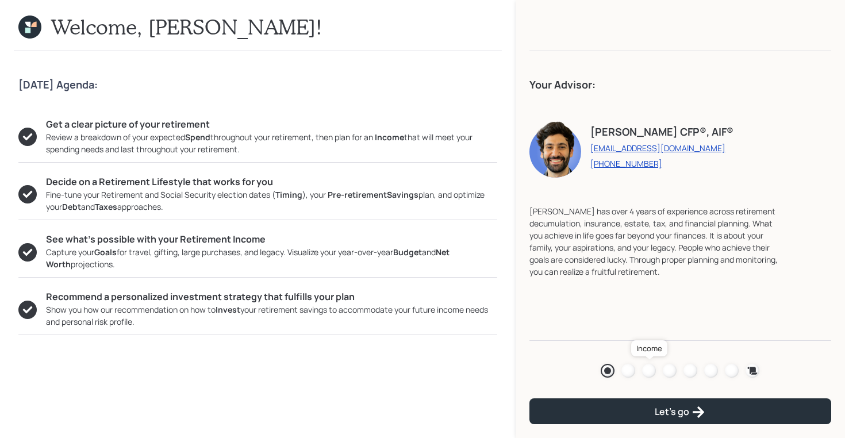
click at [651, 369] on div at bounding box center [649, 371] width 14 height 14
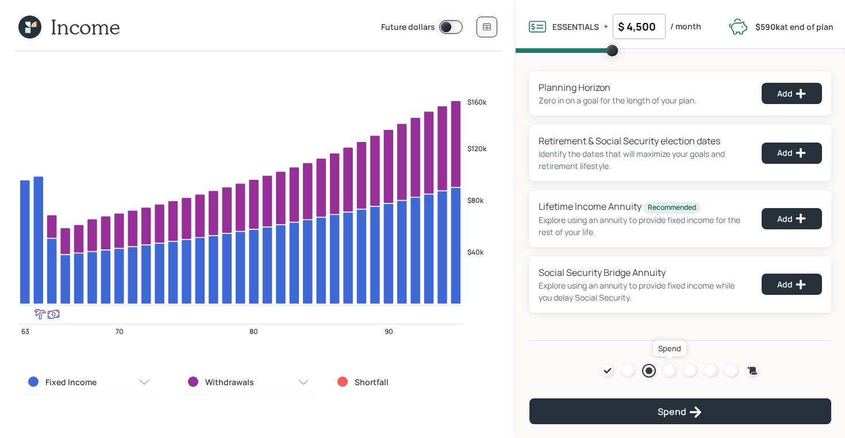
click at [666, 369] on div at bounding box center [670, 371] width 14 height 14
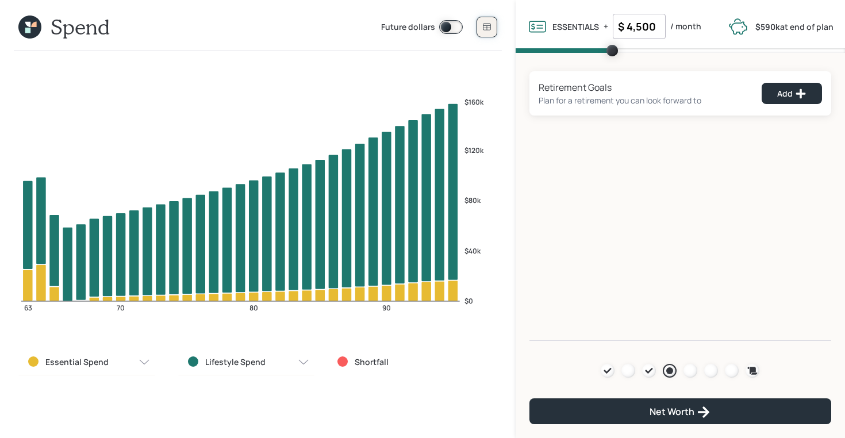
click at [480, 30] on button at bounding box center [487, 27] width 21 height 21
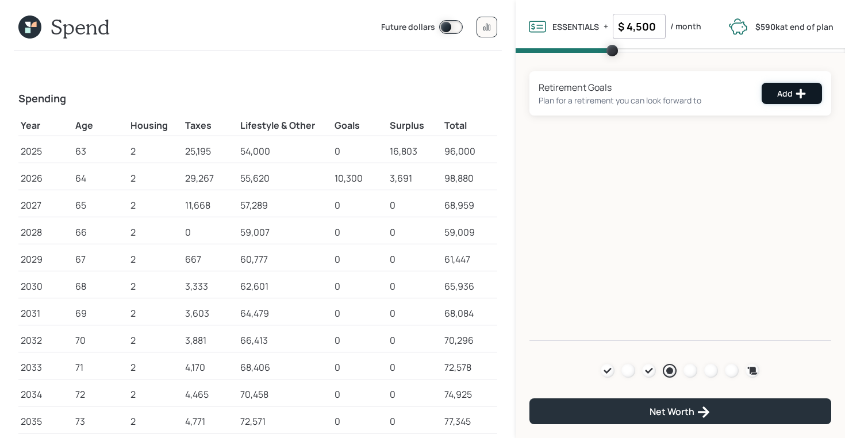
click at [783, 95] on div "Add" at bounding box center [792, 94] width 29 height 12
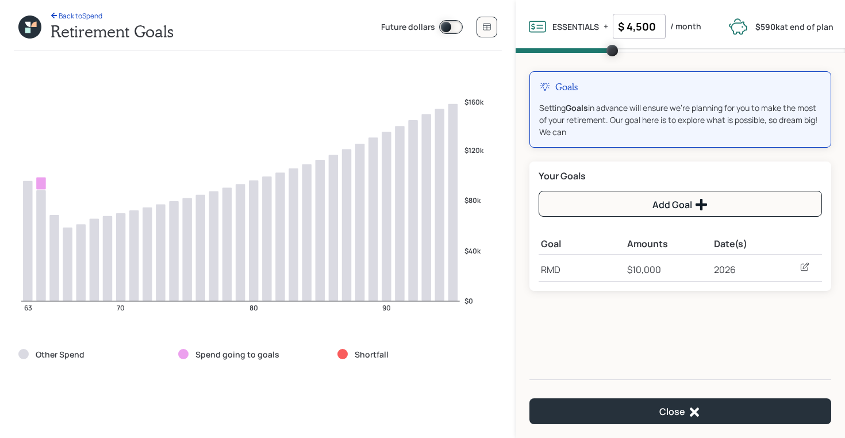
click at [810, 268] on icon at bounding box center [805, 267] width 12 height 12
select select "0"
select select "2026"
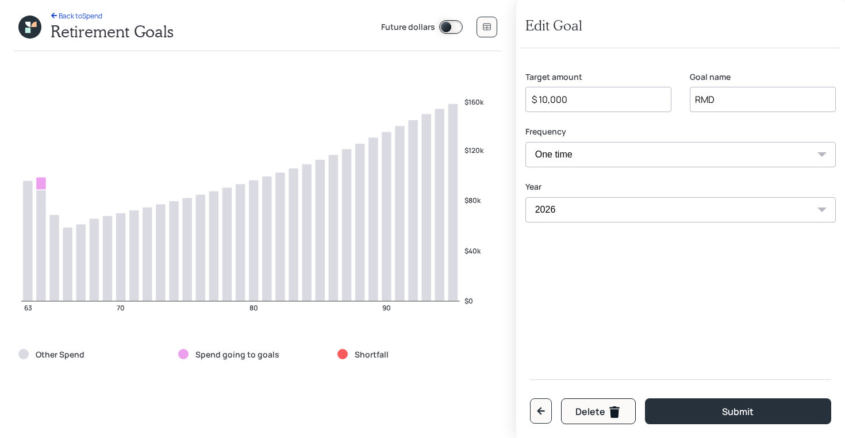
click at [556, 99] on input "$ 10,000" at bounding box center [594, 100] width 127 height 14
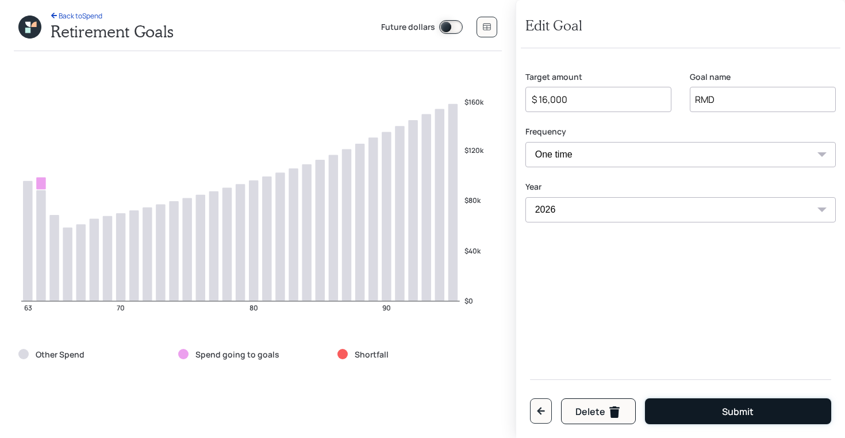
click at [677, 423] on button "Submit" at bounding box center [738, 412] width 186 height 26
type input "$ 10,000"
click at [675, 411] on button "Submit" at bounding box center [738, 412] width 186 height 26
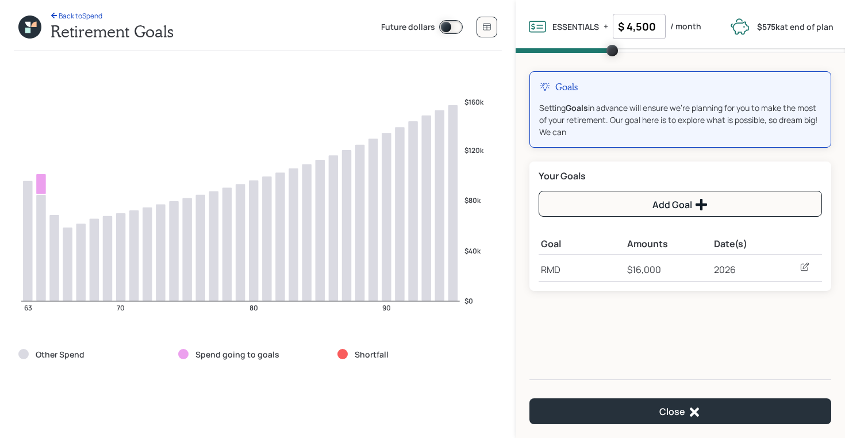
click at [625, 424] on nav "Close" at bounding box center [681, 404] width 330 height 68
click at [625, 414] on button "Close" at bounding box center [681, 412] width 302 height 26
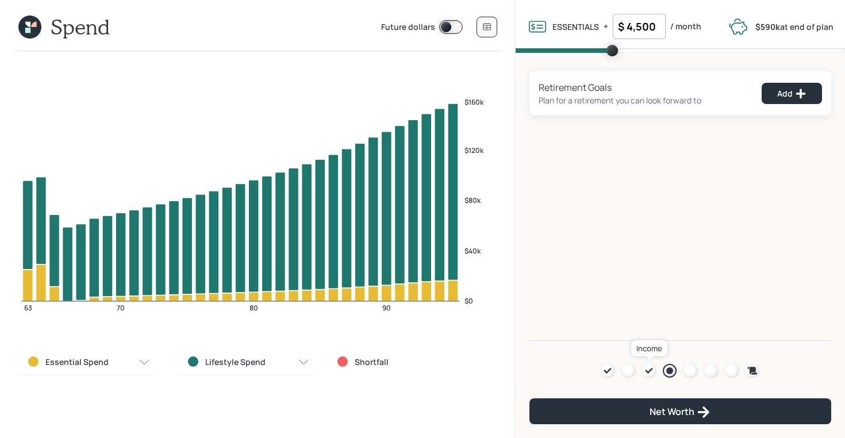
click at [654, 371] on div at bounding box center [649, 371] width 14 height 14
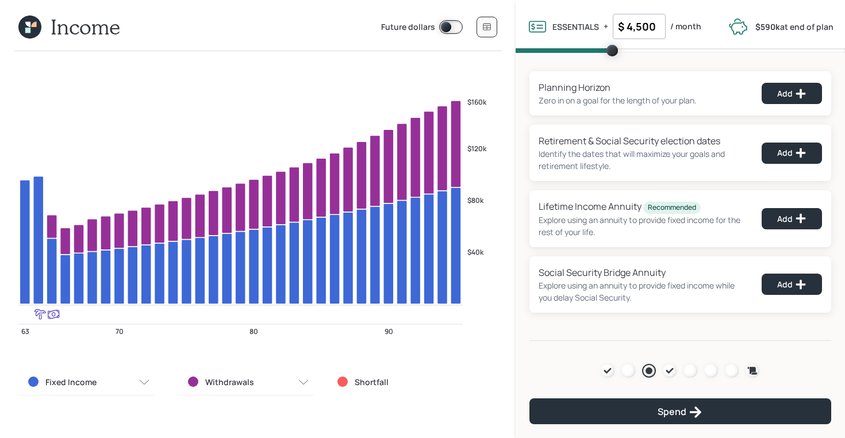
click at [32, 18] on icon at bounding box center [29, 27] width 23 height 23
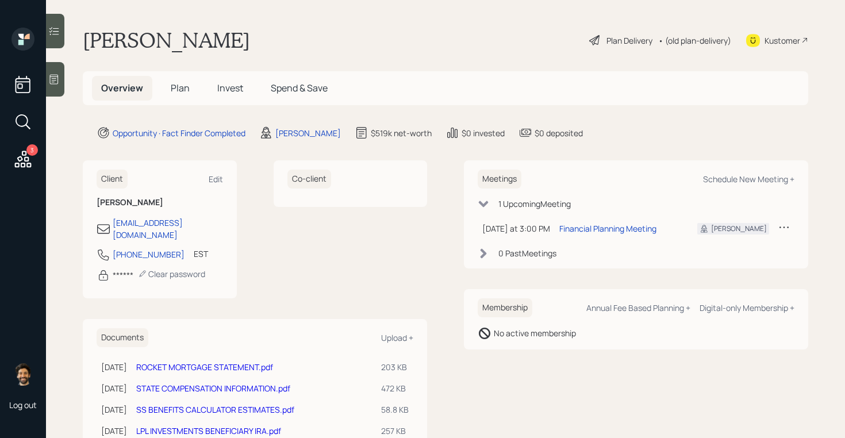
click at [179, 89] on span "Plan" at bounding box center [180, 88] width 19 height 13
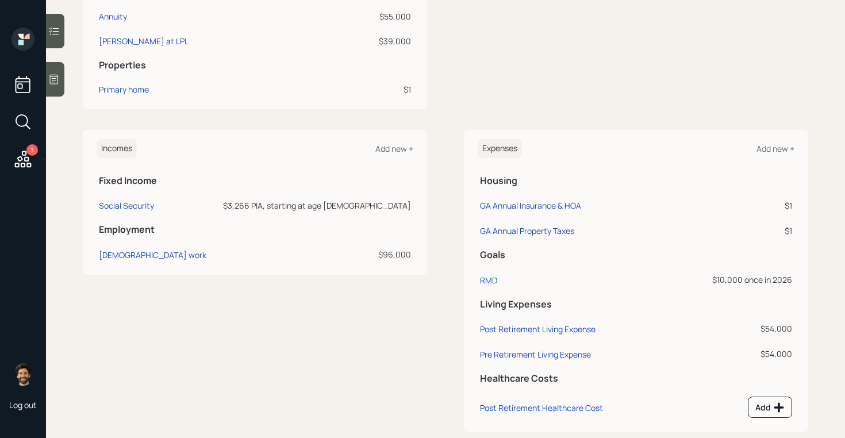
scroll to position [424, 0]
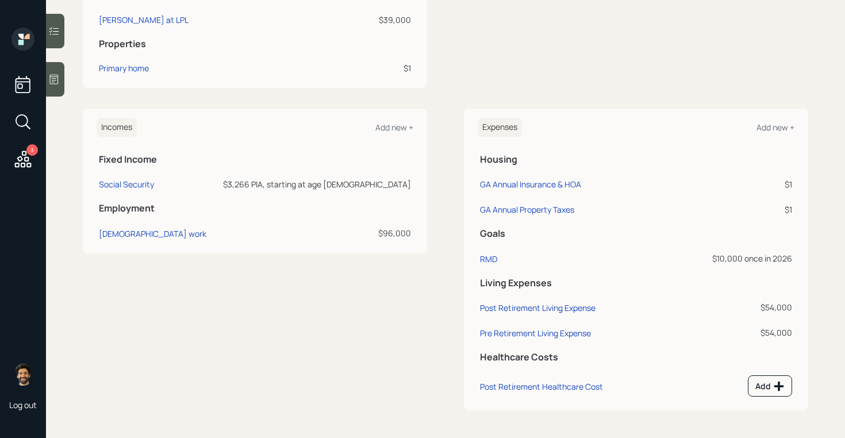
click at [393, 121] on div "Incomes Add new +" at bounding box center [255, 127] width 317 height 19
click at [393, 129] on div "Add new +" at bounding box center [395, 127] width 38 height 11
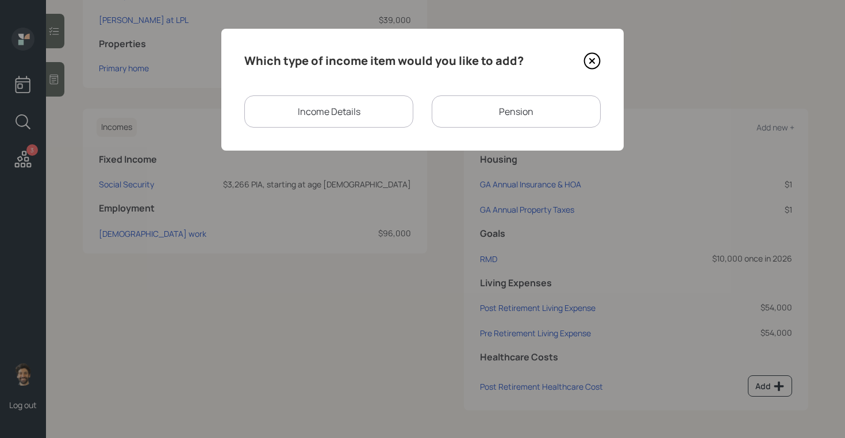
click at [470, 110] on div "Pension" at bounding box center [516, 111] width 169 height 32
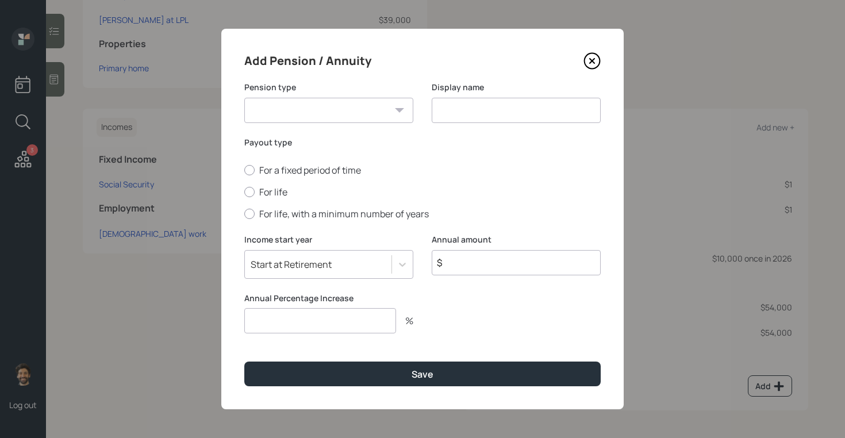
click at [324, 109] on select "Pension Annuity" at bounding box center [328, 110] width 169 height 25
select select "pension"
click at [244, 98] on select "Pension Annuity" at bounding box center [328, 110] width 169 height 25
click at [500, 112] on input at bounding box center [516, 110] width 169 height 25
type input "Pension"
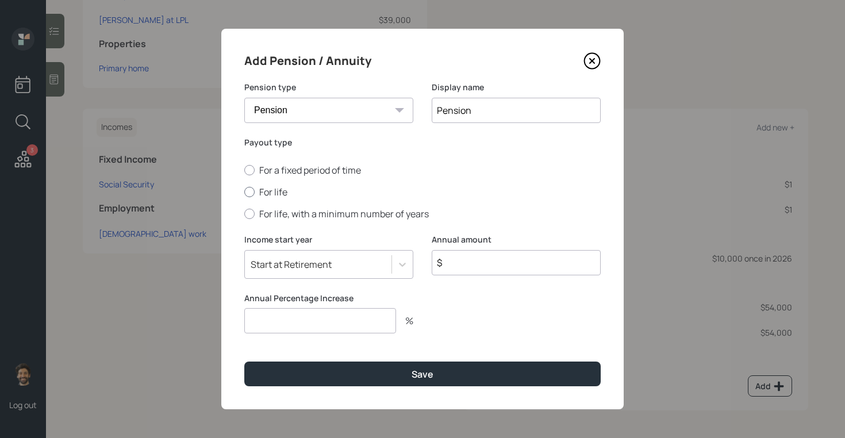
click at [278, 192] on label "For life" at bounding box center [422, 192] width 357 height 13
click at [244, 192] on input "For life" at bounding box center [244, 192] width 1 height 1
radio input "true"
click at [489, 268] on input "$" at bounding box center [516, 262] width 169 height 25
click at [483, 259] on input "$" at bounding box center [516, 262] width 169 height 25
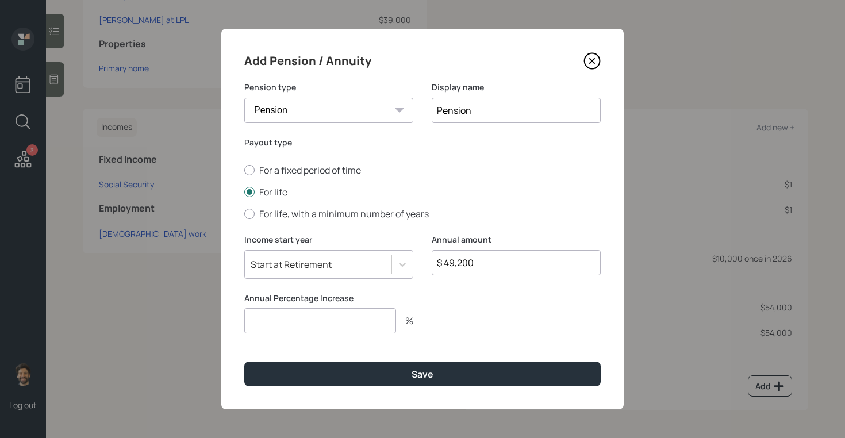
type input "$ 49,200"
click at [326, 321] on input "number" at bounding box center [320, 320] width 152 height 25
type input "0"
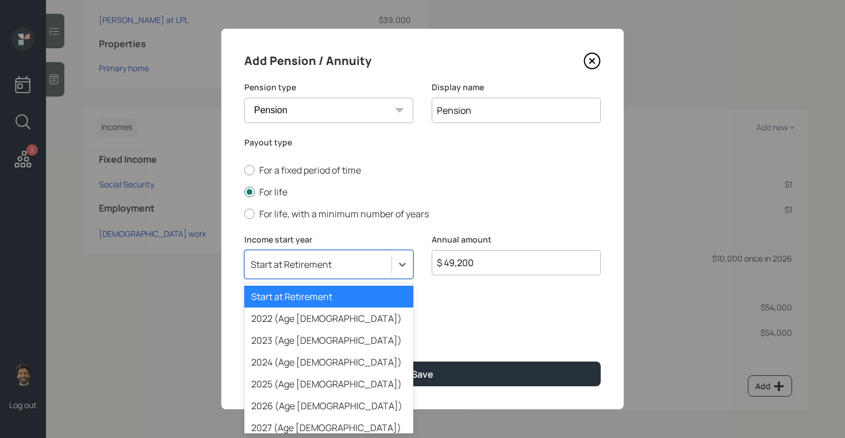
click at [307, 270] on div "Start at Retirement" at bounding box center [318, 265] width 147 height 20
click at [298, 299] on div "Start at Retirement" at bounding box center [328, 297] width 169 height 22
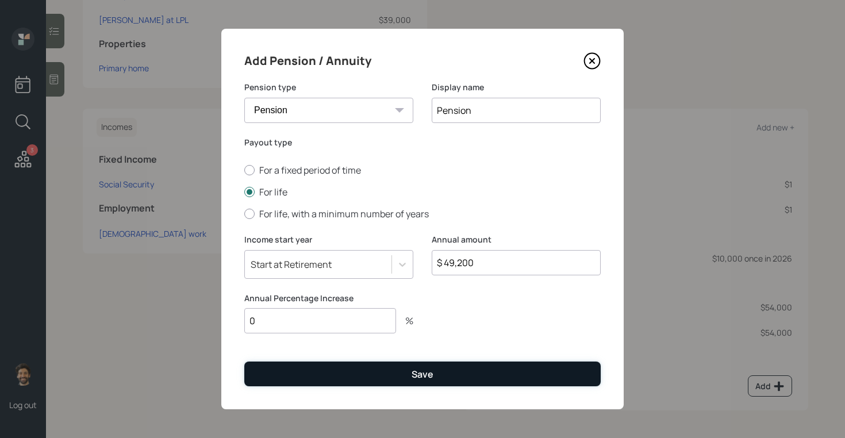
click at [377, 374] on button "Save" at bounding box center [422, 374] width 357 height 25
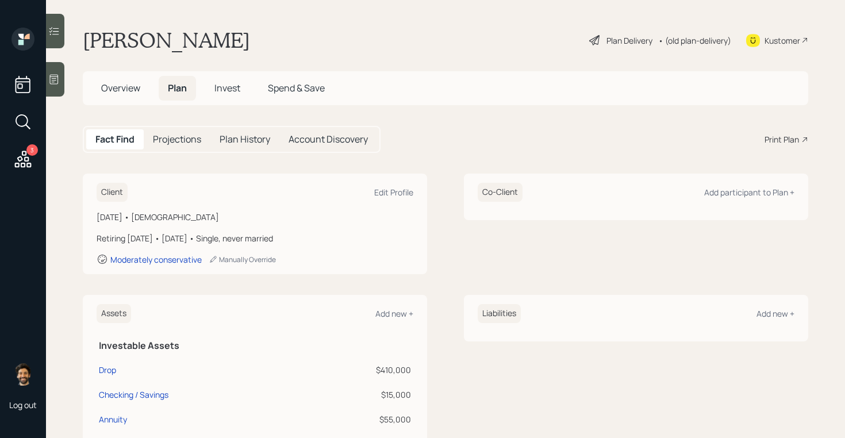
click at [674, 37] on div "• (old plan-delivery)" at bounding box center [695, 41] width 73 height 12
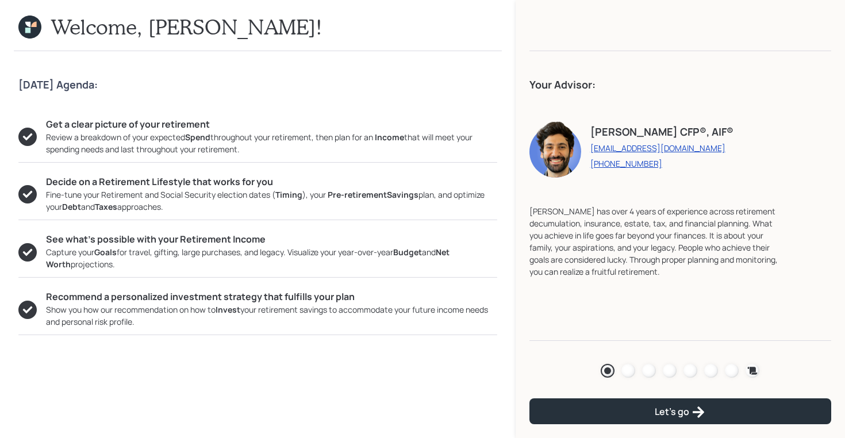
click at [642, 373] on div "Agenda Review Income Spend Net-worth Budget Taxes Invest" at bounding box center [680, 371] width 159 height 14
click at [652, 372] on div at bounding box center [649, 371] width 14 height 14
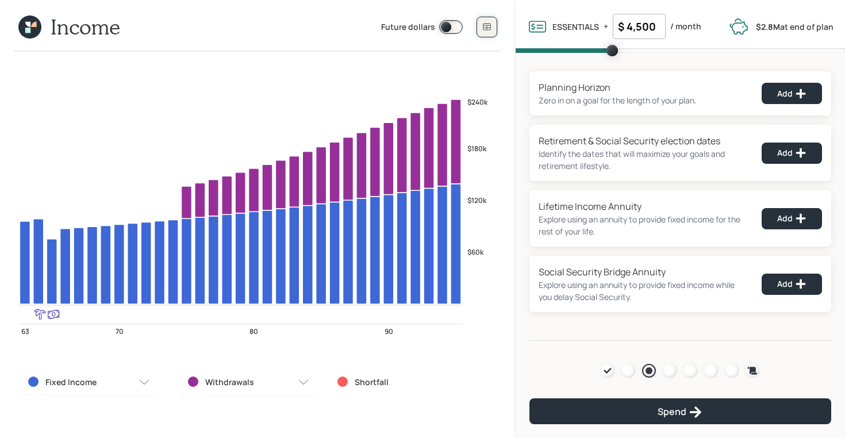
click at [488, 24] on icon at bounding box center [486, 27] width 7 height 7
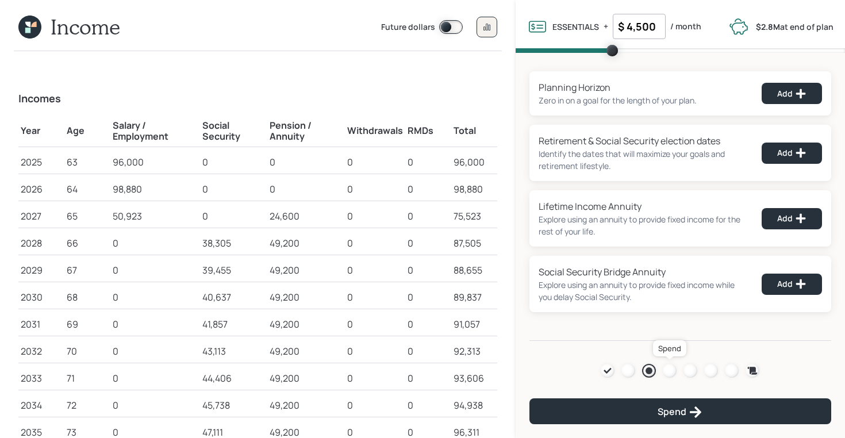
click at [669, 370] on div at bounding box center [670, 371] width 14 height 14
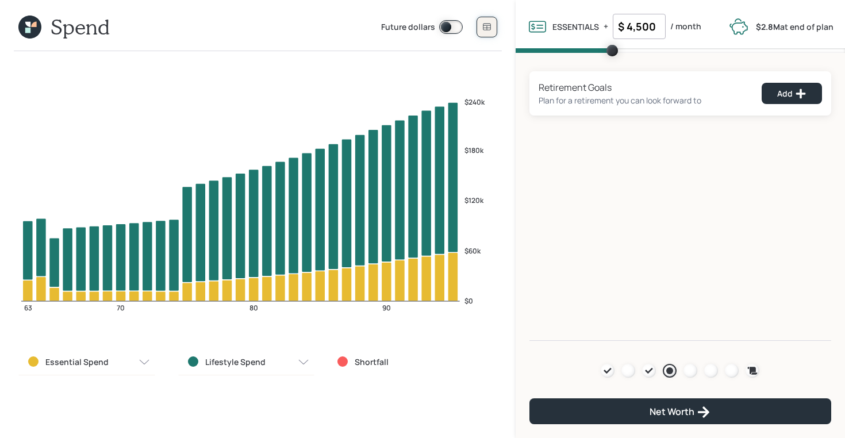
click at [487, 28] on icon at bounding box center [486, 27] width 7 height 7
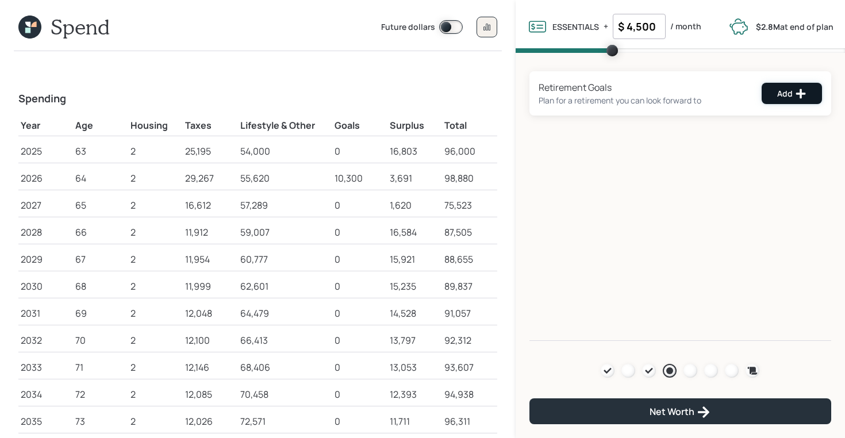
click at [778, 89] on div "Add" at bounding box center [792, 94] width 29 height 12
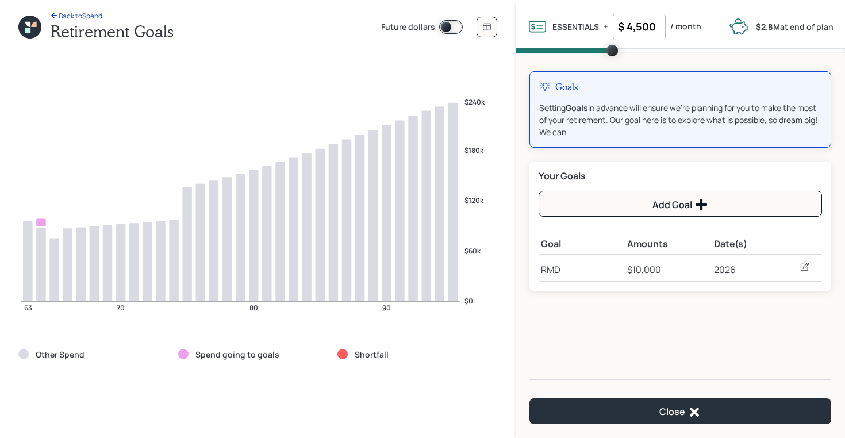
click at [803, 264] on icon at bounding box center [805, 267] width 8 height 8
select select "0"
select select "2026"
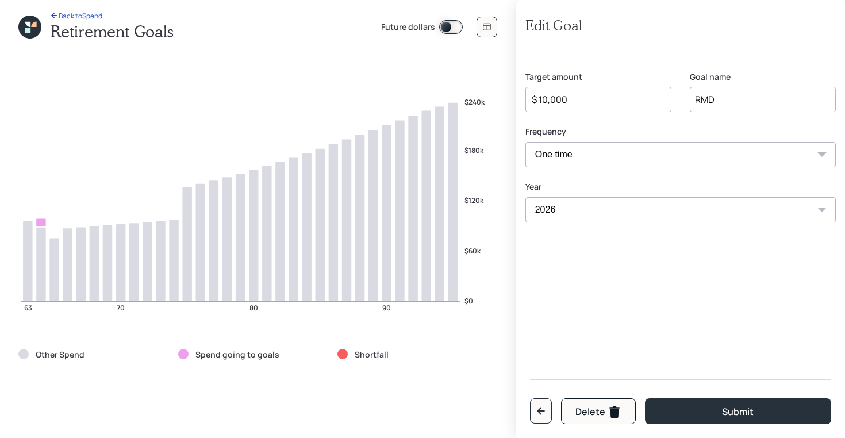
click at [560, 112] on div "$ 10,000" at bounding box center [599, 99] width 146 height 25
click at [553, 102] on input "$ 10,000" at bounding box center [594, 100] width 127 height 14
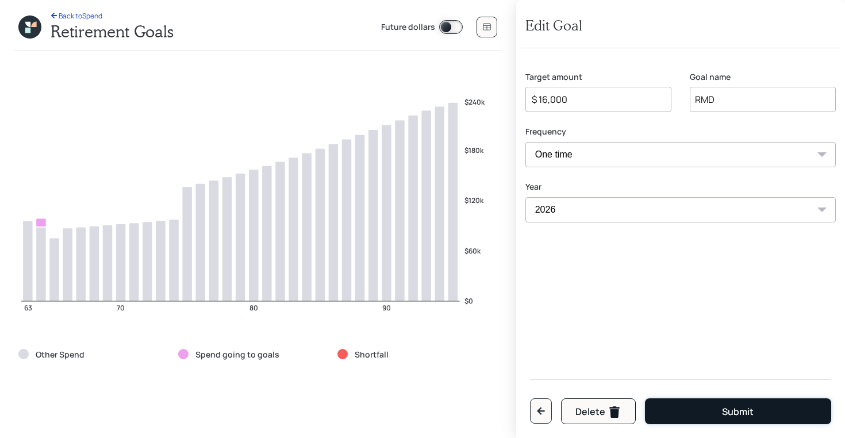
click at [672, 409] on button "Submit" at bounding box center [738, 412] width 186 height 26
type input "$ 10,000"
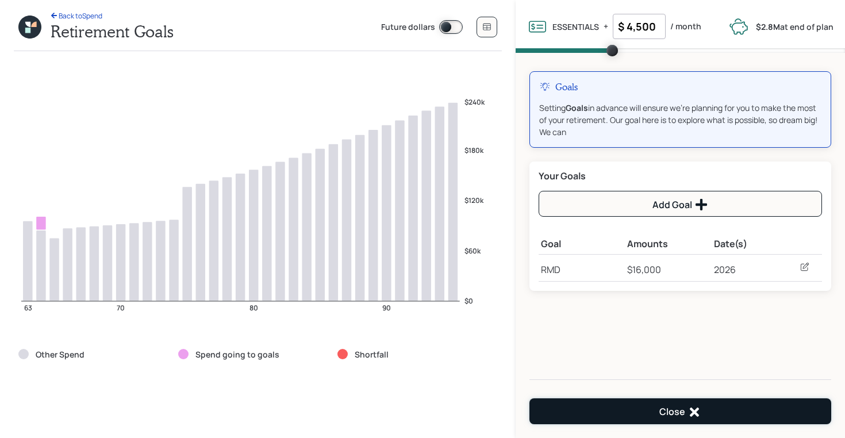
click at [643, 408] on button "Close" at bounding box center [681, 412] width 302 height 26
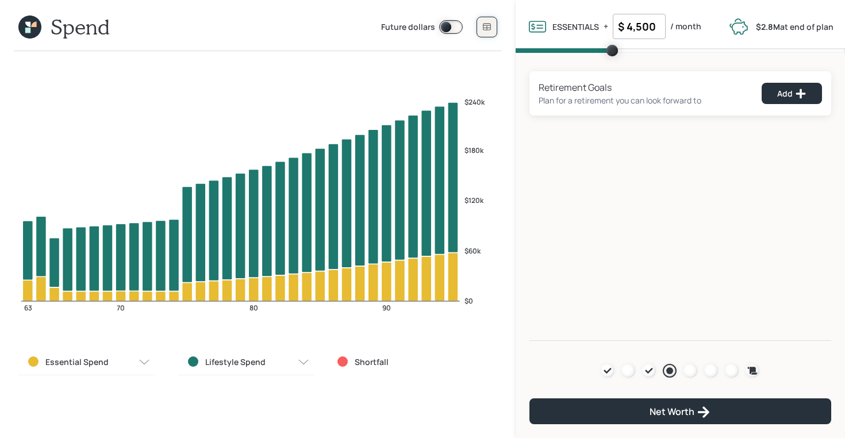
click at [488, 27] on icon at bounding box center [487, 26] width 9 height 9
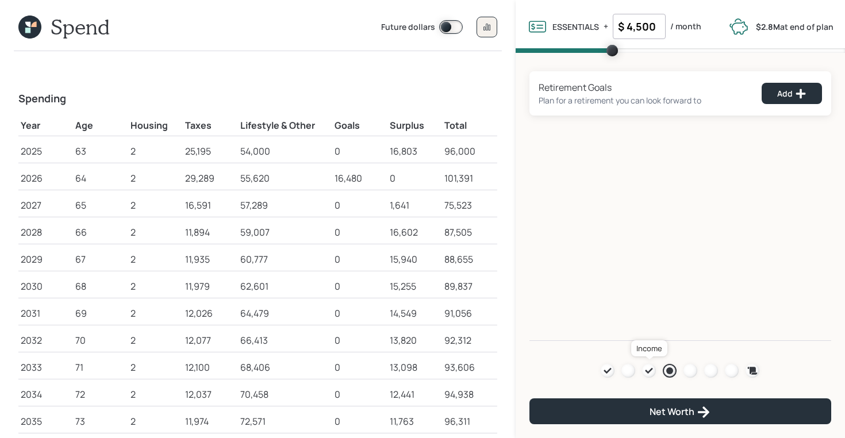
click at [648, 372] on icon at bounding box center [649, 371] width 7 height 6
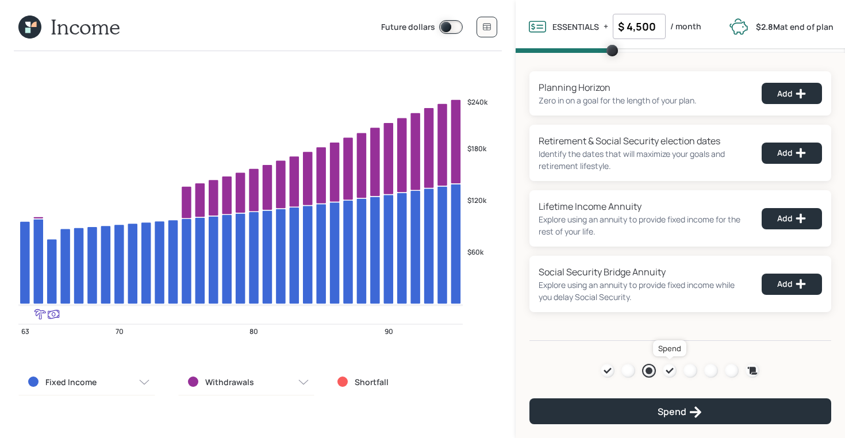
click at [667, 369] on icon at bounding box center [669, 370] width 9 height 9
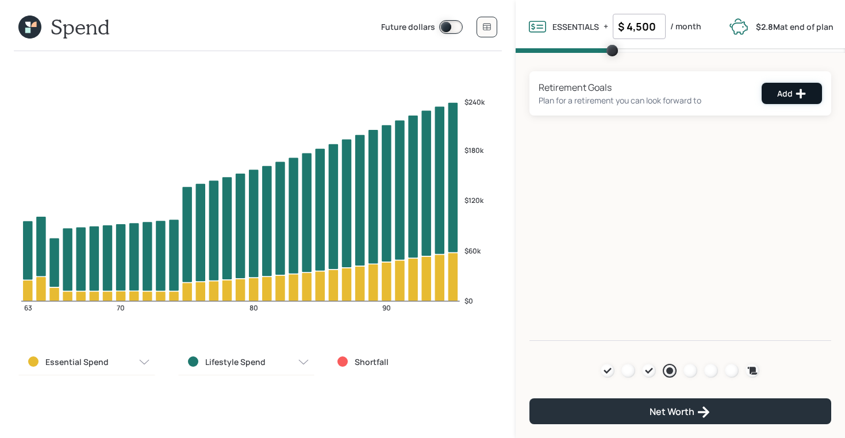
click at [806, 93] on icon at bounding box center [801, 94] width 12 height 12
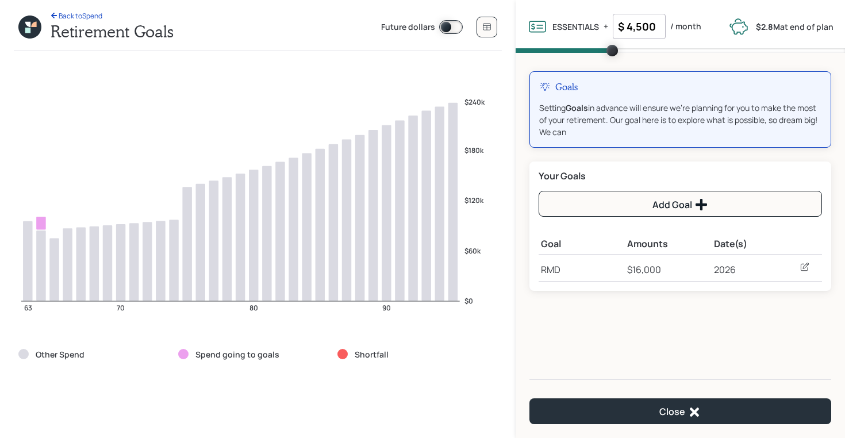
click at [807, 263] on icon at bounding box center [805, 267] width 12 height 12
select select "0"
select select "2026"
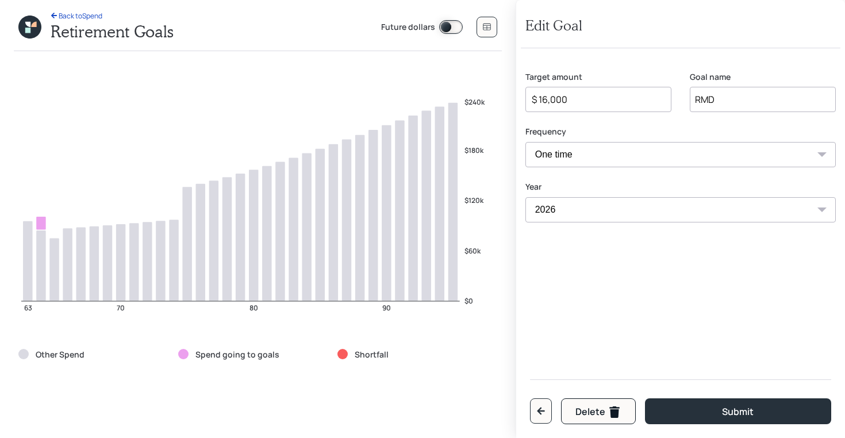
click at [556, 93] on input "$ 16,000" at bounding box center [594, 100] width 127 height 14
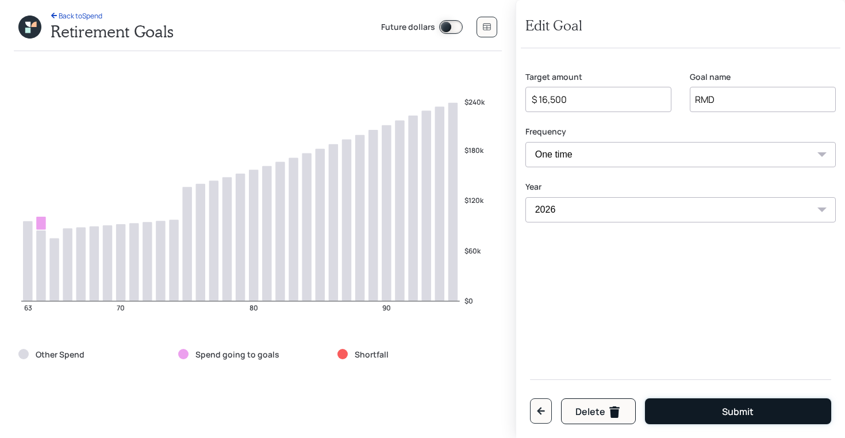
click at [685, 416] on button "Submit" at bounding box center [738, 412] width 186 height 26
type input "$ 16,000"
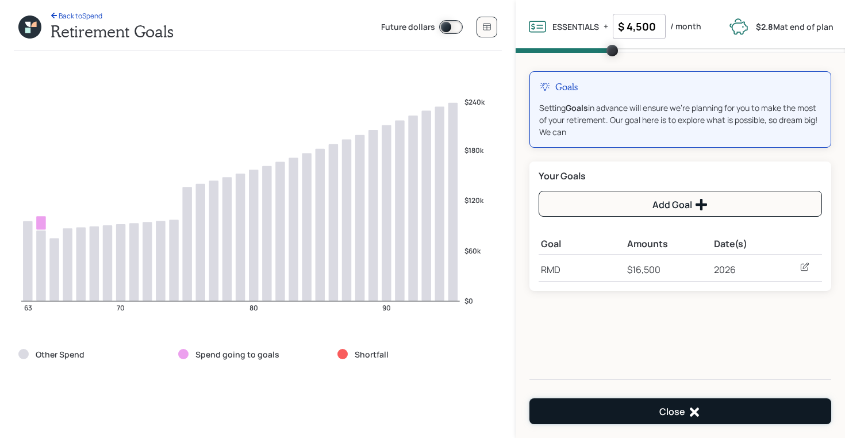
click at [683, 415] on div "Close" at bounding box center [681, 412] width 42 height 14
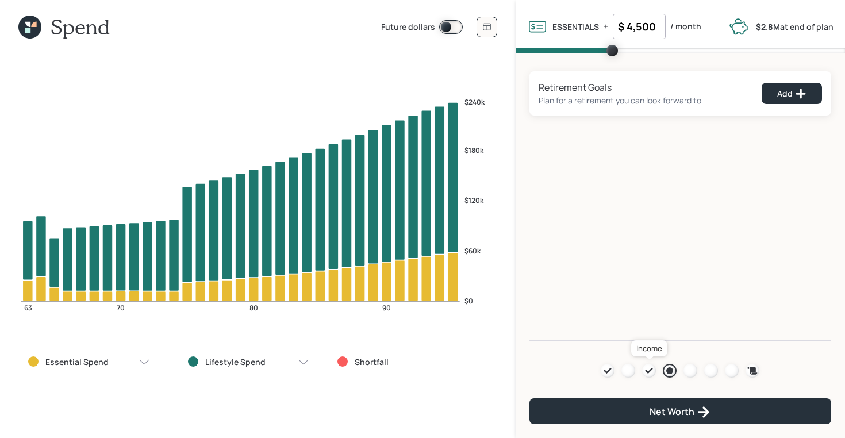
click at [650, 369] on icon at bounding box center [649, 370] width 9 height 9
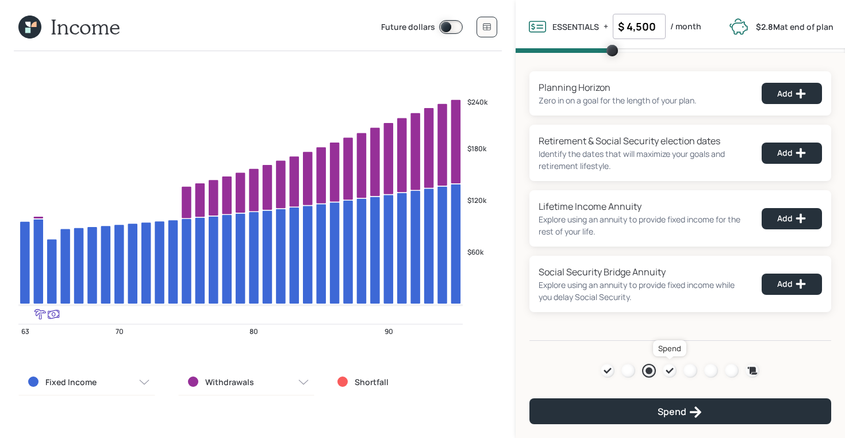
click at [668, 367] on icon at bounding box center [669, 370] width 9 height 9
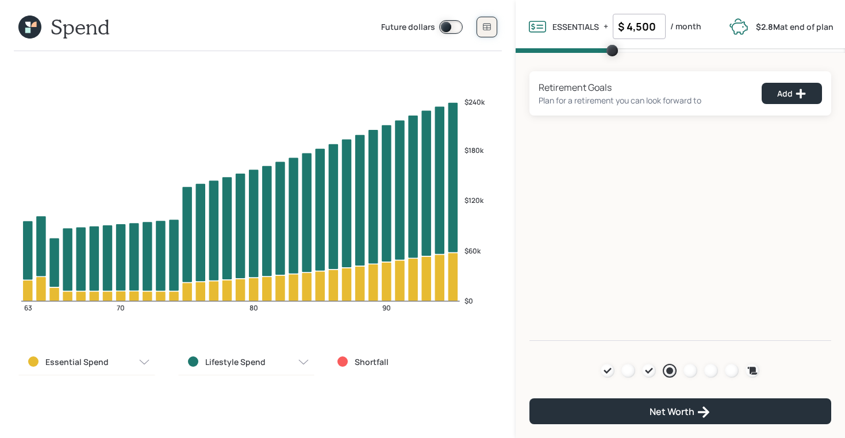
click at [492, 26] on button at bounding box center [487, 27] width 21 height 21
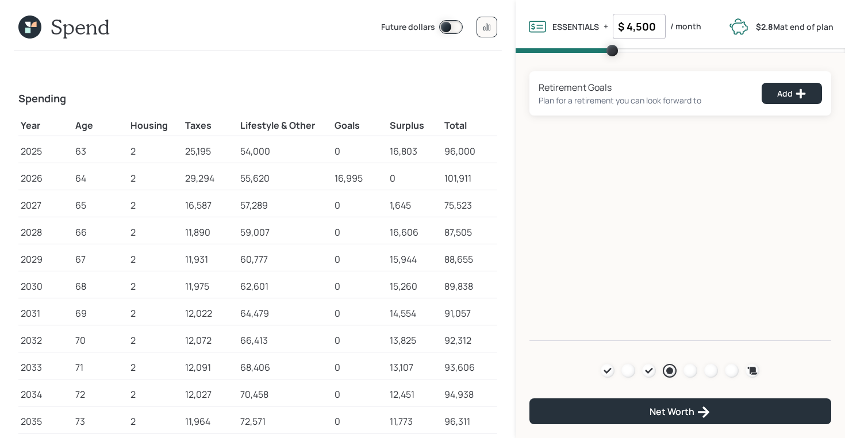
click at [26, 28] on icon at bounding box center [27, 30] width 5 height 5
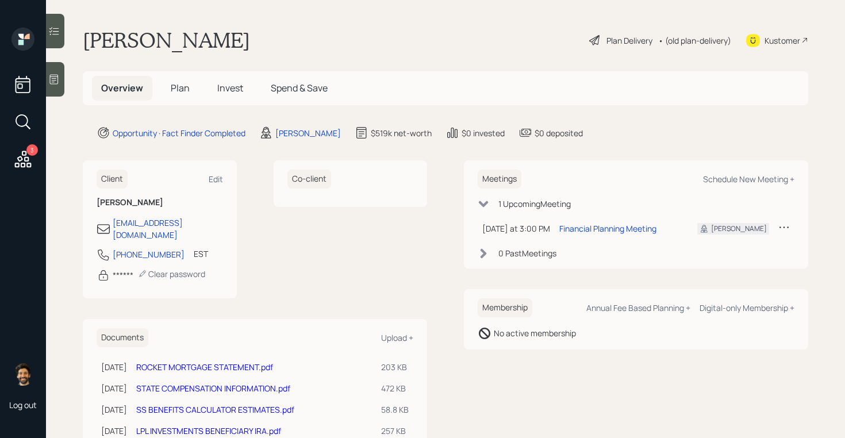
click at [185, 84] on span "Plan" at bounding box center [180, 88] width 19 height 13
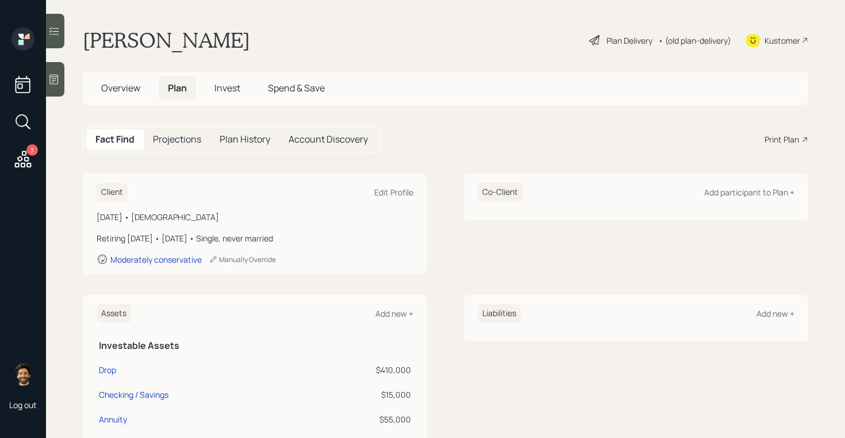
click at [689, 43] on div "• (old plan-delivery)" at bounding box center [695, 41] width 73 height 12
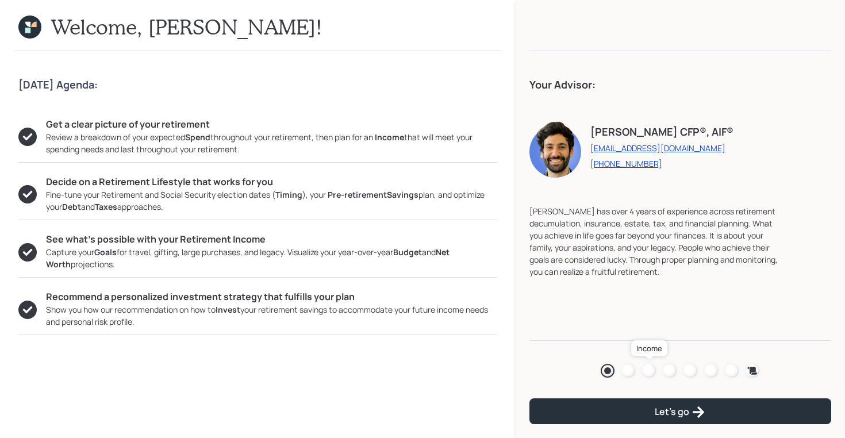
click at [650, 370] on div at bounding box center [649, 371] width 14 height 14
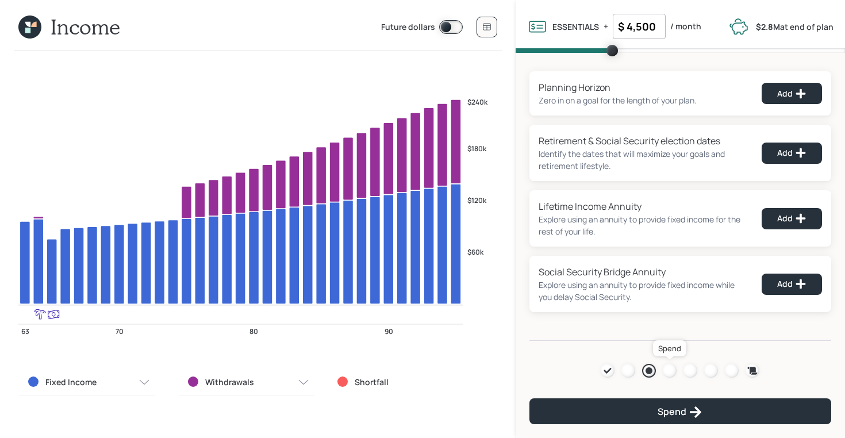
click at [670, 374] on div at bounding box center [670, 371] width 14 height 14
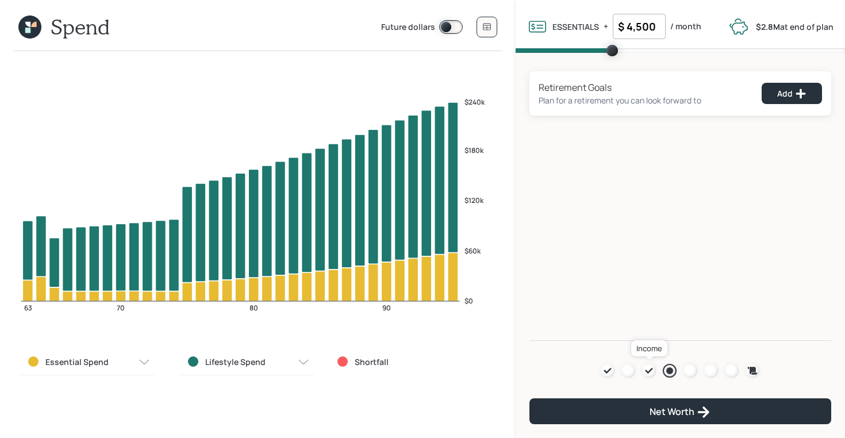
click at [654, 372] on div at bounding box center [649, 371] width 14 height 14
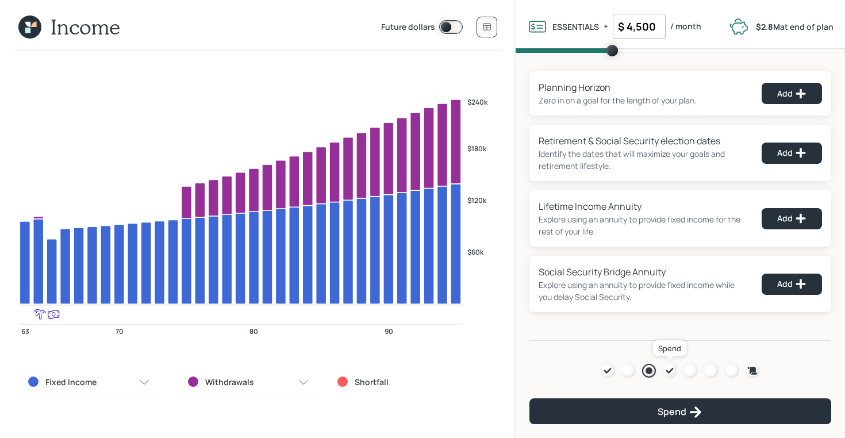
click at [671, 376] on div at bounding box center [670, 371] width 14 height 14
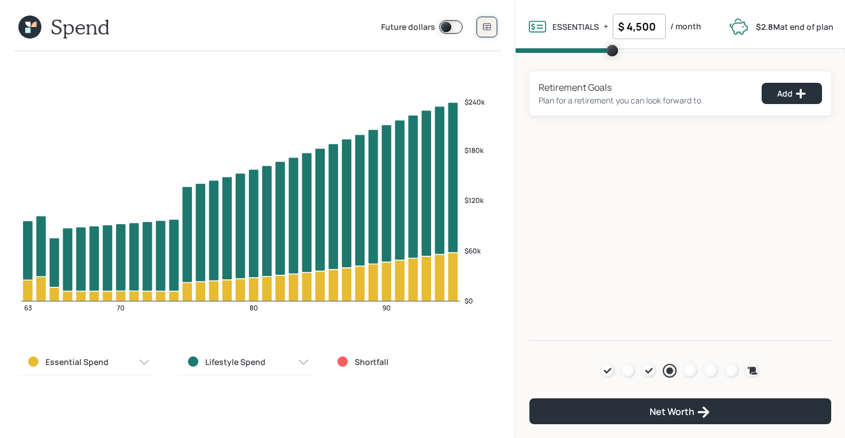
click at [485, 27] on icon at bounding box center [487, 26] width 9 height 9
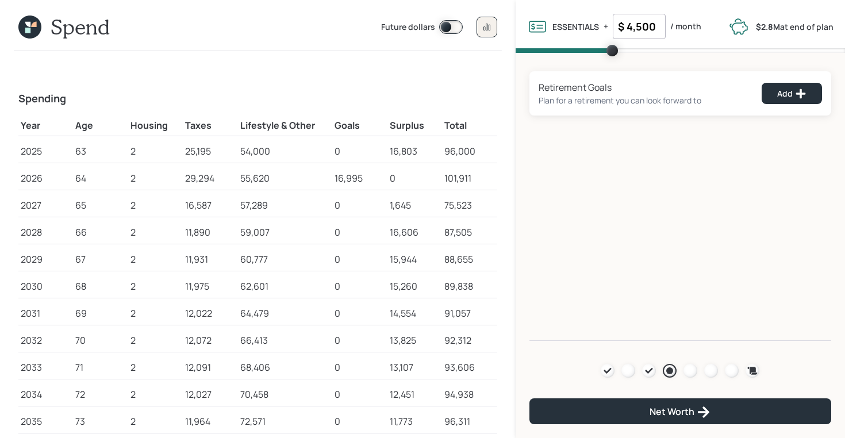
click at [24, 26] on icon at bounding box center [29, 27] width 23 height 23
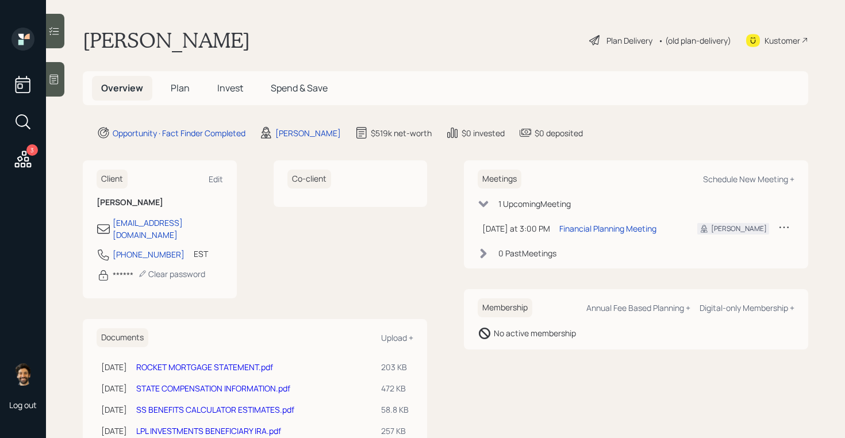
click at [174, 94] on h5 "Plan" at bounding box center [180, 88] width 37 height 25
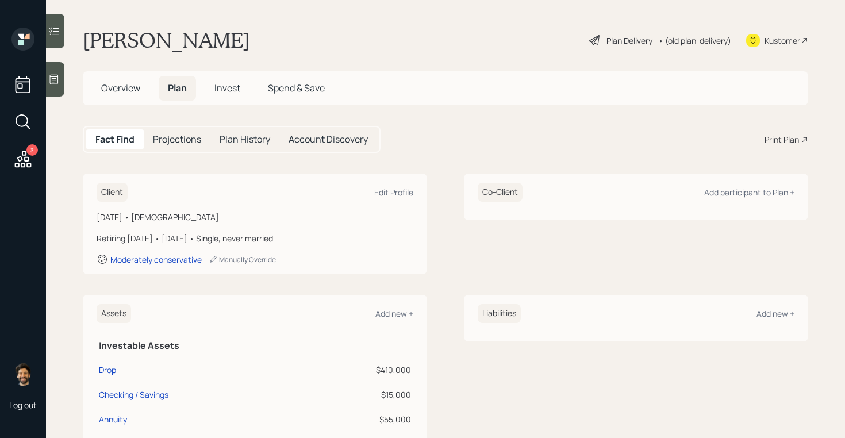
click at [676, 41] on div "• (old plan-delivery)" at bounding box center [695, 41] width 73 height 12
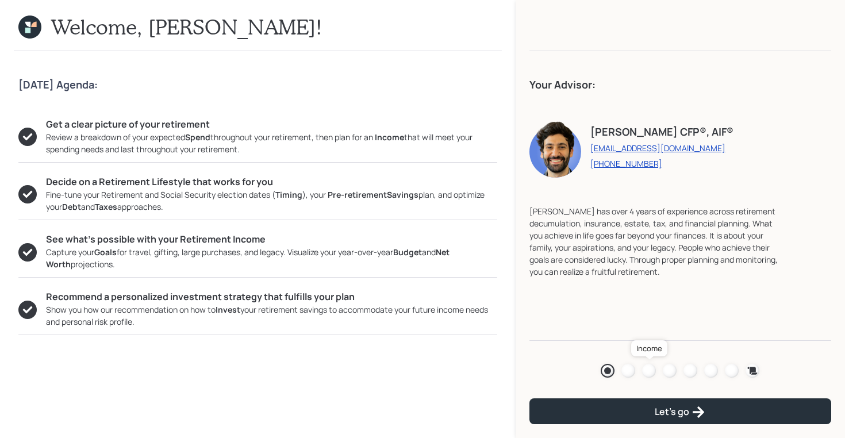
click at [649, 368] on div at bounding box center [649, 371] width 14 height 14
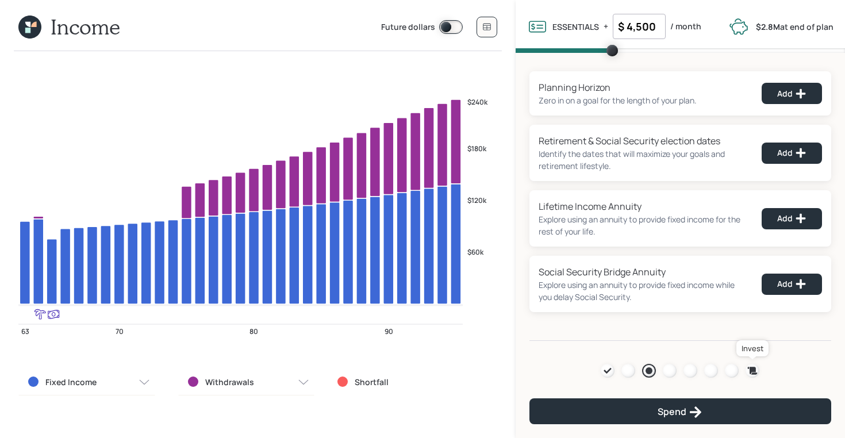
click at [754, 369] on icon at bounding box center [753, 370] width 10 height 7
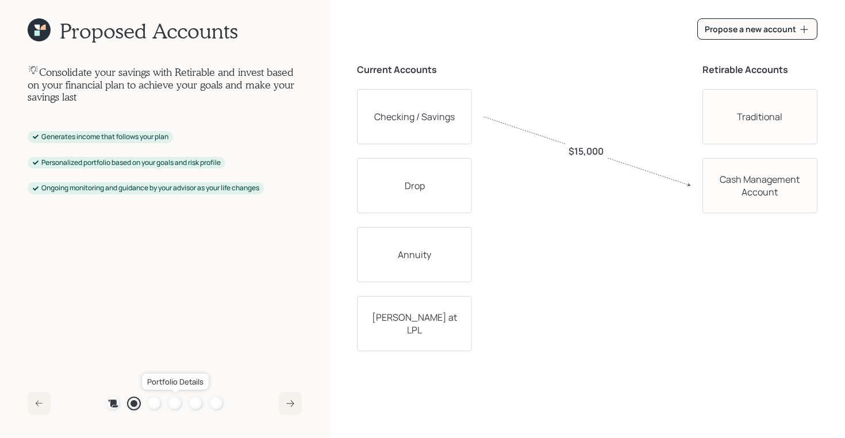
click at [177, 404] on div at bounding box center [176, 404] width 14 height 14
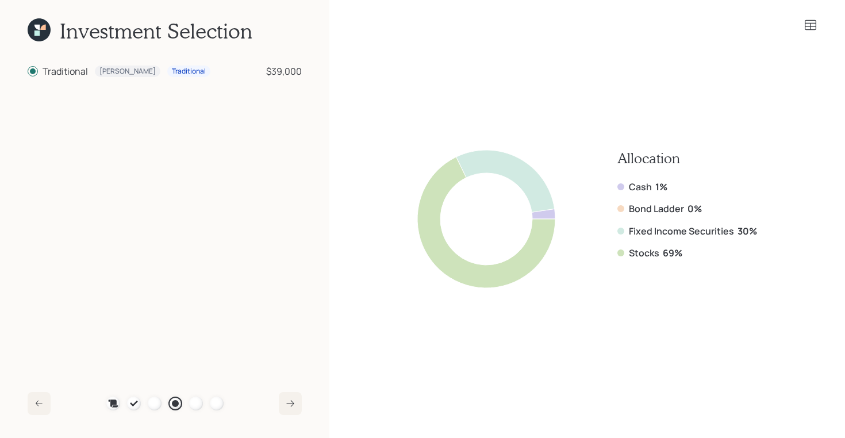
click at [39, 28] on icon at bounding box center [37, 27] width 5 height 5
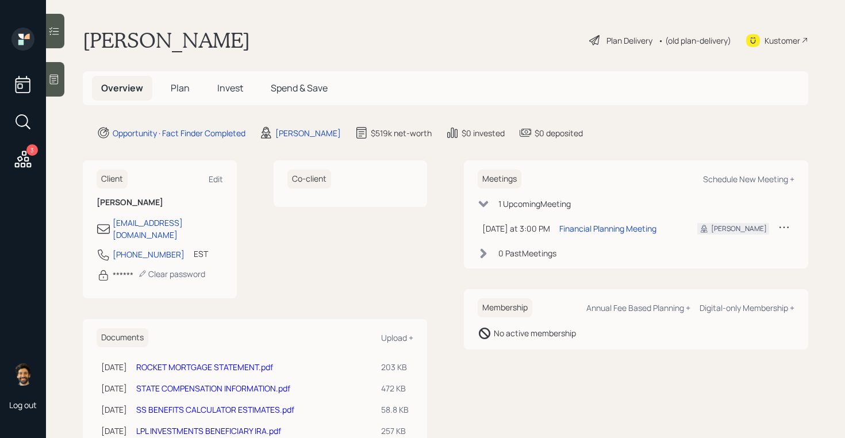
click at [170, 77] on h5 "Plan" at bounding box center [180, 88] width 37 height 25
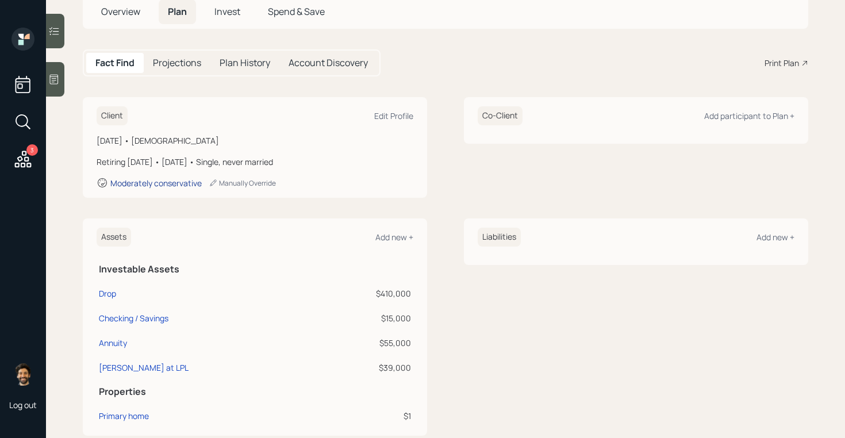
scroll to position [79, 0]
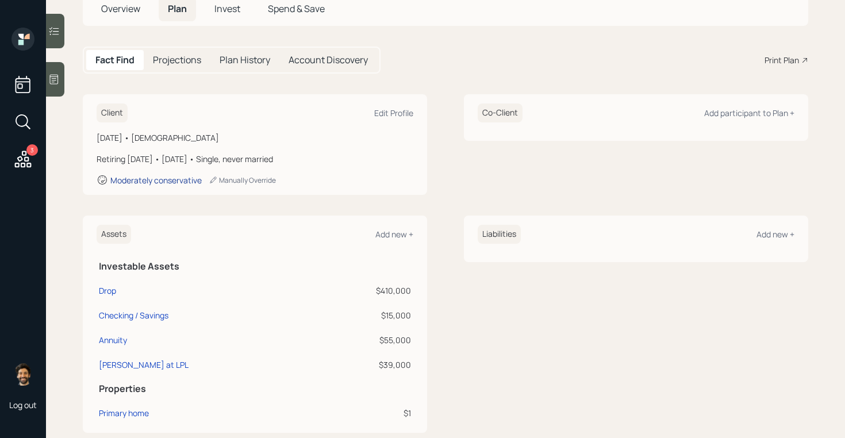
click at [174, 181] on div "Moderately conservative" at bounding box center [155, 180] width 91 height 11
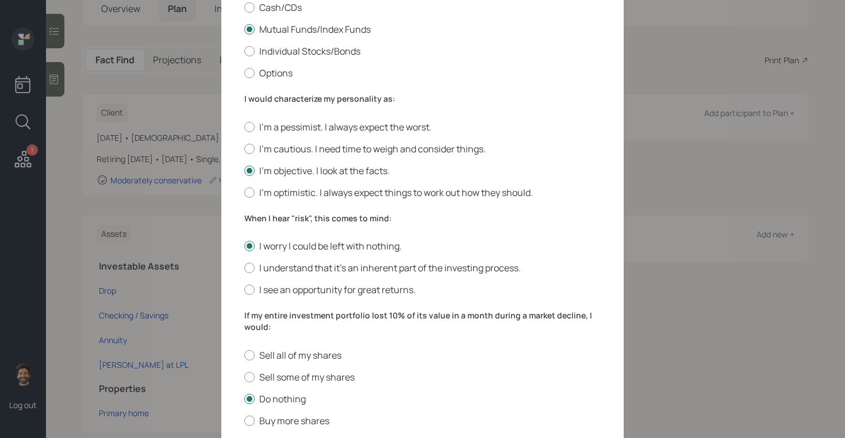
scroll to position [329, 0]
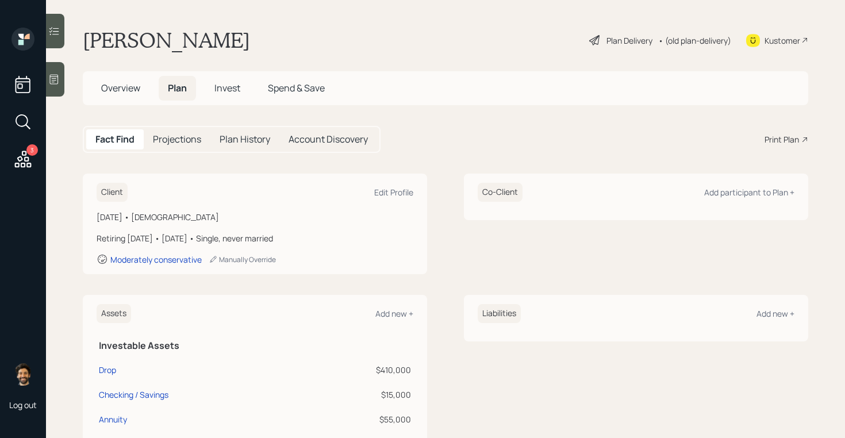
click at [677, 39] on div "• (old plan-delivery)" at bounding box center [695, 41] width 73 height 12
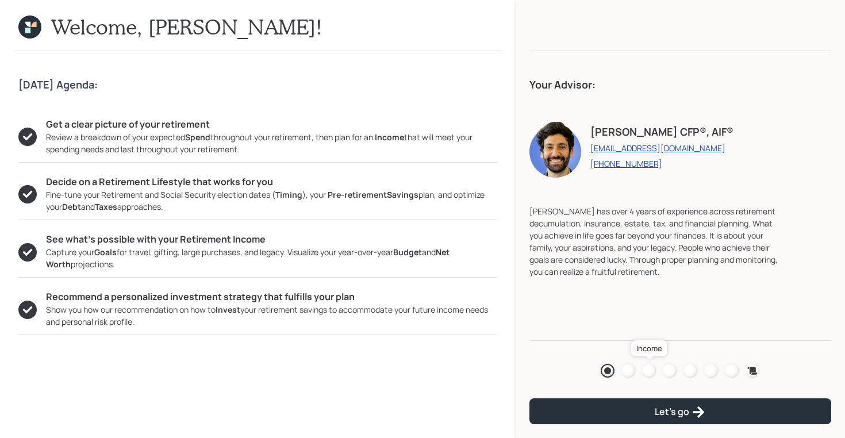
click at [647, 368] on div at bounding box center [649, 371] width 14 height 14
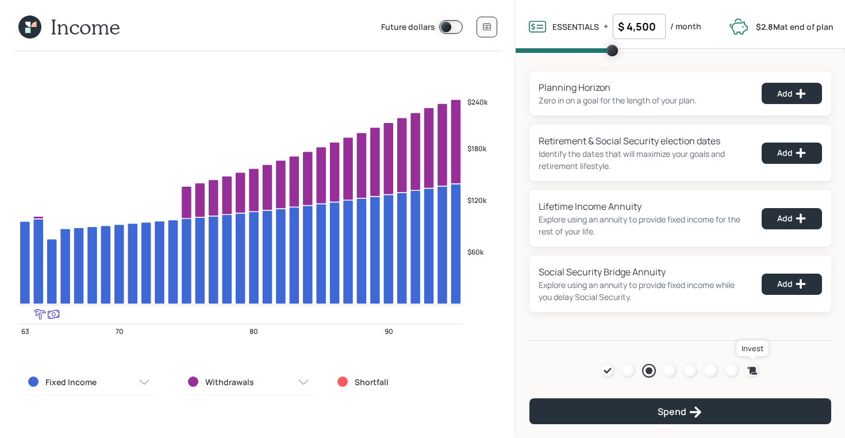
click at [749, 369] on icon at bounding box center [753, 371] width 12 height 12
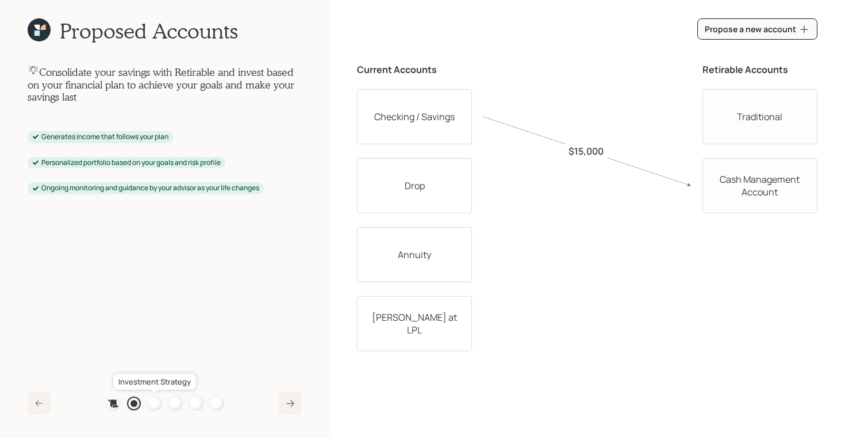
click at [156, 402] on div at bounding box center [155, 404] width 14 height 14
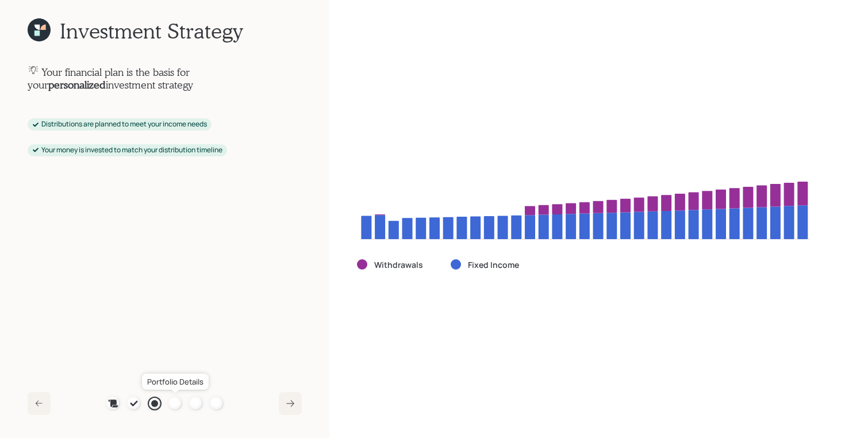
click at [175, 401] on div at bounding box center [176, 404] width 14 height 14
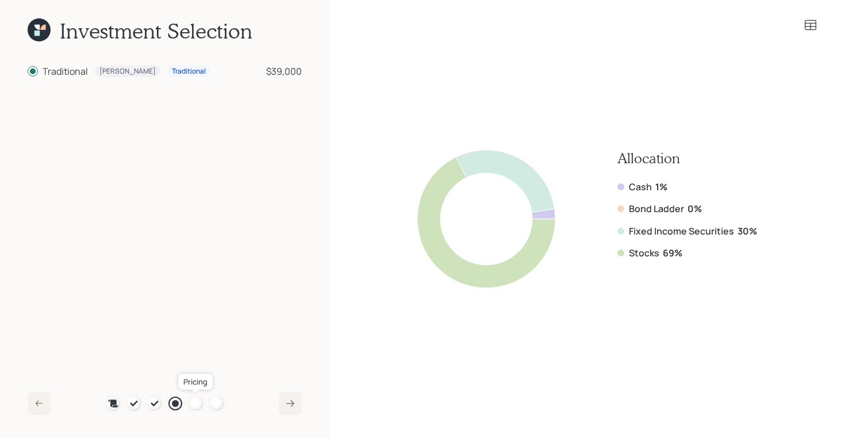
click at [194, 400] on div at bounding box center [196, 404] width 14 height 14
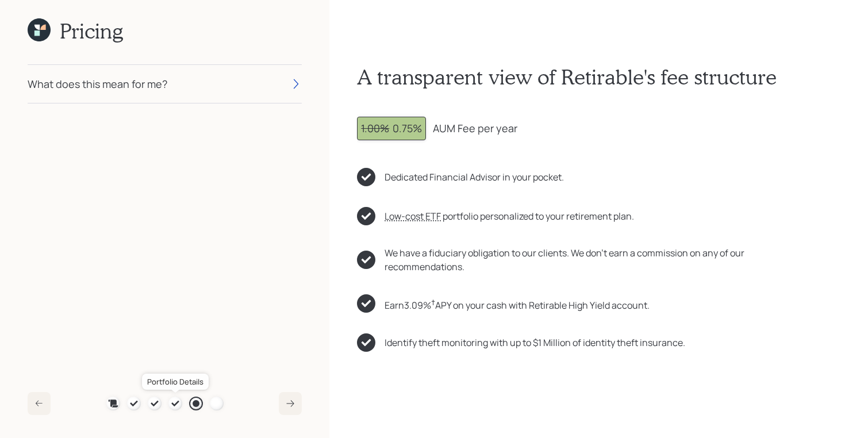
click at [172, 398] on div at bounding box center [176, 404] width 14 height 14
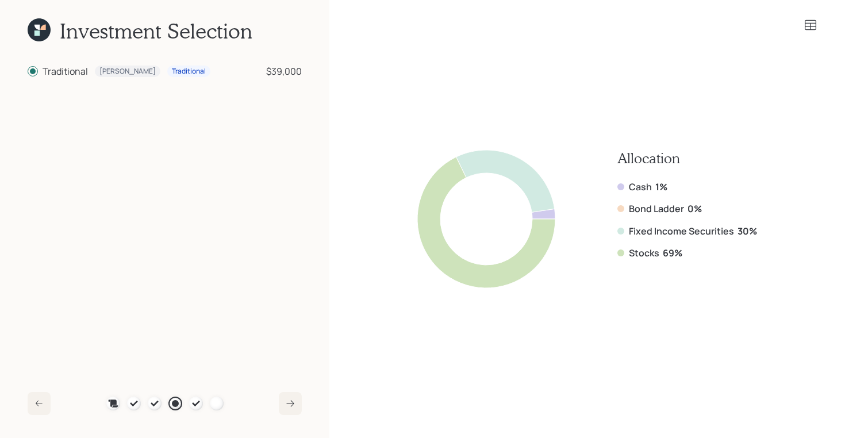
click at [809, 27] on icon at bounding box center [811, 25] width 14 height 14
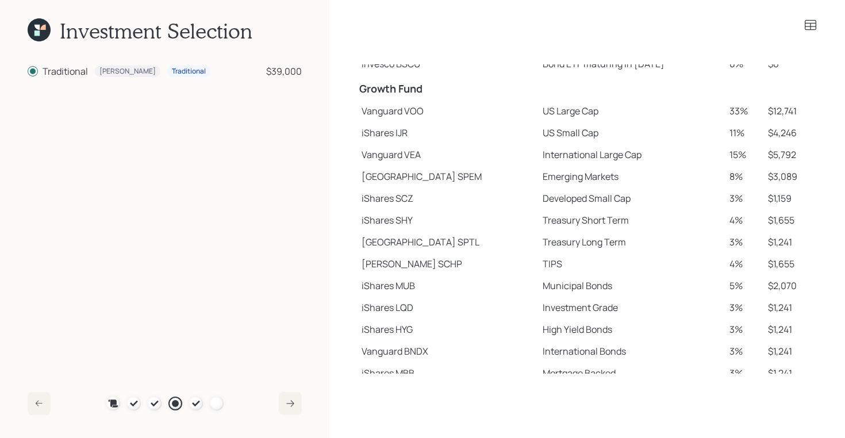
scroll to position [199, 0]
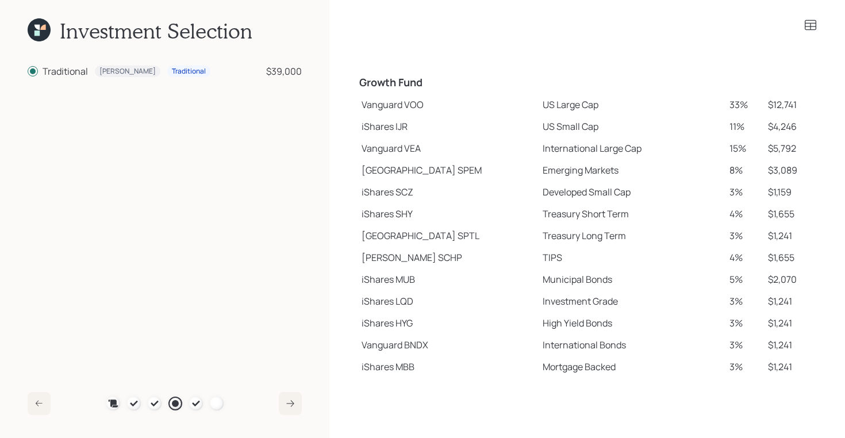
click at [376, 102] on td "Vanguard VOO" at bounding box center [447, 105] width 181 height 22
click at [376, 127] on td "iShares IJR" at bounding box center [447, 127] width 181 height 22
drag, startPoint x: 365, startPoint y: 170, endPoint x: 411, endPoint y: 171, distance: 46.6
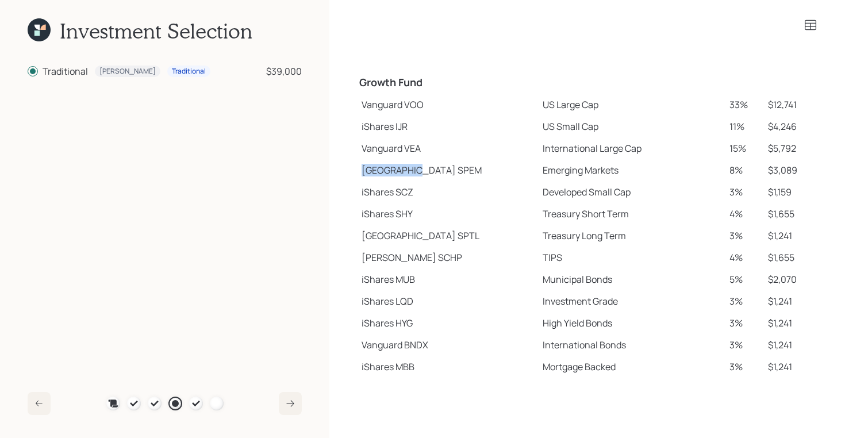
click at [411, 171] on td "State Street SPEM" at bounding box center [447, 170] width 181 height 22
click at [369, 239] on td "State Street SPTL" at bounding box center [447, 236] width 181 height 22
click at [363, 237] on td "State Street SPTL" at bounding box center [447, 236] width 181 height 22
drag, startPoint x: 362, startPoint y: 261, endPoint x: 398, endPoint y: 261, distance: 35.7
click at [398, 261] on td "Schwab SCHP" at bounding box center [447, 258] width 181 height 22
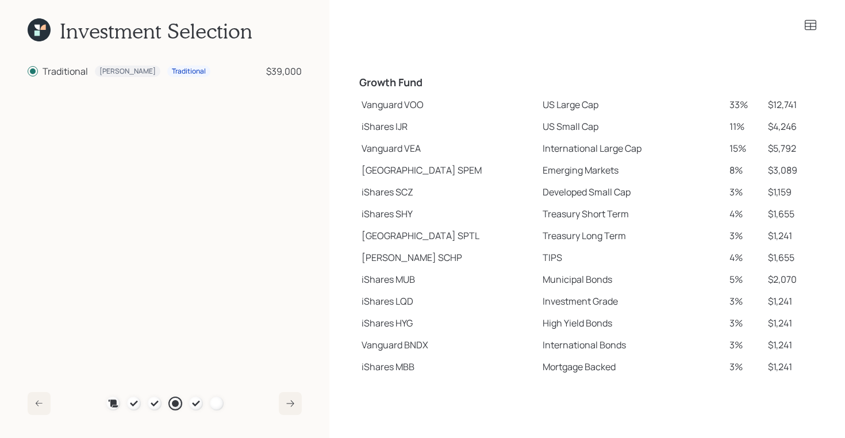
click at [40, 25] on icon at bounding box center [39, 29] width 23 height 23
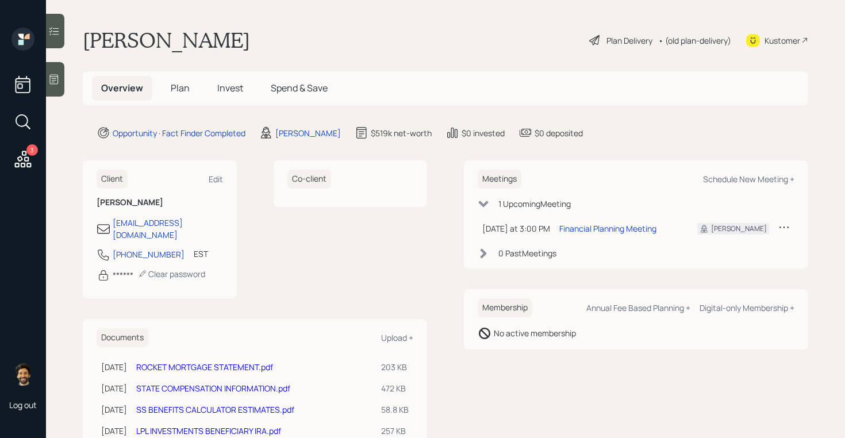
click at [186, 92] on span "Plan" at bounding box center [180, 88] width 19 height 13
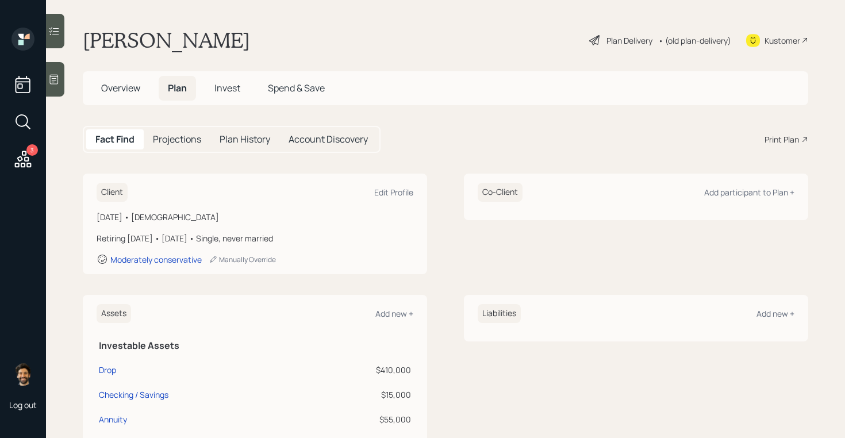
click at [122, 80] on h5 "Overview" at bounding box center [121, 88] width 58 height 25
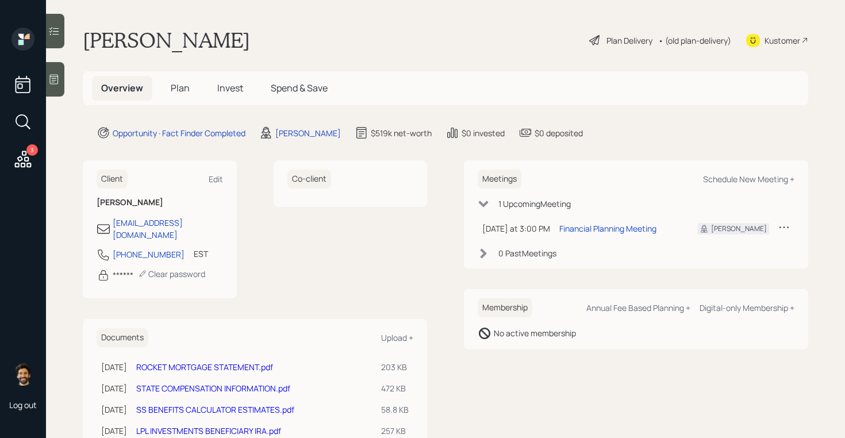
scroll to position [72, 0]
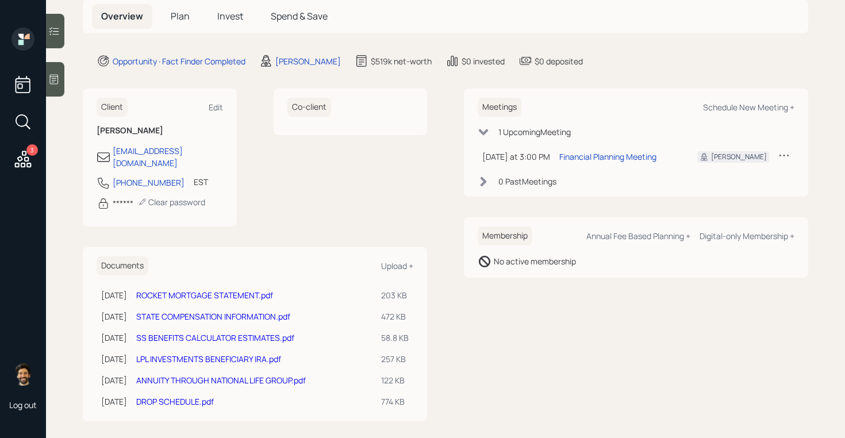
click at [185, 354] on link "LPL INVESTMENTS BENEFICIARY IRA.pdf" at bounding box center [208, 359] width 145 height 11
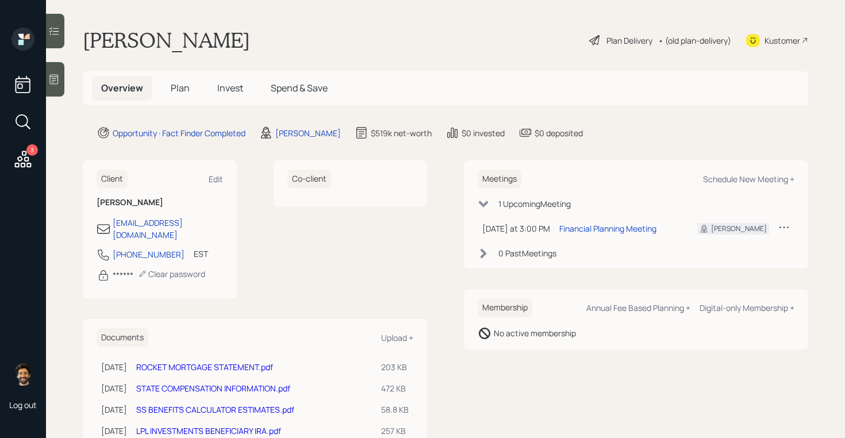
click at [683, 46] on div "• (old plan-delivery)" at bounding box center [695, 41] width 73 height 12
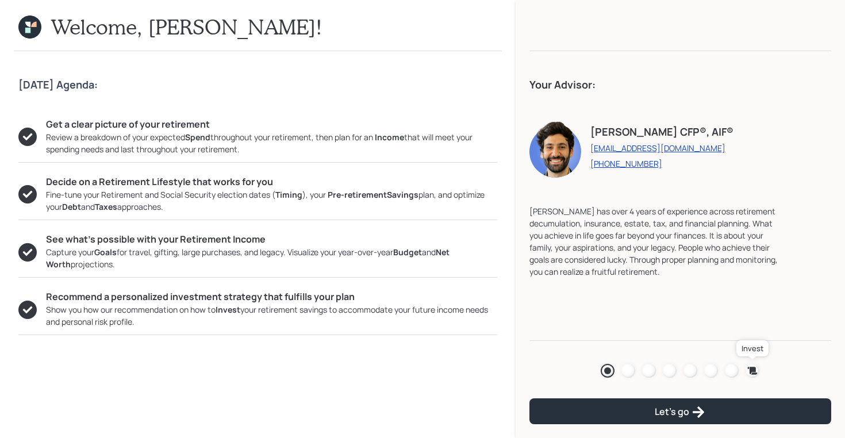
click at [748, 368] on icon at bounding box center [753, 371] width 12 height 12
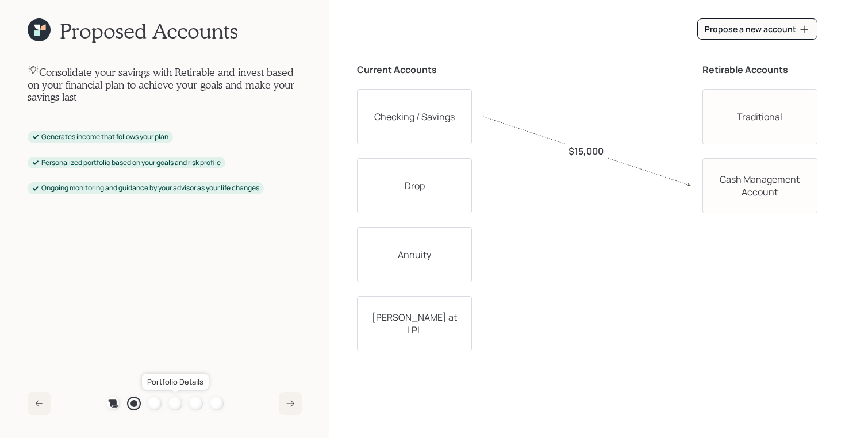
click at [174, 401] on div at bounding box center [176, 404] width 14 height 14
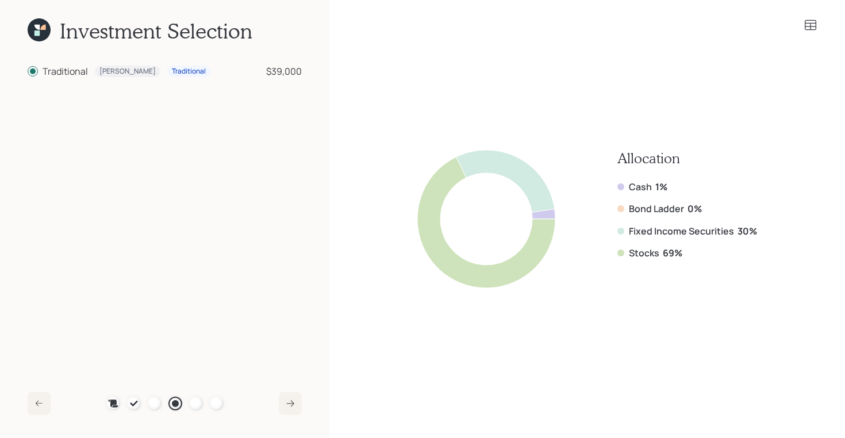
click at [807, 25] on icon at bounding box center [811, 25] width 14 height 14
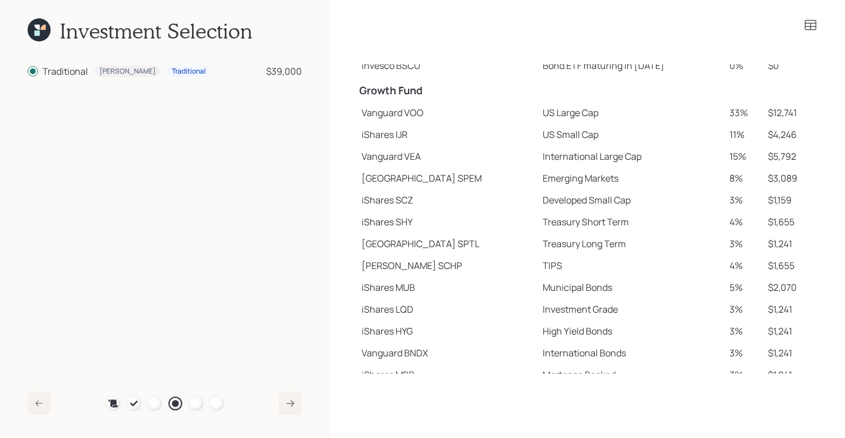
scroll to position [203, 0]
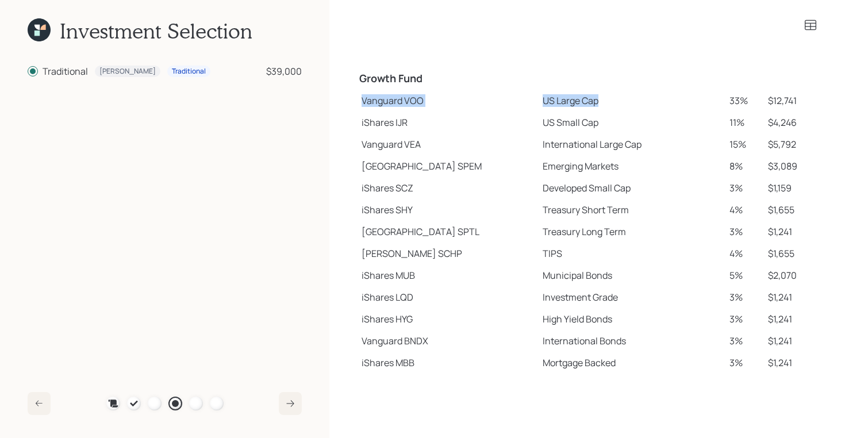
drag, startPoint x: 363, startPoint y: 99, endPoint x: 558, endPoint y: 99, distance: 195.0
click at [558, 99] on tr "Vanguard VOO US Large Cap 33% $12,741" at bounding box center [587, 101] width 461 height 22
click at [414, 98] on td "Vanguard VOO" at bounding box center [447, 101] width 181 height 22
click at [42, 32] on icon at bounding box center [39, 29] width 23 height 23
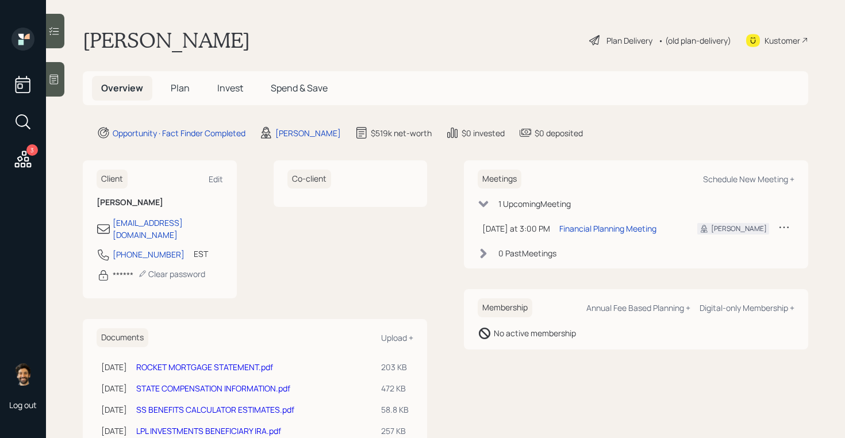
click at [175, 82] on span "Plan" at bounding box center [180, 88] width 19 height 13
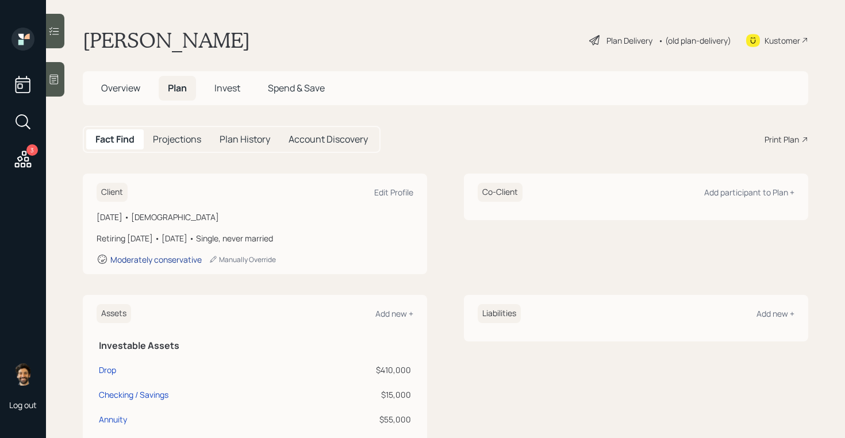
click at [163, 261] on div "Moderately conservative" at bounding box center [155, 259] width 91 height 11
click at [241, 262] on div "Manually Override" at bounding box center [242, 260] width 67 height 10
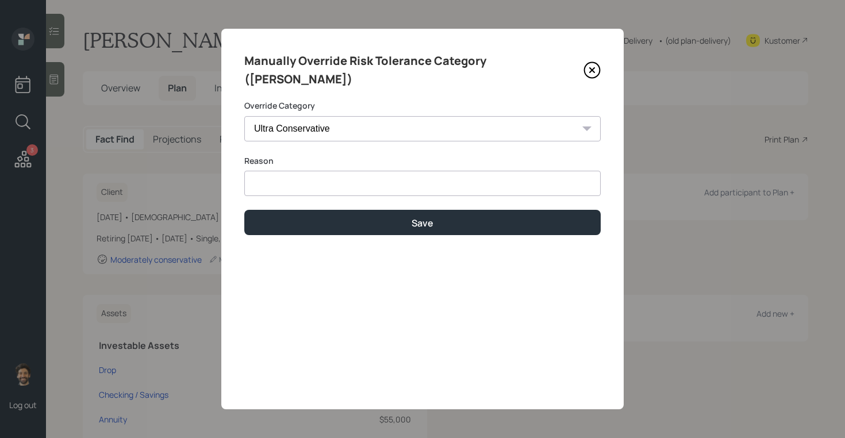
click at [282, 171] on input at bounding box center [422, 183] width 357 height 25
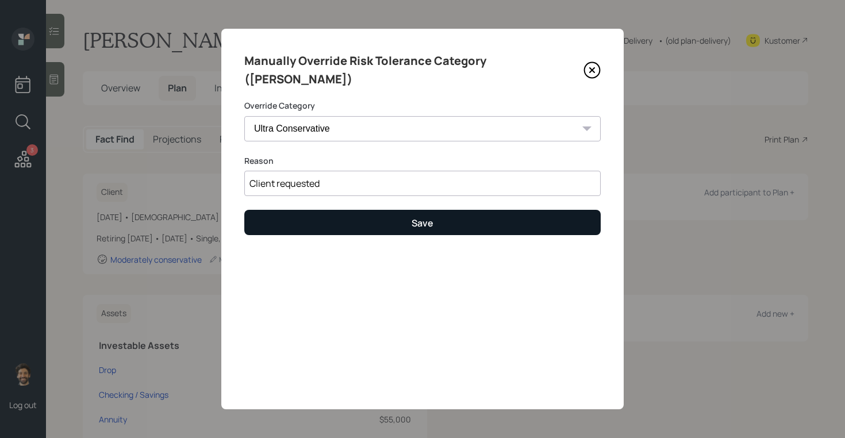
type input "Client requested"
click at [316, 210] on button "Save" at bounding box center [422, 222] width 357 height 25
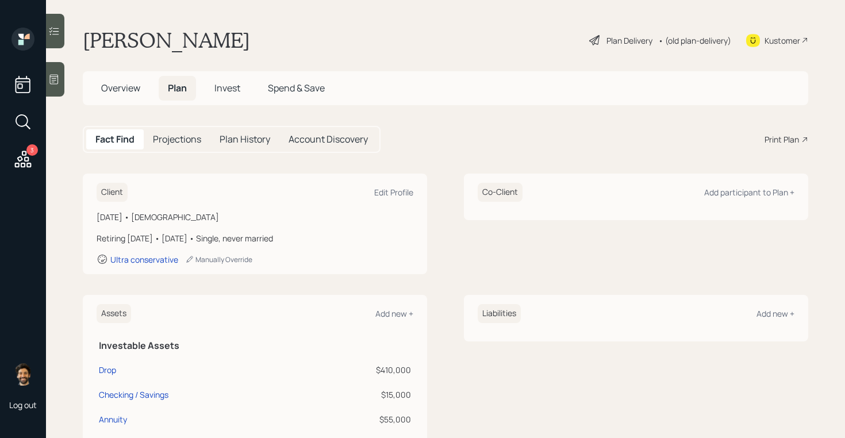
click at [692, 39] on div "• (old plan-delivery)" at bounding box center [695, 41] width 73 height 12
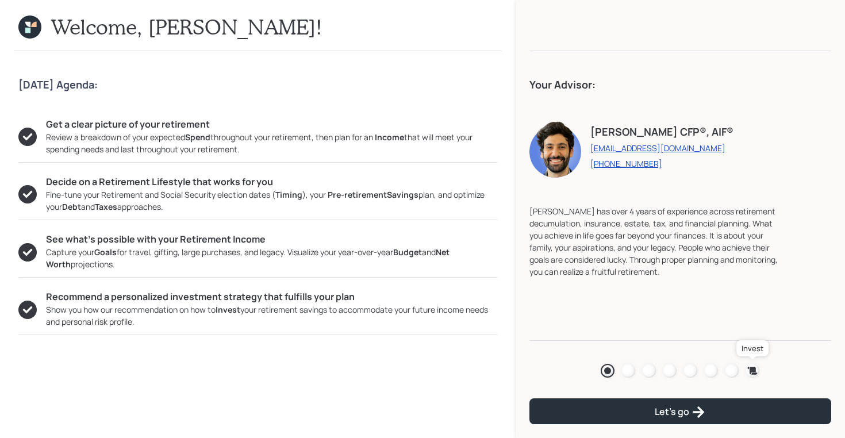
click at [751, 367] on icon at bounding box center [753, 370] width 10 height 7
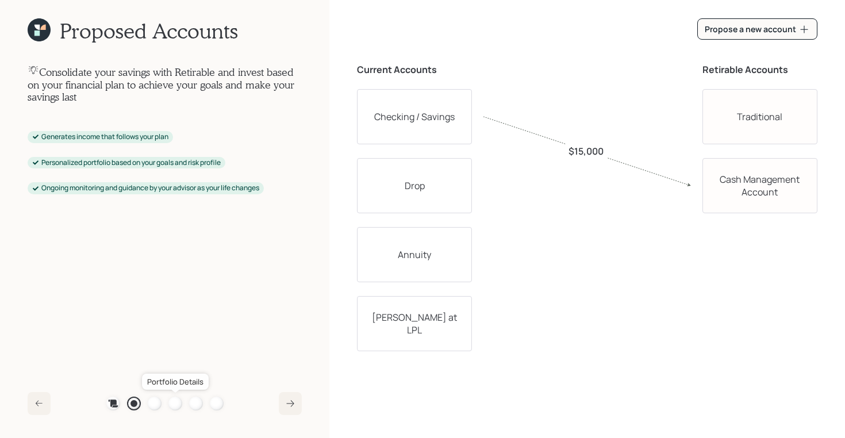
click at [178, 403] on div at bounding box center [176, 404] width 14 height 14
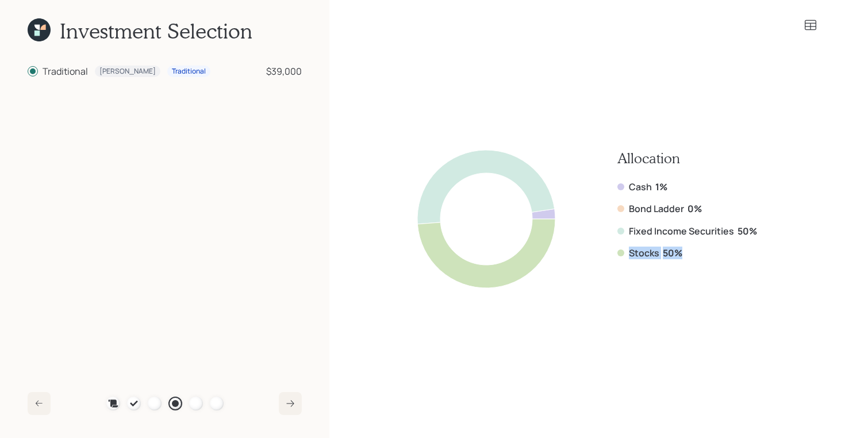
drag, startPoint x: 688, startPoint y: 253, endPoint x: 615, endPoint y: 251, distance: 73.1
click at [615, 251] on div "Allocation Cash 1% Bond Ladder 0% Fixed Income Securities 50% Stocks 50%" at bounding box center [588, 219] width 340 height 138
click at [676, 249] on b "50%" at bounding box center [673, 253] width 20 height 13
drag, startPoint x: 682, startPoint y: 251, endPoint x: 636, endPoint y: 252, distance: 46.0
click at [636, 252] on div "Stocks 50%" at bounding box center [688, 253] width 140 height 13
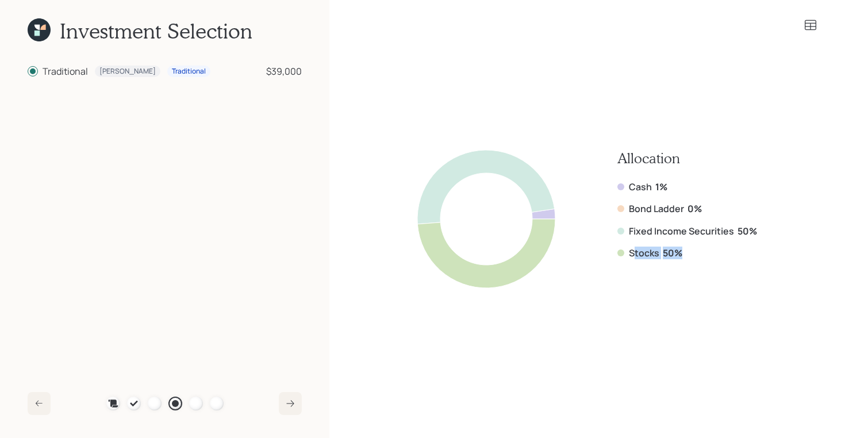
click at [686, 251] on div "Stocks 50%" at bounding box center [688, 253] width 140 height 13
drag, startPoint x: 675, startPoint y: 251, endPoint x: 603, endPoint y: 251, distance: 71.3
click at [603, 251] on div "Allocation Cash 1% Bond Ladder 0% Fixed Income Securities 50% Stocks 50%" at bounding box center [588, 219] width 340 height 138
click at [30, 32] on icon at bounding box center [39, 29] width 23 height 23
